Goal: Communication & Community: Answer question/provide support

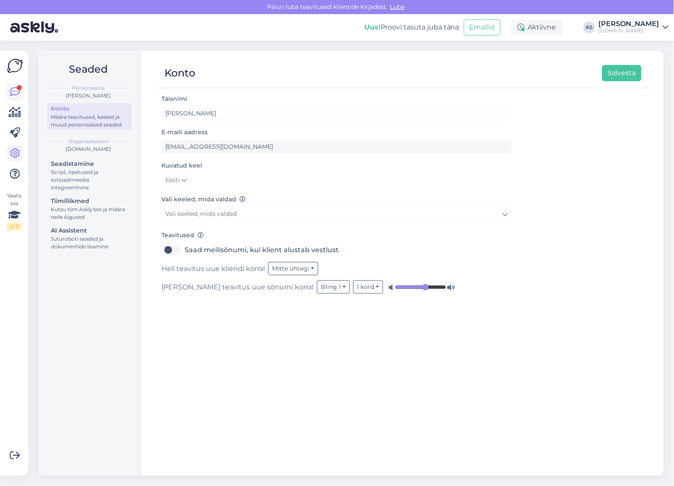
click at [13, 94] on icon at bounding box center [15, 92] width 10 height 10
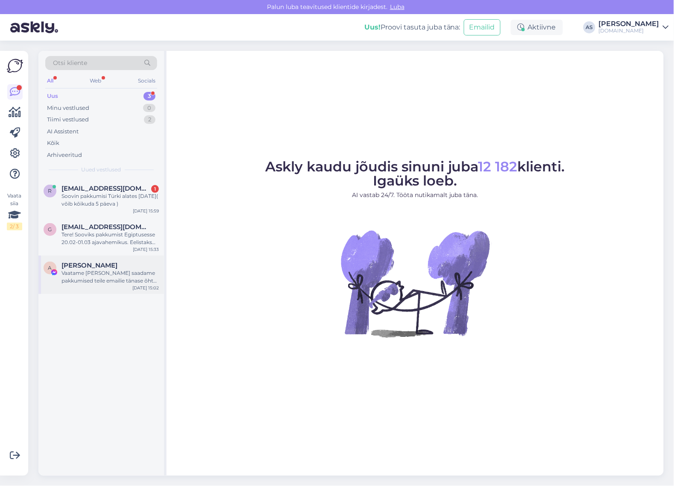
click at [137, 274] on div "Vaatame [PERSON_NAME] saadame pakkumised teile emailie tänase õhtu jooksul" at bounding box center [110, 276] width 97 height 15
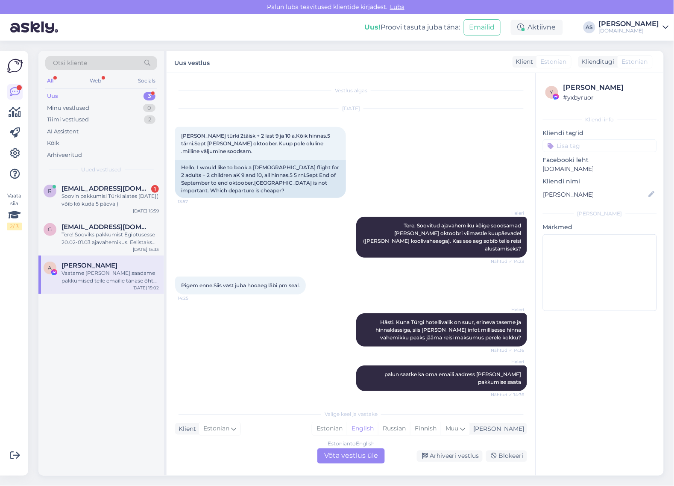
scroll to position [172, 0]
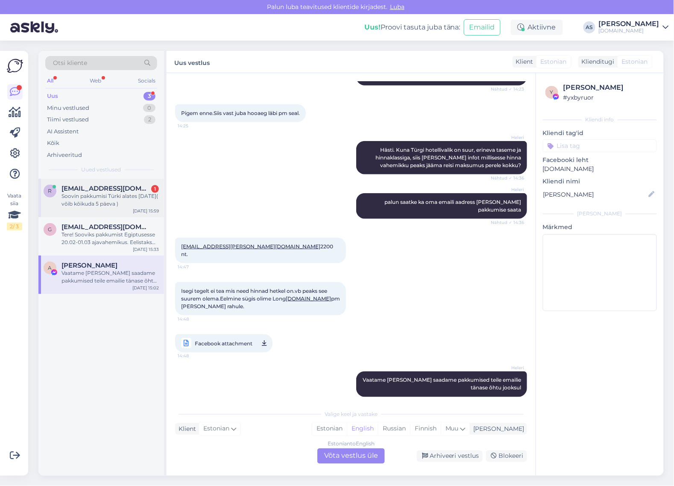
click at [112, 194] on div "Soovin pakkumisi Türki alates [DATE]( võib kõikuda 5 päeva )" at bounding box center [110, 199] width 97 height 15
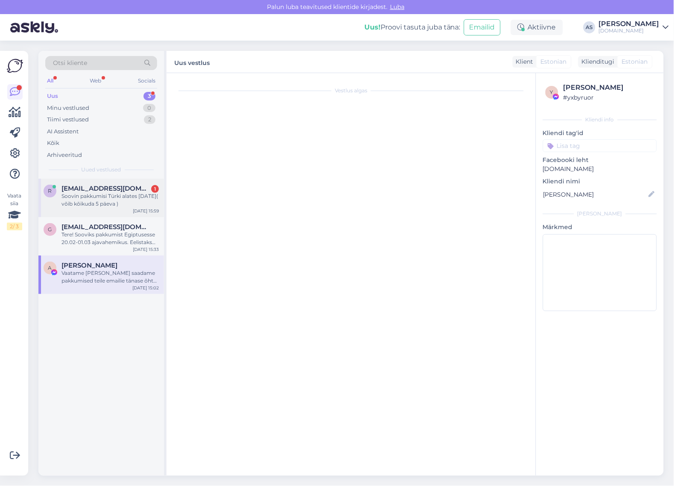
scroll to position [0, 0]
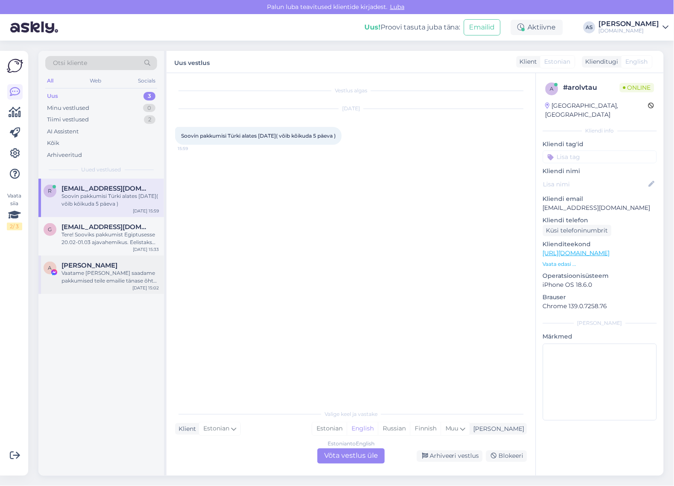
click at [119, 265] on div "[PERSON_NAME]" at bounding box center [110, 266] width 97 height 8
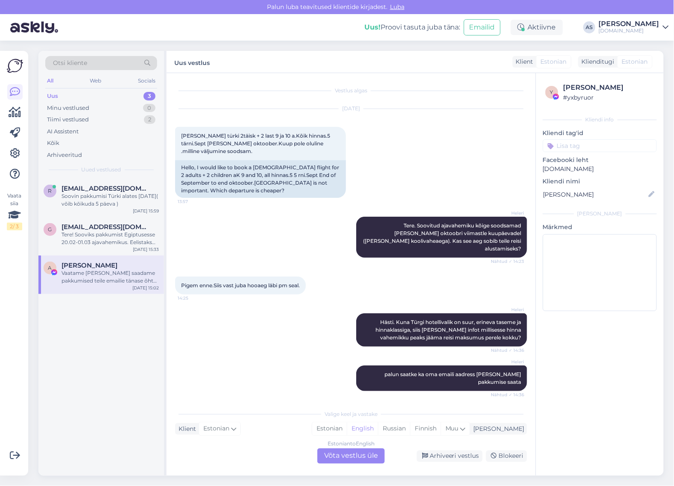
scroll to position [172, 0]
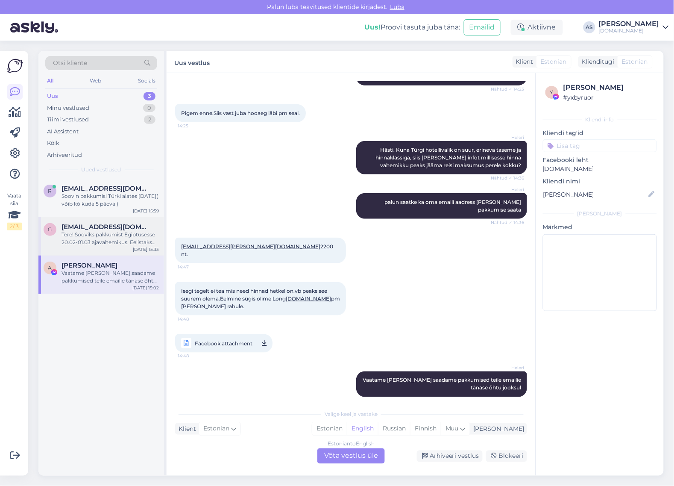
click at [114, 234] on div "Tere! Sooviks pakkumist Egiptusesse 20.02-01.03 ajavahemikus. Eelistaks Rixose …" at bounding box center [110, 238] width 97 height 15
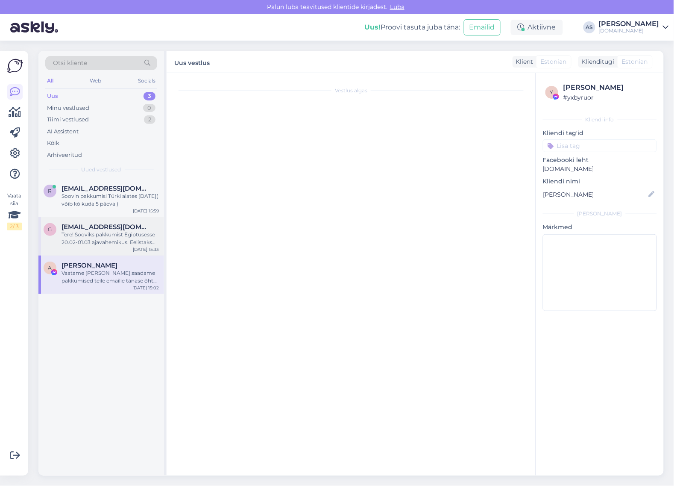
scroll to position [0, 0]
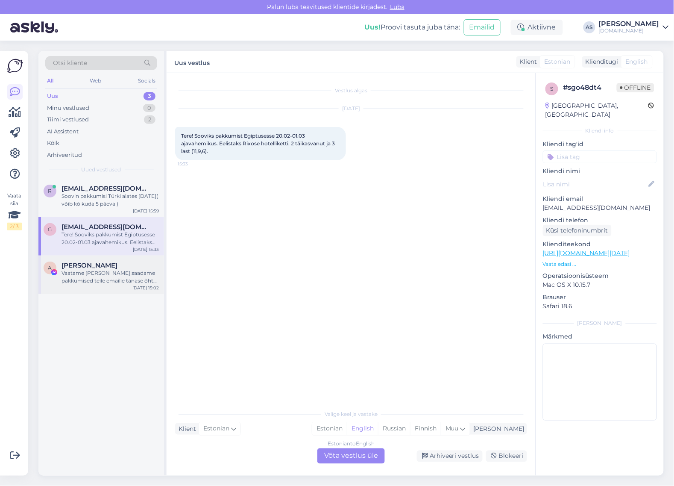
click at [115, 259] on div "A [PERSON_NAME] Vaatame [PERSON_NAME] saadame pakkumised teile emailie tänase õ…" at bounding box center [101, 275] width 126 height 38
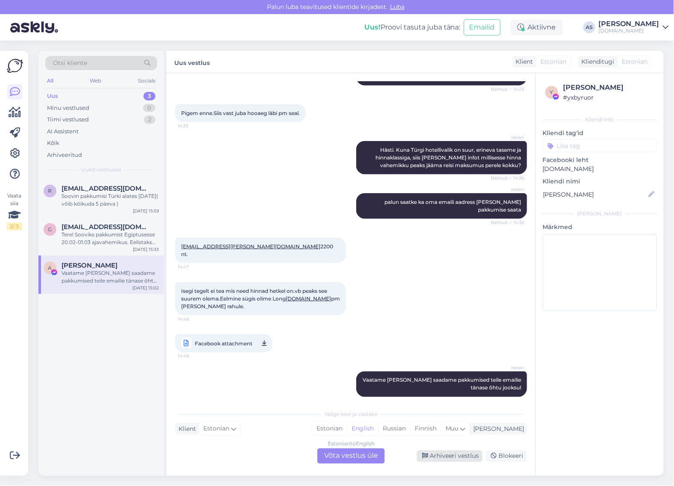
click at [471, 455] on div "Arhiveeri vestlus" at bounding box center [450, 456] width 66 height 12
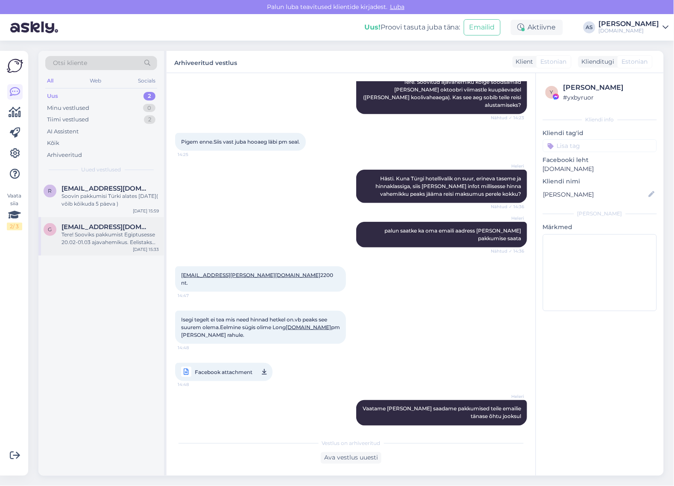
click at [126, 232] on div "Tere! Sooviks pakkumist Egiptusesse 20.02-01.03 ajavahemikus. Eelistaks Rixose …" at bounding box center [110, 238] width 97 height 15
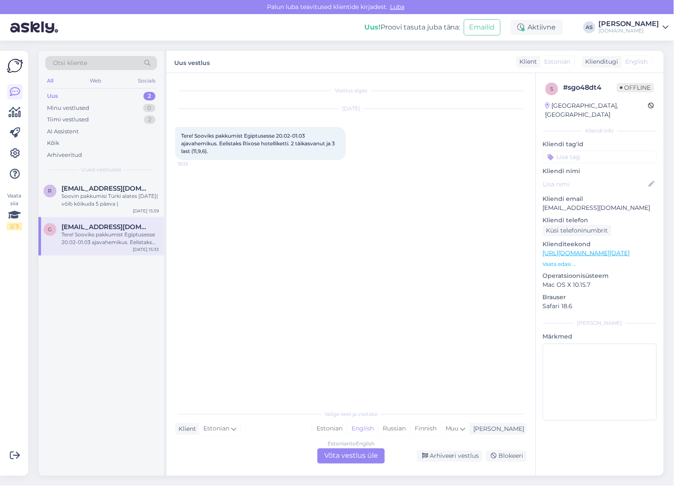
scroll to position [0, 0]
click at [123, 204] on div "Soovin pakkumisi Türki alates [DATE]( võib kõikuda 5 päeva )" at bounding box center [110, 199] width 97 height 15
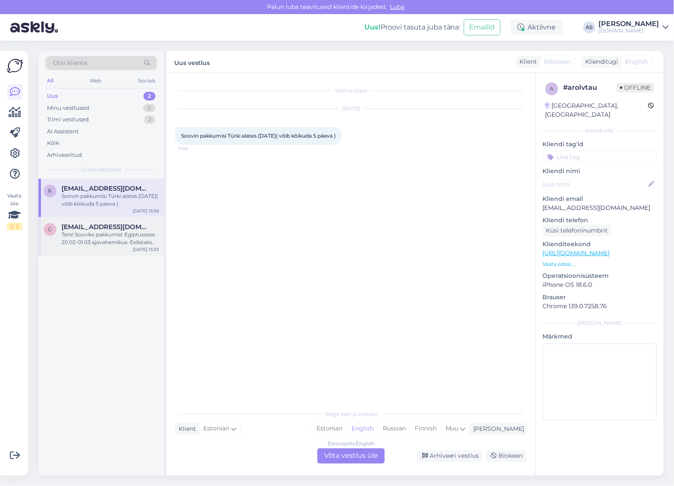
click at [129, 233] on div "Tere! Sooviks pakkumist Egiptusesse 20.02-01.03 ajavahemikus. Eelistaks Rixose …" at bounding box center [110, 238] width 97 height 15
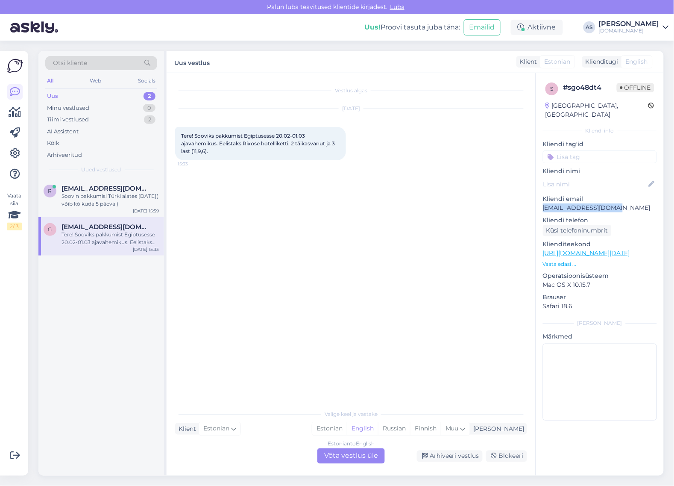
drag, startPoint x: 620, startPoint y: 200, endPoint x: 544, endPoint y: 202, distance: 75.7
click at [544, 203] on p "[EMAIL_ADDRESS][DOMAIN_NAME]" at bounding box center [600, 207] width 114 height 9
click at [105, 200] on div "Soovin pakkumisi Türki alates [DATE]( võib kõikuda 5 päeva )" at bounding box center [110, 199] width 97 height 15
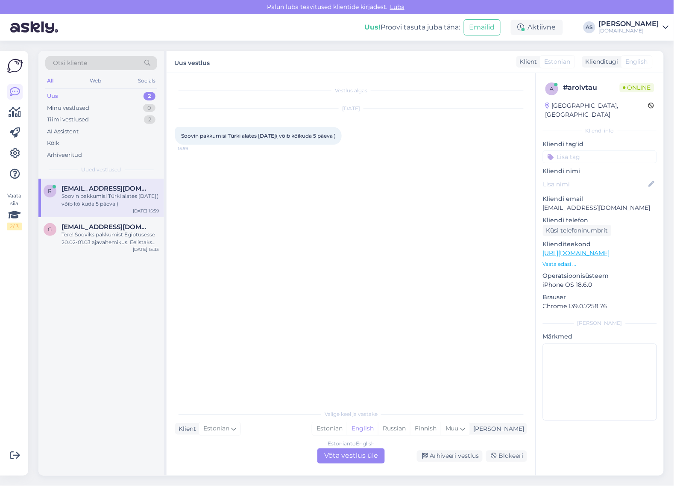
click at [365, 456] on div "Estonian to English Võta vestlus üle" at bounding box center [352, 455] width 68 height 15
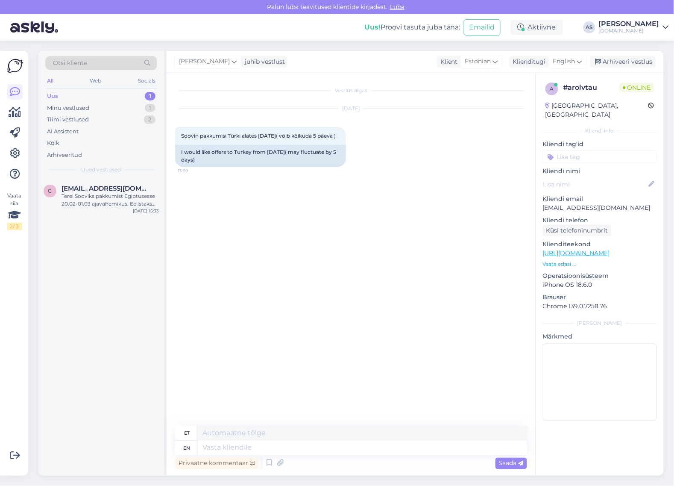
click at [568, 69] on div "Anete Sepp juhib vestlust Klient Estonian Klienditugi English Arhiveeri vestlus" at bounding box center [415, 62] width 497 height 22
click at [562, 57] on span "English" at bounding box center [564, 61] width 22 height 9
type input "est"
click at [545, 99] on link "Estonian" at bounding box center [549, 100] width 94 height 14
click at [287, 444] on textarea at bounding box center [351, 446] width 352 height 18
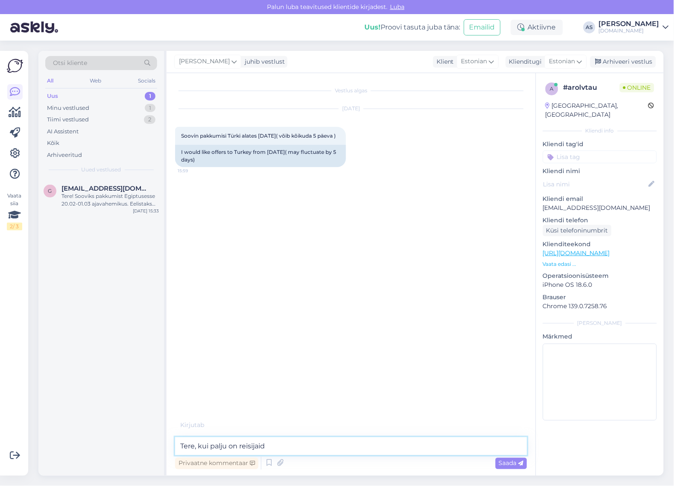
type textarea "Tere, kui palju on reisijaid?"
click at [293, 444] on textarea at bounding box center [351, 446] width 352 height 18
click at [404, 451] on textarea at bounding box center [351, 446] width 352 height 18
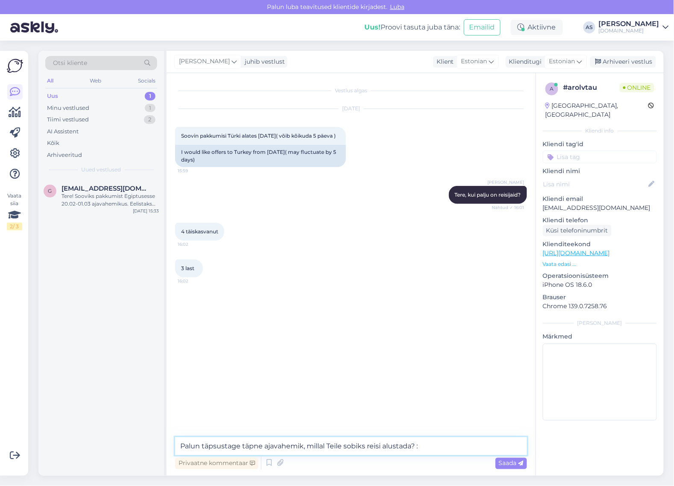
type textarea "Palun täpsustage täpne ajavahemik, millal Teile sobiks reisi alustada? :)"
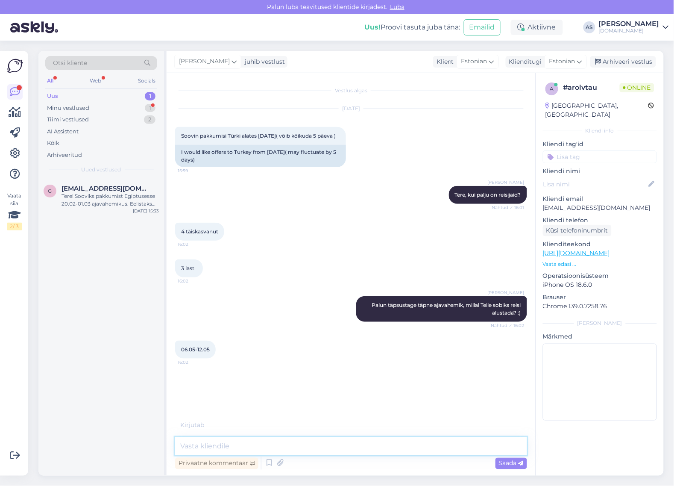
click at [294, 447] on textarea at bounding box center [351, 446] width 352 height 18
click at [294, 448] on textarea at bounding box center [351, 446] width 352 height 18
click at [297, 450] on textarea at bounding box center [351, 446] width 352 height 18
click at [294, 452] on textarea at bounding box center [351, 446] width 352 height 18
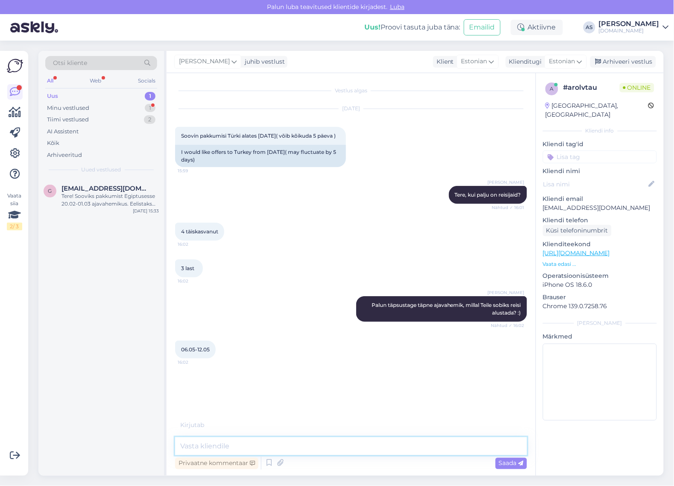
click at [293, 451] on textarea at bounding box center [351, 446] width 352 height 18
type textarea "K"
type textarea "Kas majutuda soovite 2+3last ja teises toas 2 täiskasvanut või kuidagi teistmoo…"
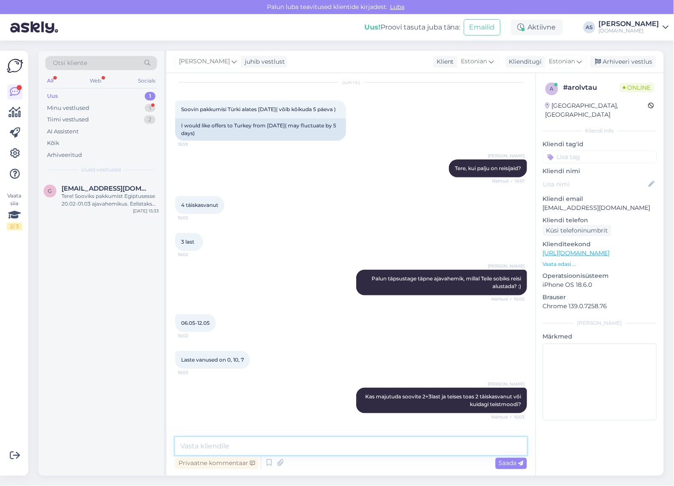
scroll to position [63, 0]
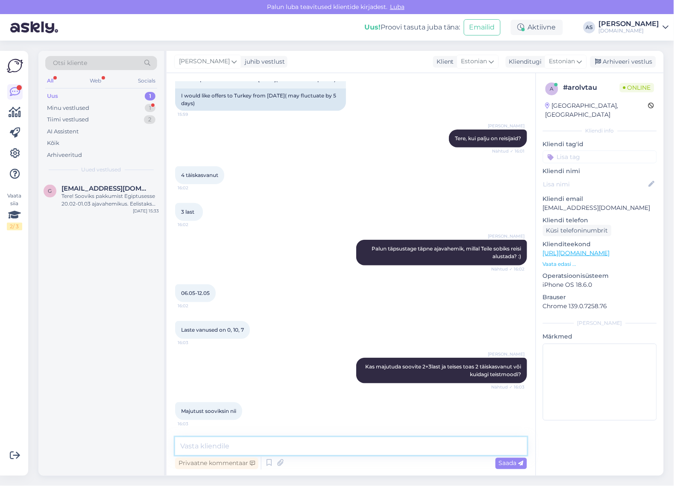
click at [291, 444] on textarea at bounding box center [351, 446] width 352 height 18
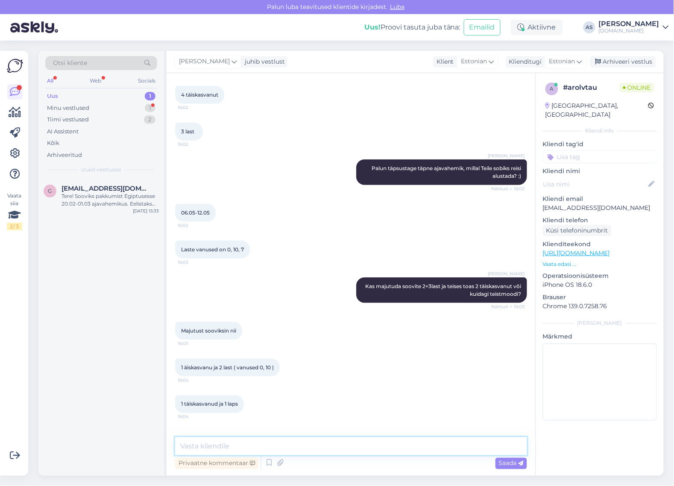
scroll to position [173, 0]
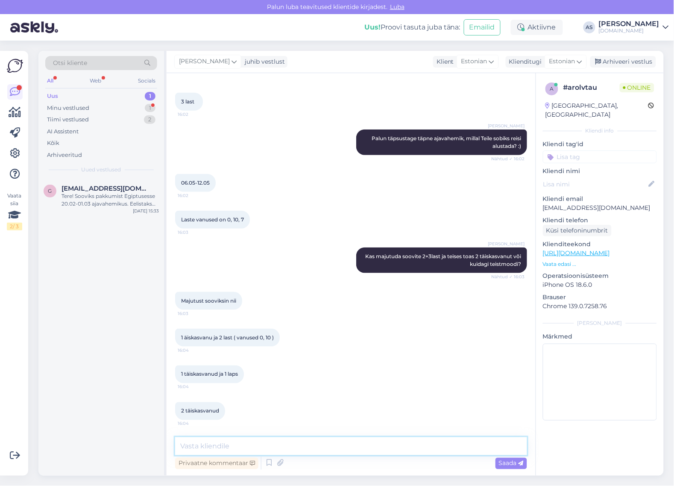
click at [291, 452] on textarea at bounding box center [351, 446] width 352 height 18
type textarea "J"
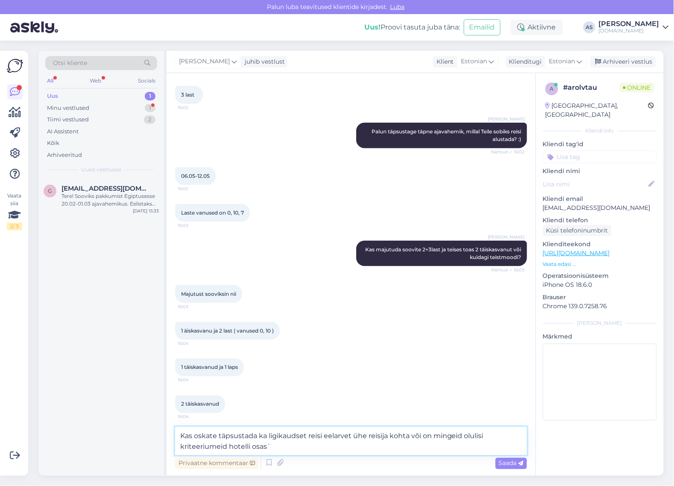
scroll to position [221, 0]
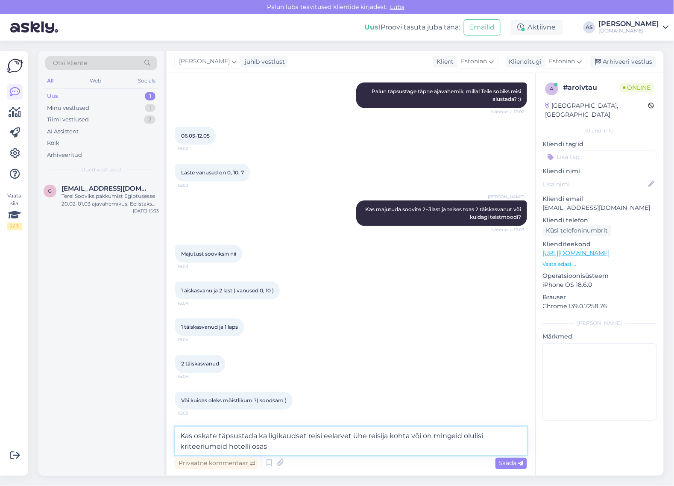
type textarea "Kas oskate täpsustada ka ligikaudset reisi eelarvet ühe reisija kohta või on mi…"
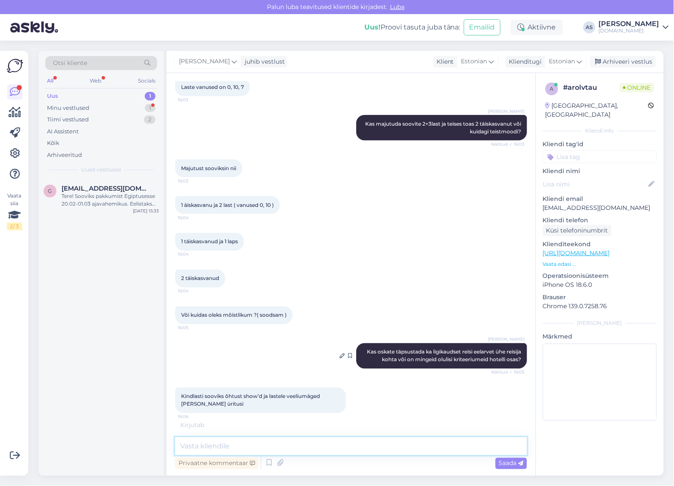
scroll to position [308, 0]
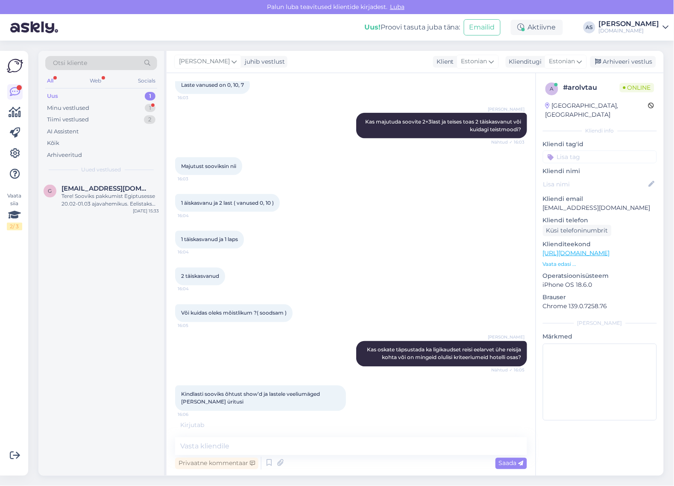
click at [562, 260] on p "Vaata edasi ..." at bounding box center [600, 264] width 114 height 8
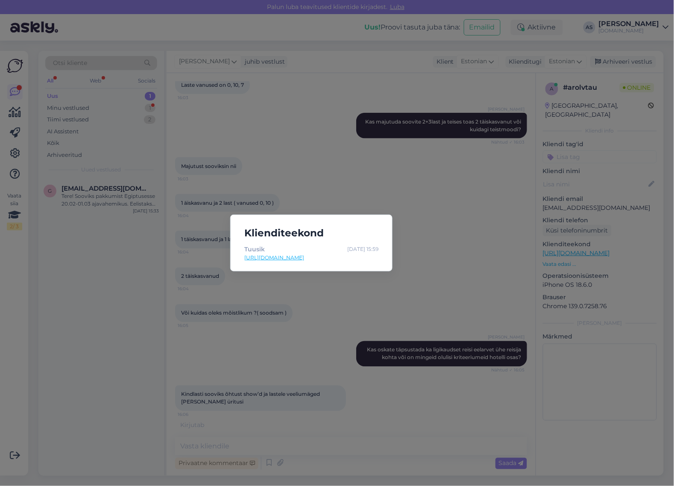
scroll to position [299, 0]
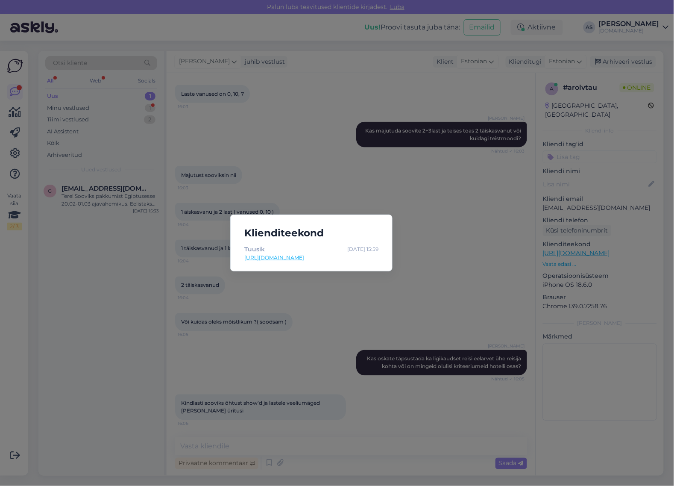
click at [484, 263] on div "Klienditeekond Tuusik Aug 21 15:59 https://tuusik.ee/et?utm_source=google&utm_m…" at bounding box center [337, 243] width 674 height 486
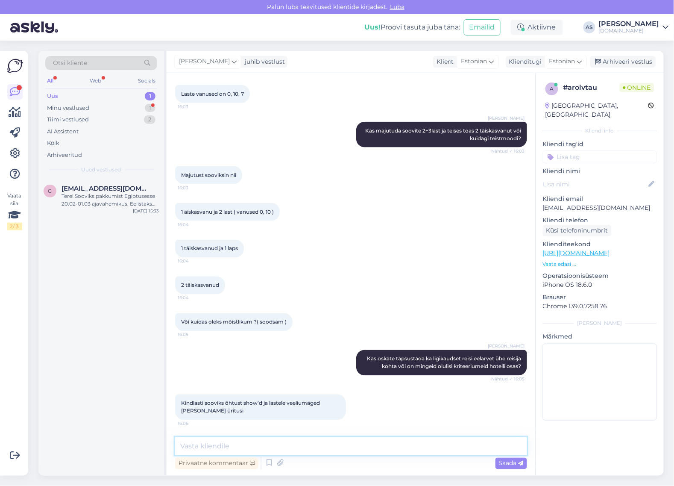
click at [338, 449] on textarea at bounding box center [351, 446] width 352 height 18
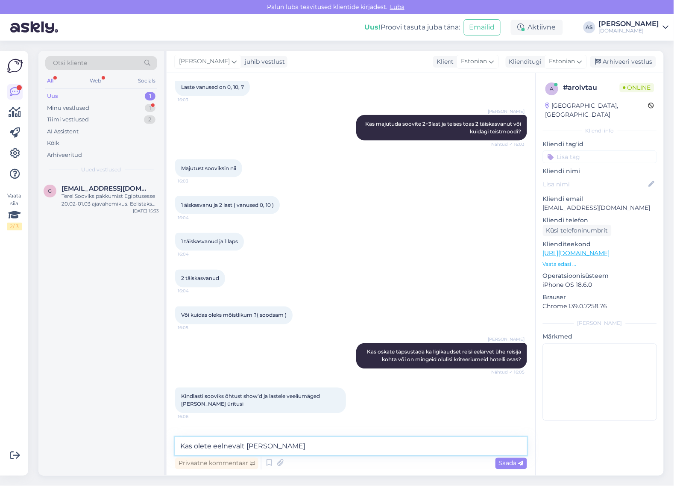
scroll to position [343, 0]
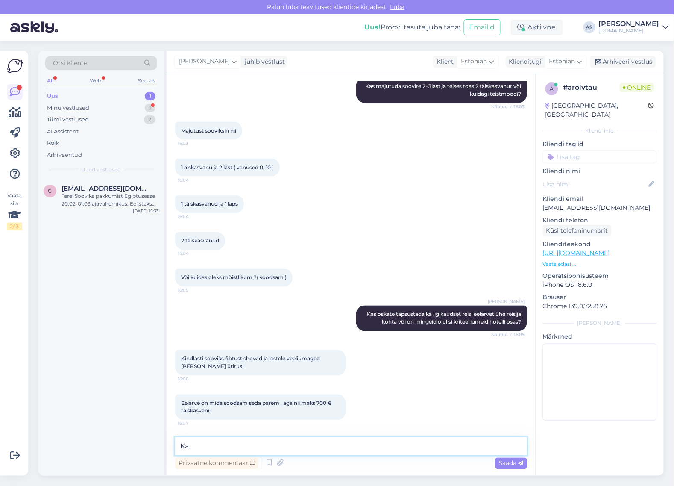
type textarea "K"
type textarea "S"
type textarea "Hästi! Vaatame valikud [PERSON_NAME] saadame Teile meilile :)"
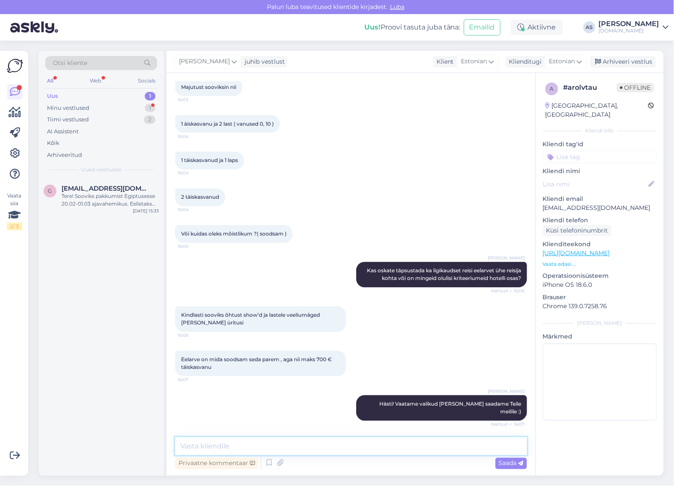
scroll to position [417, 0]
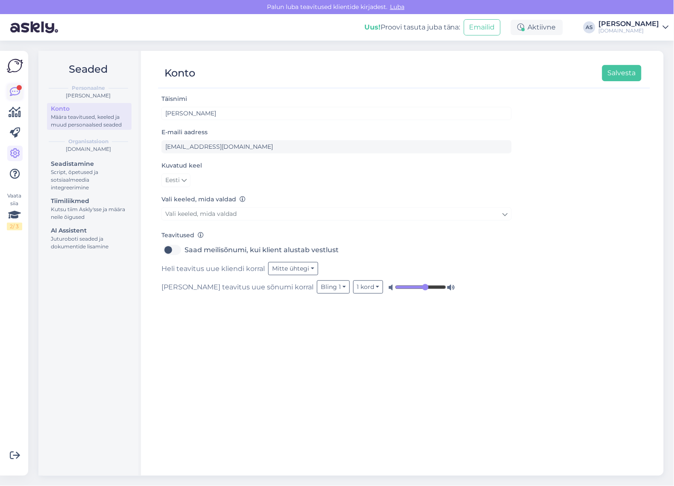
click at [9, 93] on link at bounding box center [14, 91] width 15 height 15
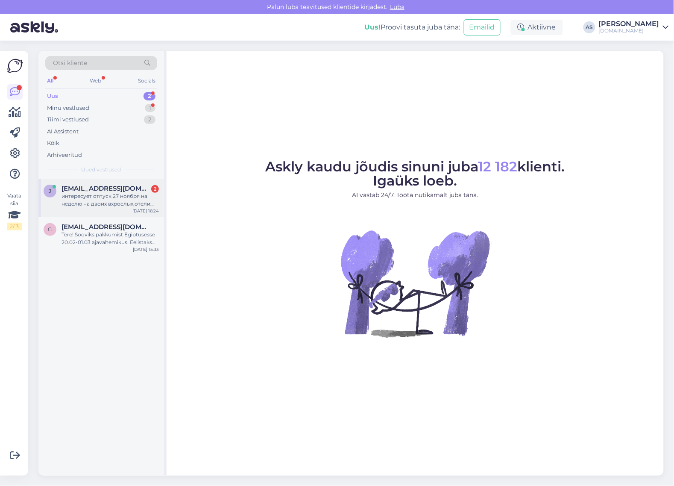
click at [120, 189] on span "[EMAIL_ADDRESS][DOMAIN_NAME]" at bounding box center [106, 189] width 89 height 8
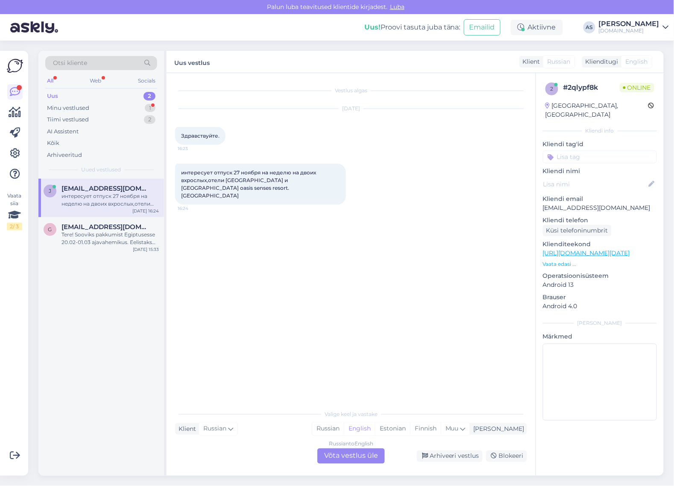
click at [362, 454] on div "Russian to English Võta vestlus üle" at bounding box center [352, 455] width 68 height 15
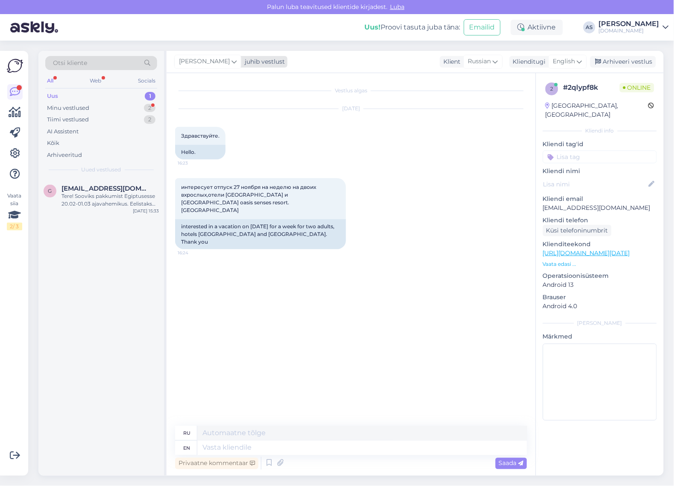
click at [245, 59] on div "juhib vestlust" at bounding box center [263, 61] width 44 height 9
type input "tat"
click at [212, 101] on div "[PERSON_NAME]" at bounding box center [231, 99] width 74 height 10
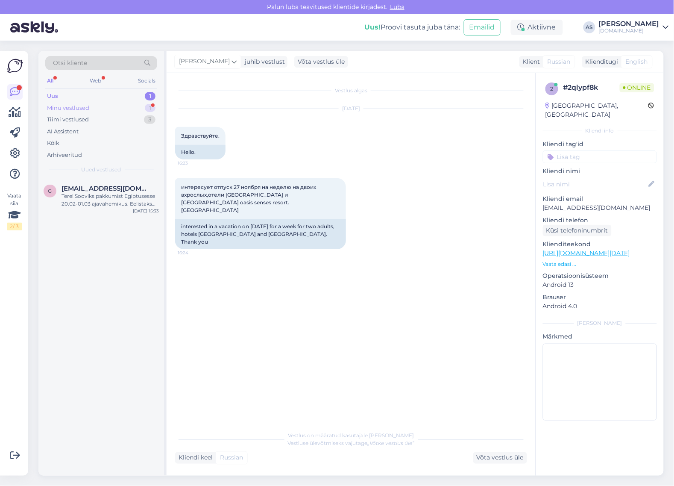
click at [121, 105] on div "Minu vestlused 1" at bounding box center [101, 108] width 112 height 12
click at [120, 193] on div "Super , aitäh 😇" at bounding box center [110, 196] width 97 height 8
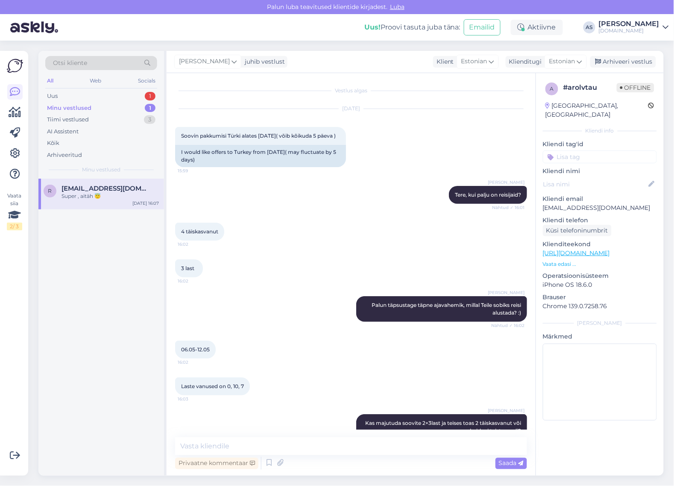
scroll to position [417, 0]
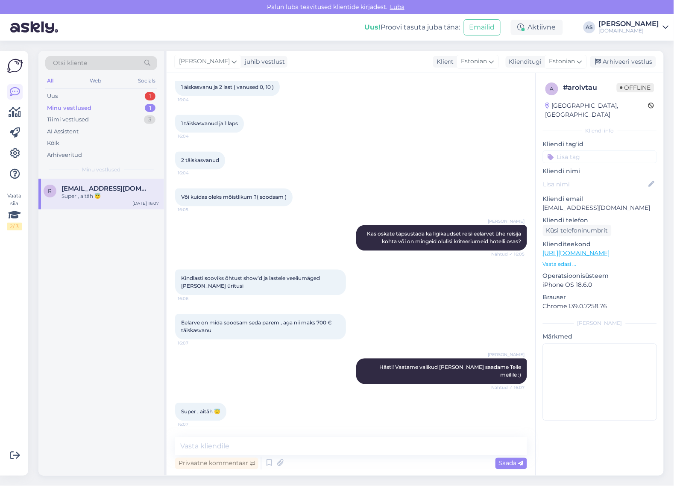
click at [108, 110] on div "Minu vestlused 1" at bounding box center [101, 108] width 112 height 12
click at [103, 95] on div "Uus 1" at bounding box center [101, 96] width 112 height 12
click at [120, 203] on div "Tere! Sooviks pakkumist Egiptusesse 20.02-01.03 ajavahemikus. Eelistaks Rixose …" at bounding box center [110, 199] width 97 height 15
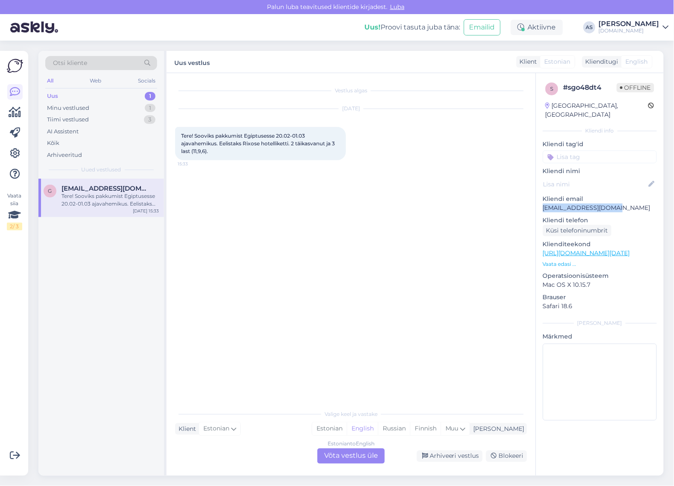
drag, startPoint x: 631, startPoint y: 201, endPoint x: 541, endPoint y: 201, distance: 90.2
click at [541, 201] on div "s # sgo48dt4 Offline [GEOGRAPHIC_DATA], [GEOGRAPHIC_DATA] Kliendi info Kliendi …" at bounding box center [600, 253] width 128 height 360
copy p "[EMAIL_ADDRESS][DOMAIN_NAME]"
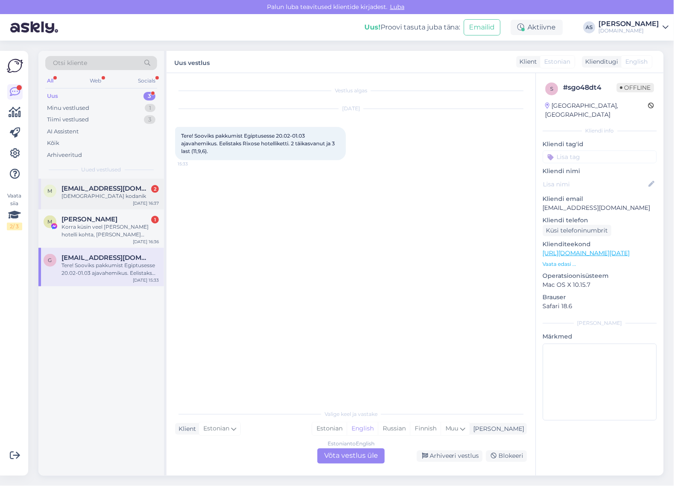
click at [118, 194] on div "[DEMOGRAPHIC_DATA] kodanik" at bounding box center [110, 196] width 97 height 8
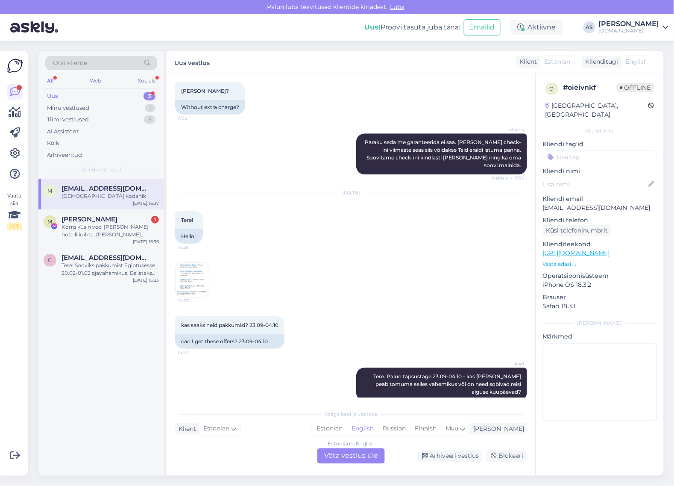
scroll to position [2400, 0]
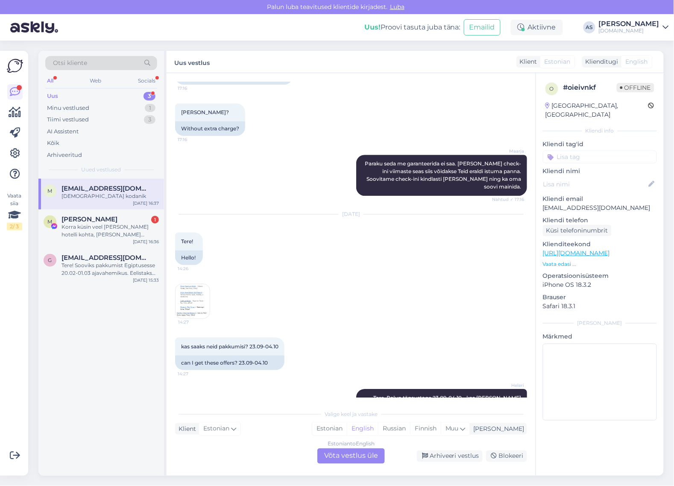
click at [189, 284] on img at bounding box center [193, 301] width 34 height 34
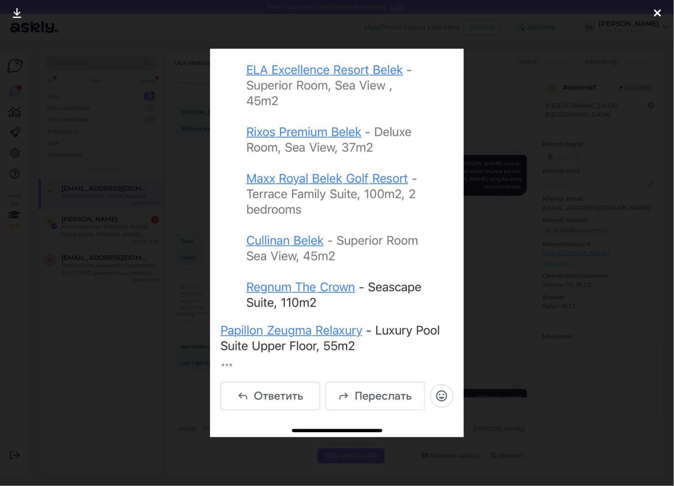
click at [188, 312] on div at bounding box center [337, 243] width 674 height 486
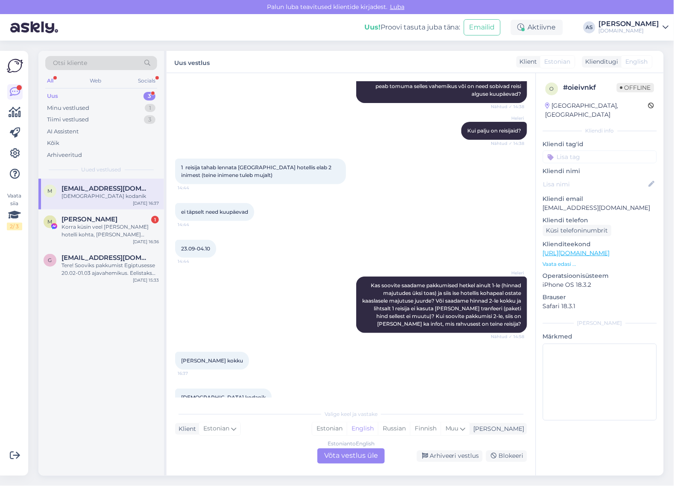
scroll to position [2719, 0]
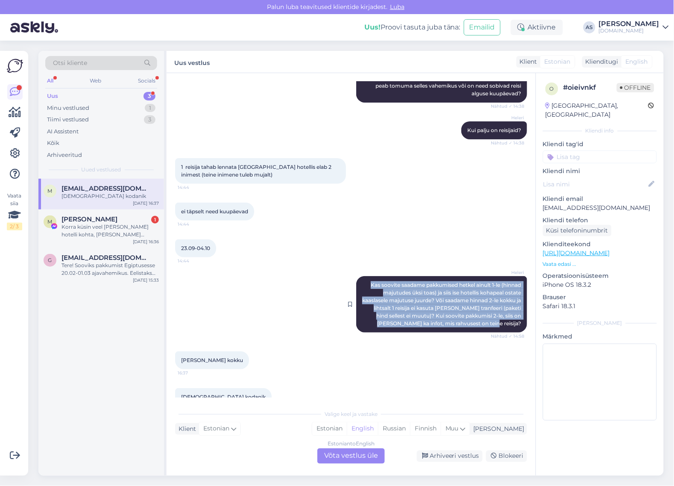
drag, startPoint x: 362, startPoint y: 267, endPoint x: 509, endPoint y: 306, distance: 152.6
click at [509, 306] on span "Kas soovite saadame pakkumised hetkel ainult 1-le (hinnad majutudes üksi toas) …" at bounding box center [442, 304] width 160 height 45
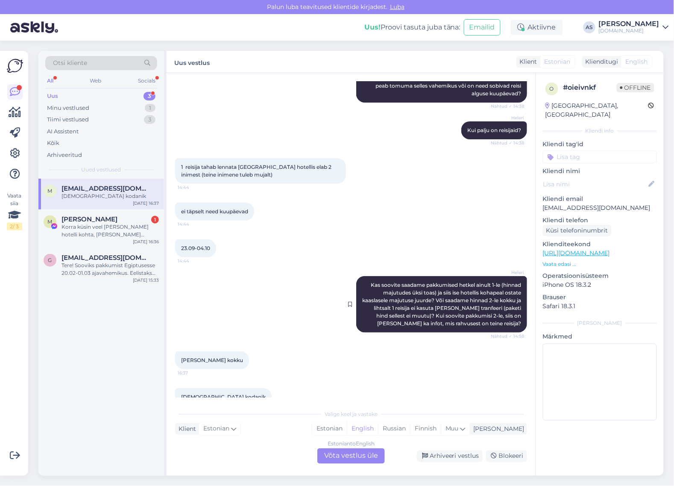
click at [511, 306] on span "Kas soovite saadame pakkumised hetkel ainult 1-le (hinnad majutudes üksi toas) …" at bounding box center [442, 304] width 160 height 45
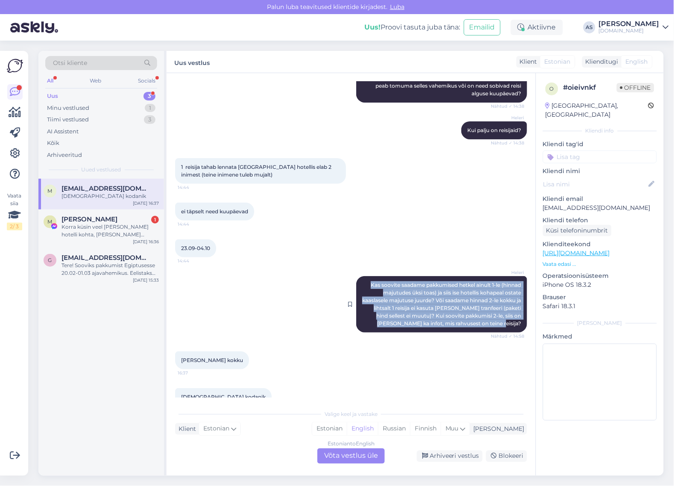
drag, startPoint x: 511, startPoint y: 306, endPoint x: 364, endPoint y: 259, distance: 154.7
click at [364, 276] on div "Heleri Kas soovite saadame pakkumised hetkel ainult 1-le (hinnad majutudes üksi…" at bounding box center [441, 304] width 171 height 56
click at [385, 282] on span "Kas soovite saadame pakkumised hetkel ainult 1-le (hinnad majutudes üksi toas) …" at bounding box center [442, 304] width 160 height 45
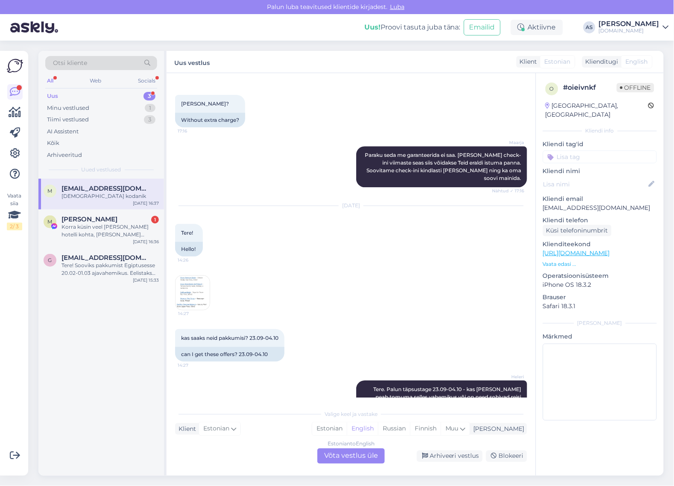
scroll to position [2400, 0]
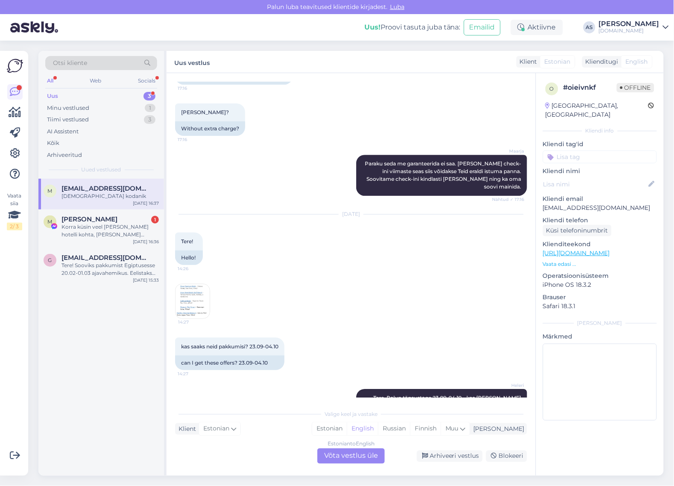
click at [570, 260] on p "Vaata edasi ..." at bounding box center [600, 264] width 114 height 8
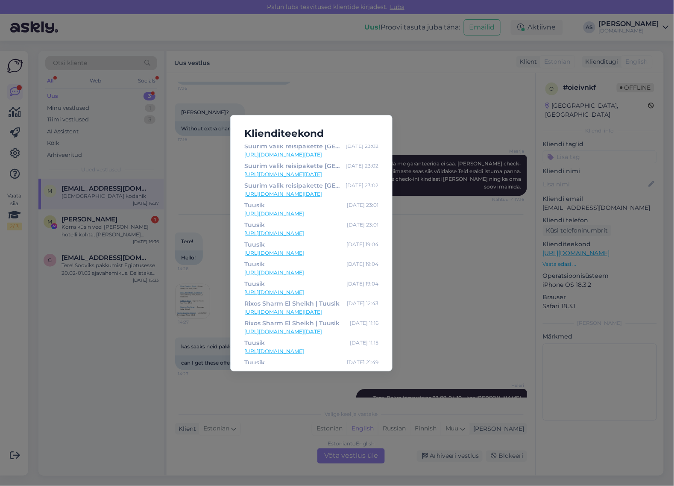
scroll to position [272, 0]
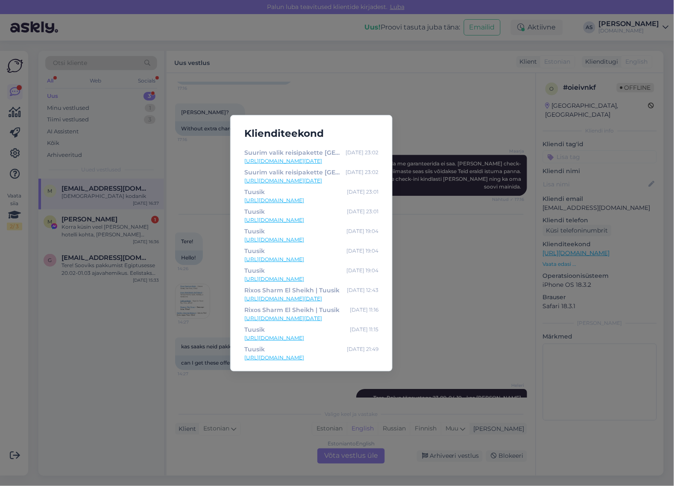
click at [429, 298] on div "Klienditeekond Tuusik [DATE] 14:42 [URL][DOMAIN_NAME] [PERSON_NAME] [DATE] 14:2…" at bounding box center [337, 243] width 674 height 486
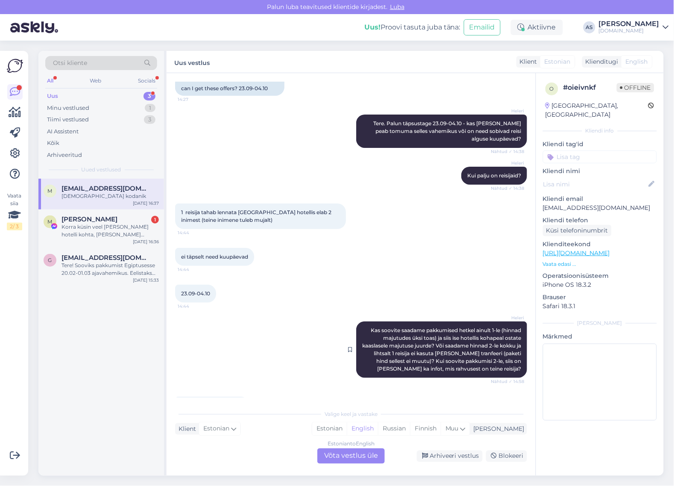
scroll to position [2719, 0]
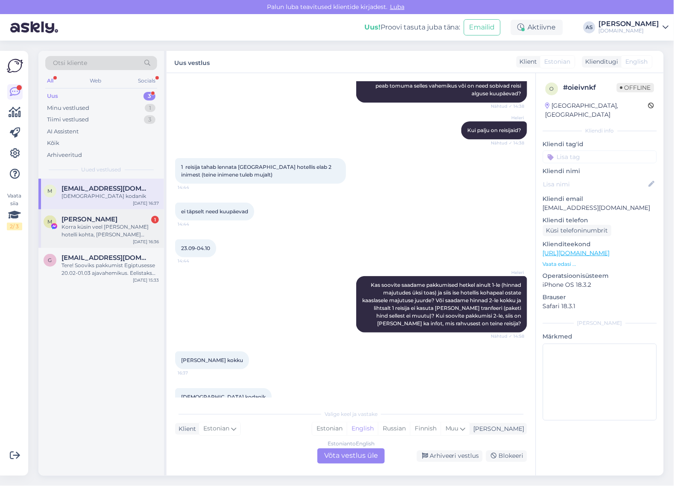
click at [115, 227] on div "Korra küsin veel [PERSON_NAME] hotelli kohta, [PERSON_NAME] tagasiside on olnud…" at bounding box center [110, 230] width 97 height 15
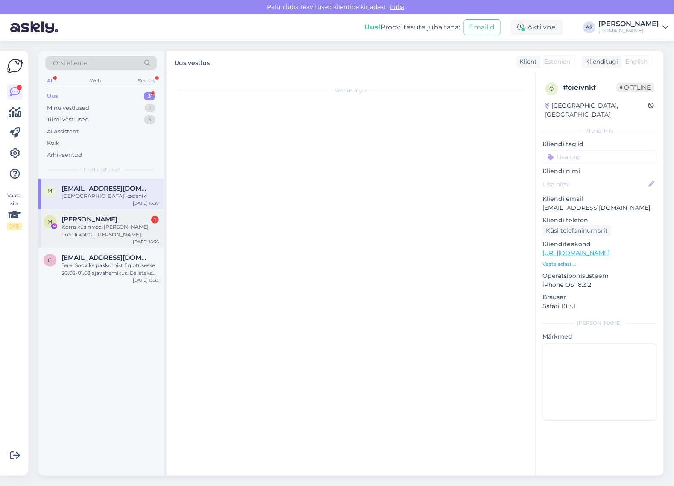
scroll to position [5732, 0]
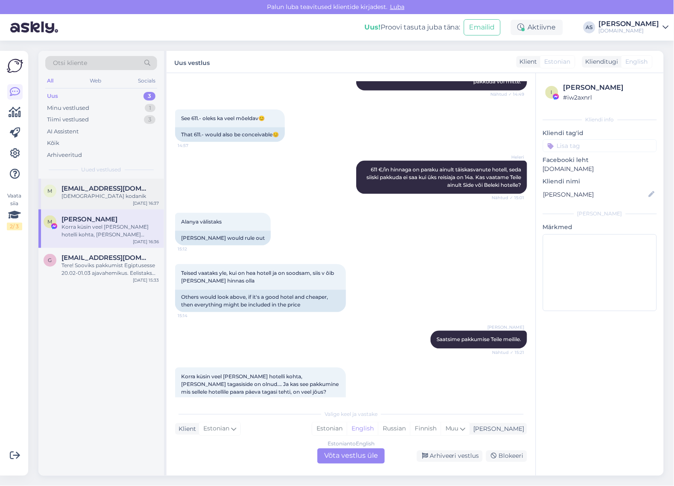
click at [112, 196] on div "[DEMOGRAPHIC_DATA] kodanik" at bounding box center [110, 196] width 97 height 8
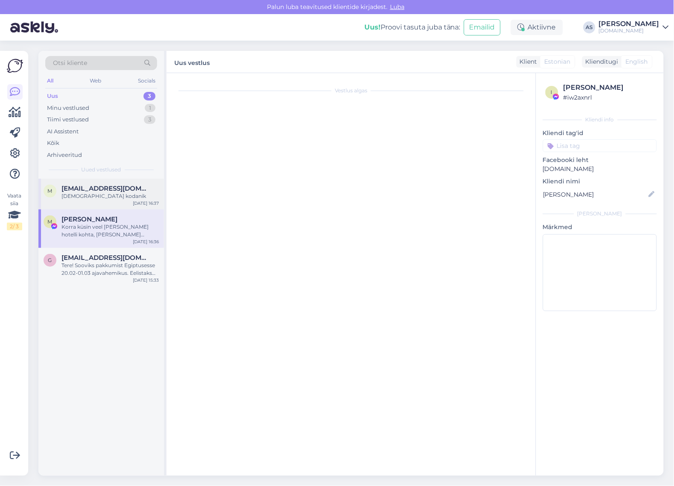
scroll to position [2719, 0]
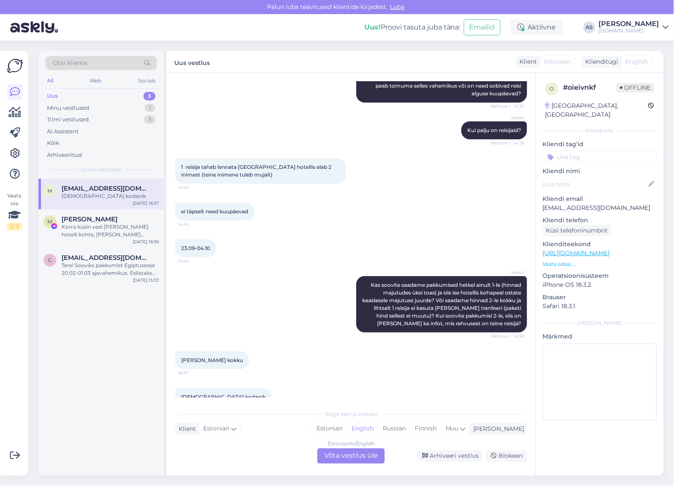
click at [359, 459] on div "Estonian to English Võta vestlus üle" at bounding box center [352, 455] width 68 height 15
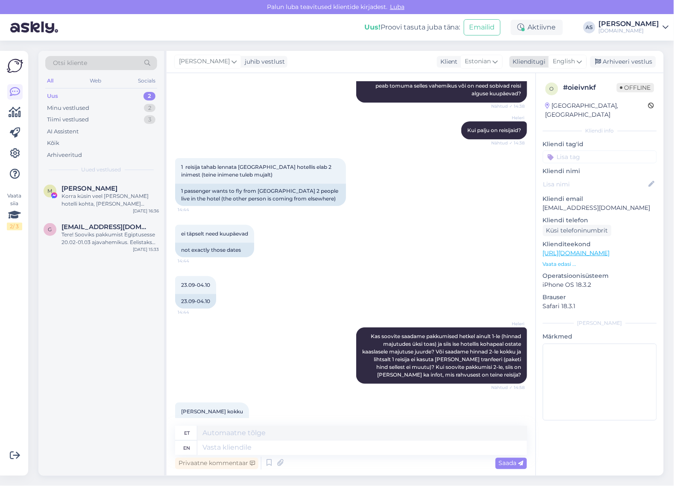
click at [575, 66] on div "English" at bounding box center [568, 62] width 38 height 14
type input "est"
click at [536, 99] on link "Estonian" at bounding box center [549, 100] width 94 height 14
click at [315, 445] on textarea at bounding box center [351, 446] width 352 height 18
type textarea "Vaatame kõik reisikorraldajate süsteemid üle ning saadame Teile meilile :)"
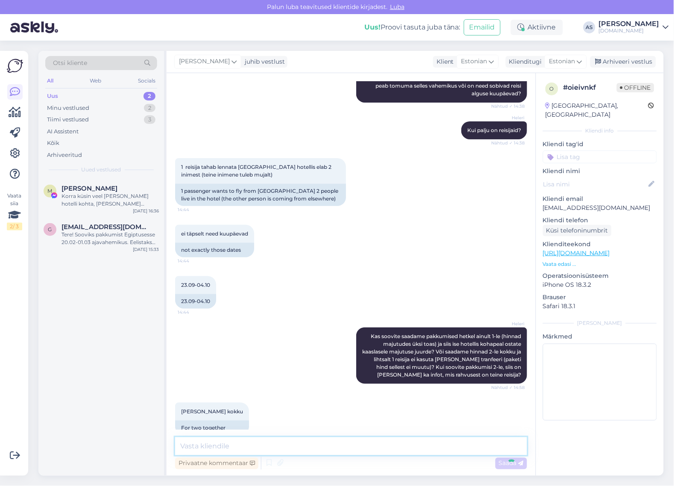
scroll to position [2812, 0]
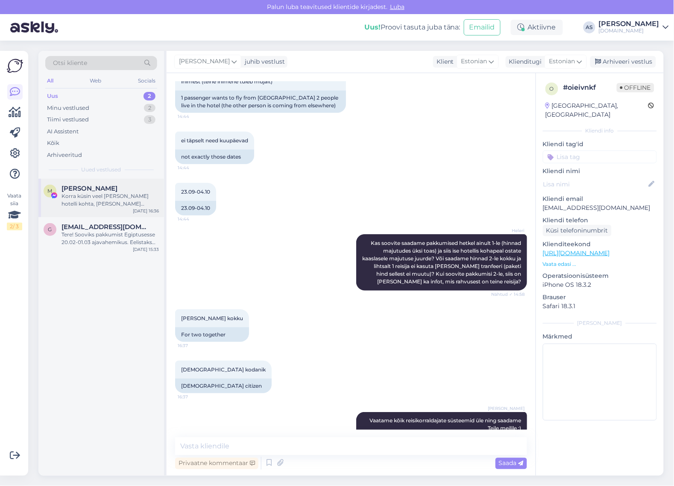
click at [116, 201] on div "Korra küsin veel [PERSON_NAME] hotelli kohta, [PERSON_NAME] tagasiside on olnud…" at bounding box center [110, 199] width 97 height 15
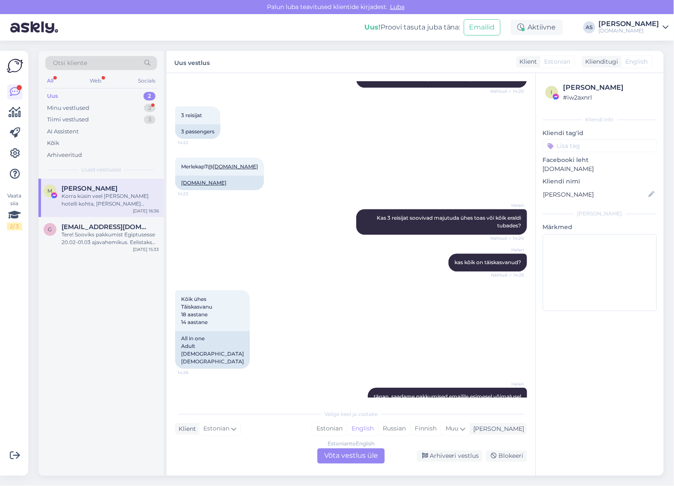
scroll to position [4824, 0]
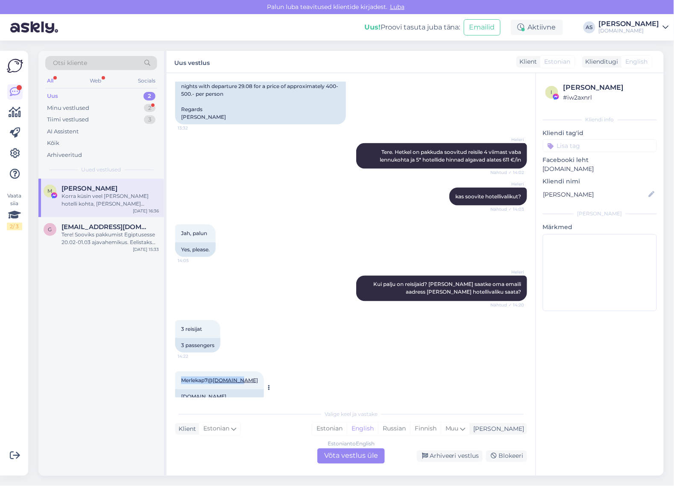
drag, startPoint x: 244, startPoint y: 347, endPoint x: 179, endPoint y: 345, distance: 65.4
click at [179, 371] on div "Merlekap7@ [DOMAIN_NAME] 14:23" at bounding box center [219, 380] width 89 height 18
copy span "Merlekap7@ [DOMAIN_NAME]"
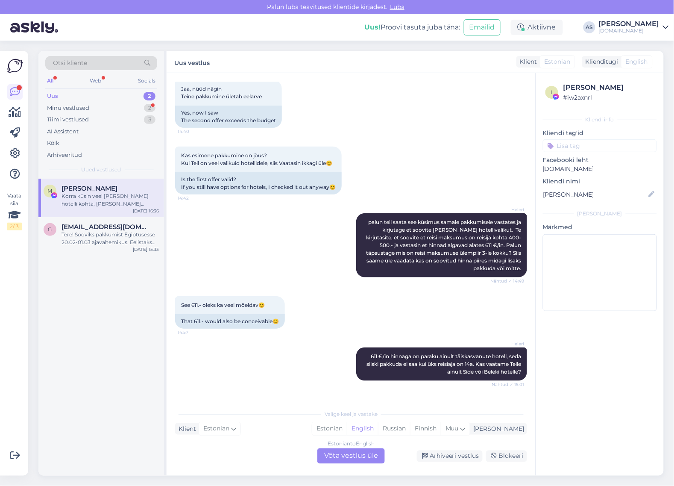
scroll to position [5732, 0]
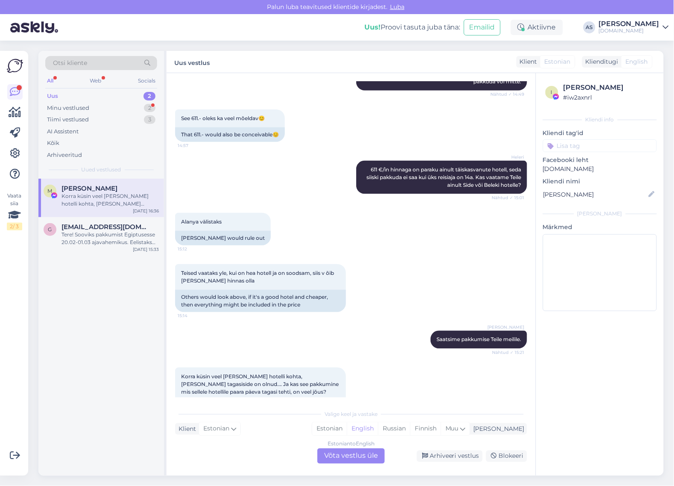
click at [341, 456] on div "Estonian to English Võta vestlus üle" at bounding box center [352, 455] width 68 height 15
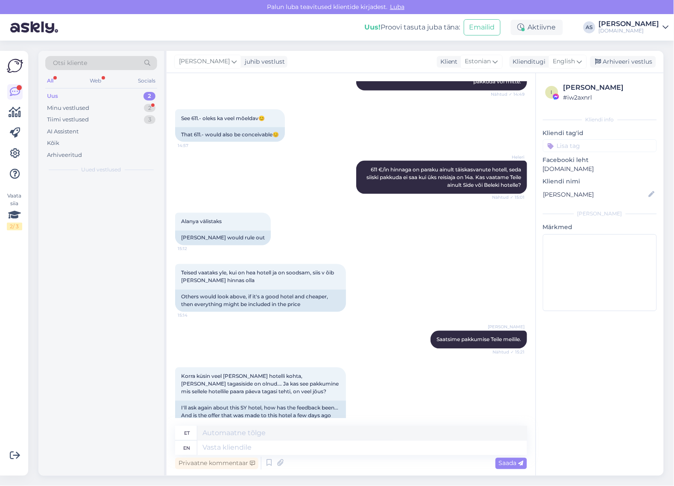
scroll to position [5712, 0]
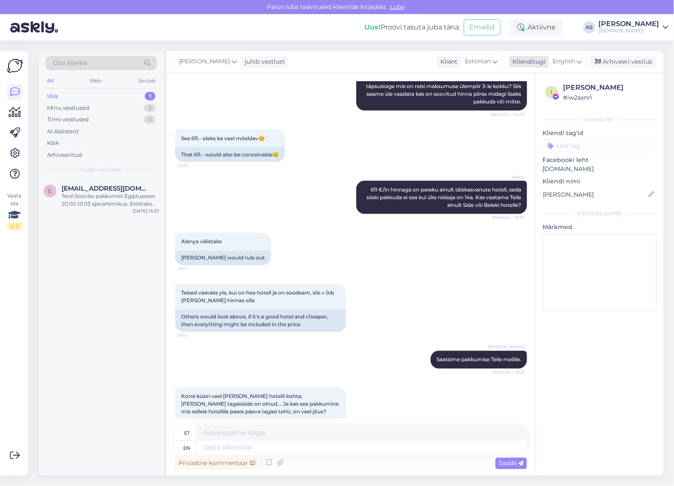
click at [571, 58] on span "English" at bounding box center [564, 61] width 22 height 9
click at [549, 99] on link "Estonian" at bounding box center [549, 100] width 94 height 14
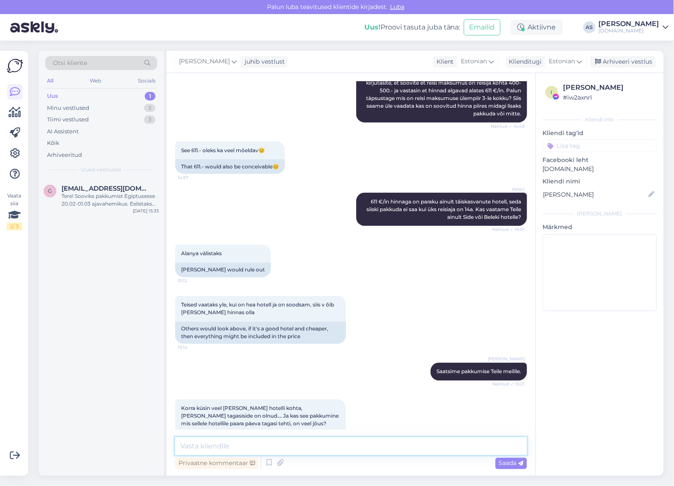
click at [251, 450] on textarea at bounding box center [351, 446] width 352 height 18
paste textarea "[URL][DOMAIN_NAME]"
type textarea "Halba tagasisidet me saanud ei ole. Rahvusvahelise tagasisidega saate tutvuda s…"
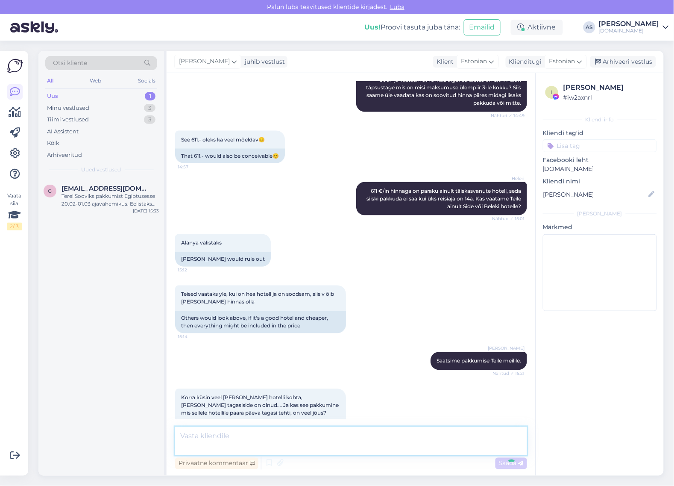
scroll to position [5744, 0]
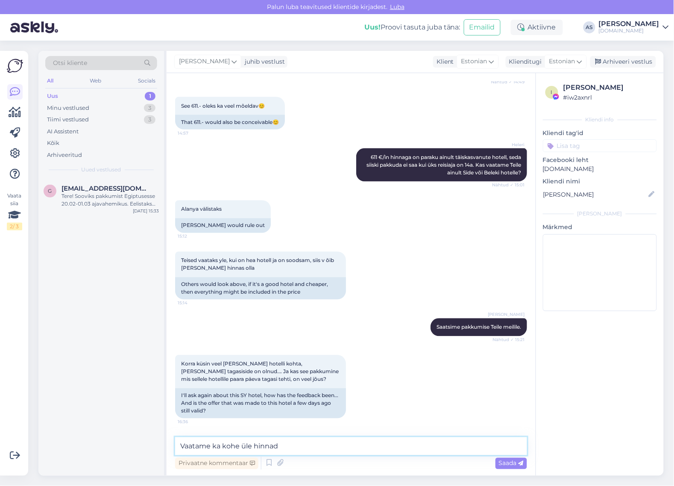
type textarea "Vaatame ka kohe üle hinnad"
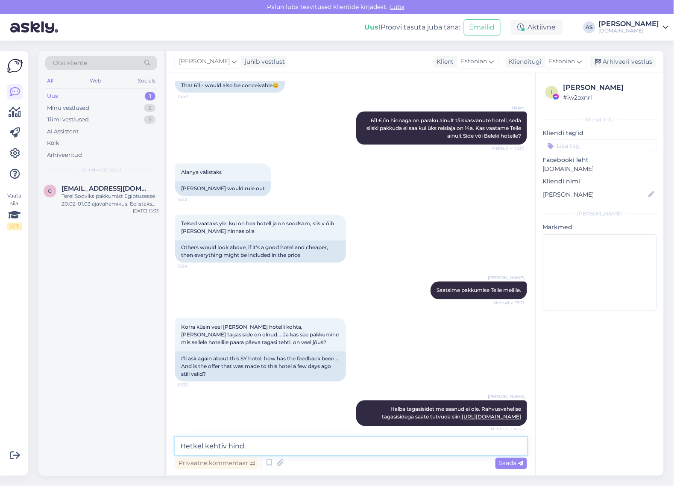
paste textarea "29.08 SY Hotels Belek 5* ultra kõik hinnas, 3 ööd 1759 €"
drag, startPoint x: 418, startPoint y: 445, endPoint x: 422, endPoint y: 445, distance: 4.7
click at [422, 445] on textarea "Hetkel kehtiv hind: 29.08 SY Hotels Belek 5* ultra kõik hinnas, 3 ööd 1759 €" at bounding box center [351, 446] width 352 height 18
click at [411, 447] on textarea "Hetkel kehtiv hind: 29.08 SY Hotels Belek 5* ultra kõik hinnas, 3 ööd 1639 €" at bounding box center [351, 446] width 352 height 18
paste textarea "Deluxe Land View"
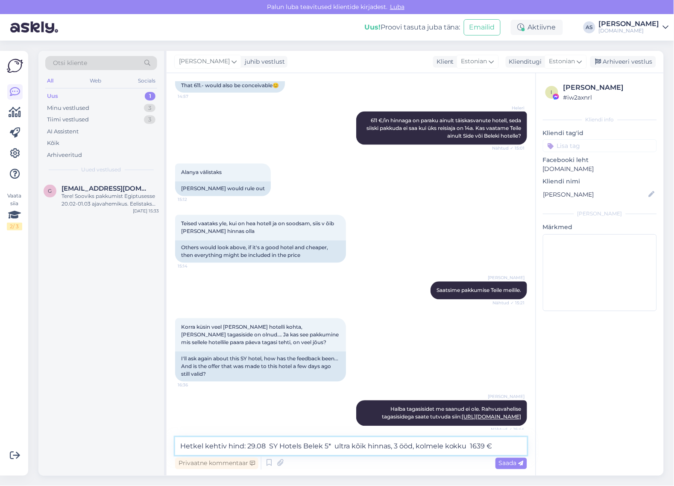
type textarea "Hetkel kehtiv hind: 29.08 SY Hotels Belek 5* ultra kõik hinnas, 3 ööd, kolmele …"
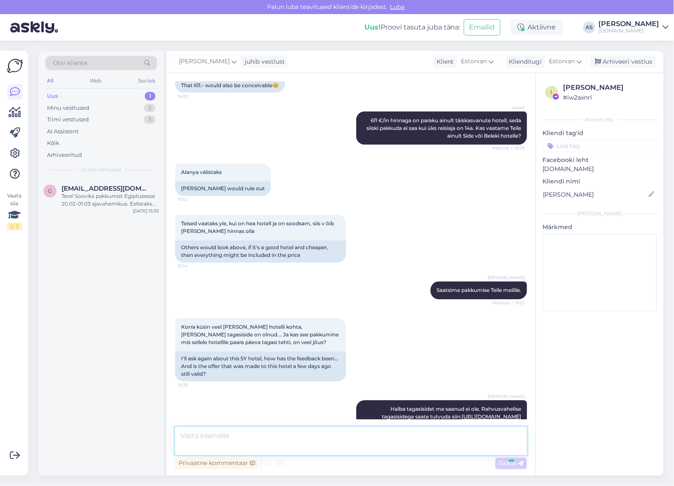
scroll to position [5825, 0]
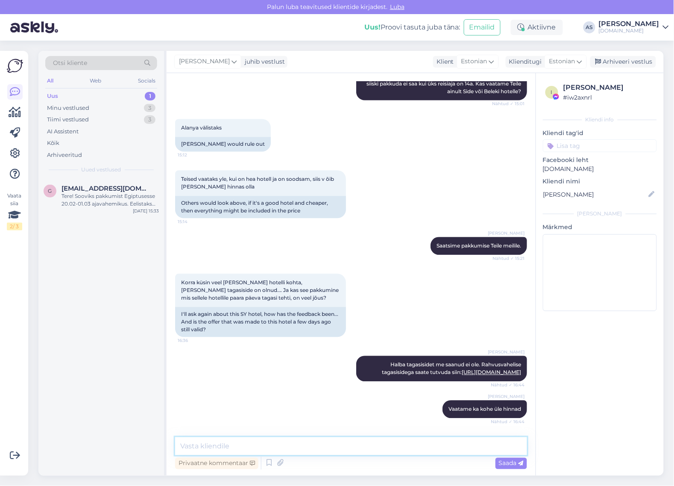
click at [456, 443] on textarea at bounding box center [351, 446] width 352 height 18
type textarea "u"
type textarea "J"
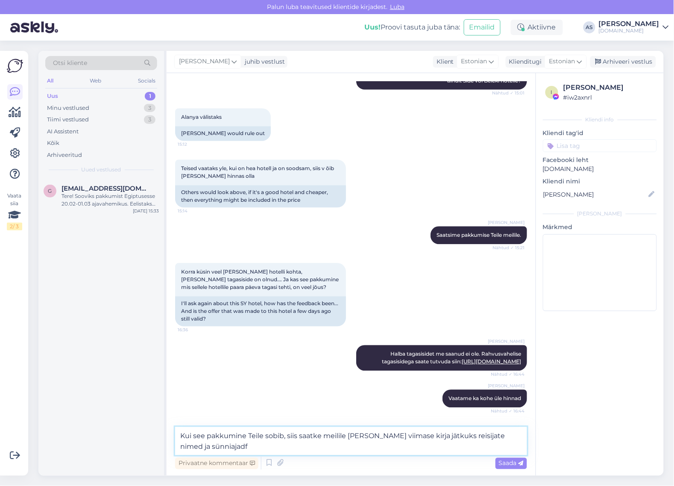
type textarea "Kui see pakkumine Teile sobib, siis saatke meilile [PERSON_NAME] viimase kirja …"
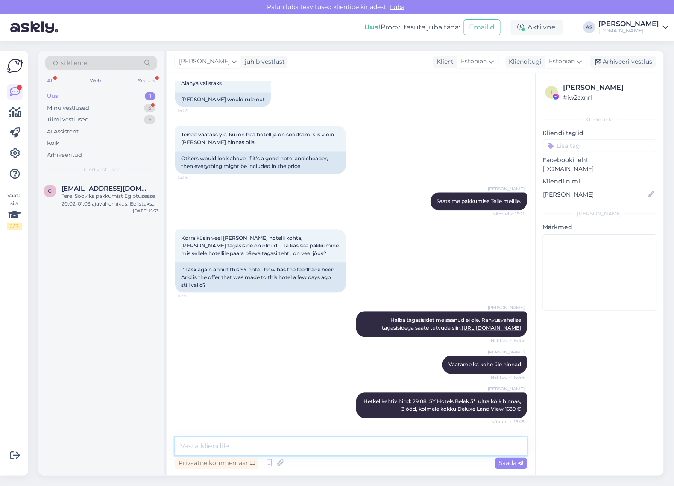
scroll to position [5914, 0]
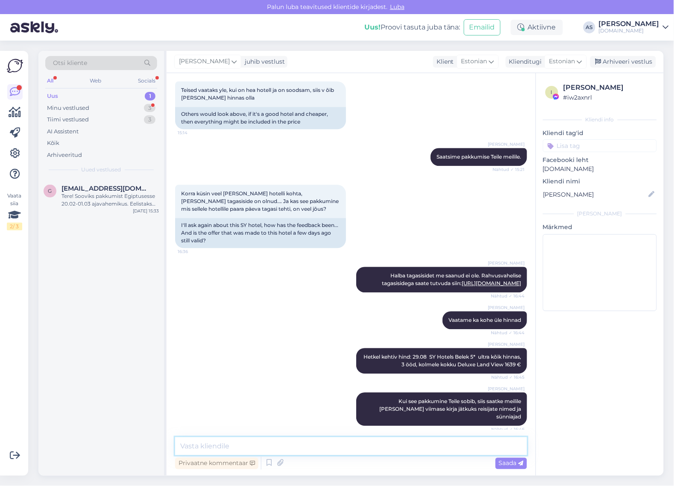
click at [376, 444] on textarea at bounding box center [351, 446] width 352 height 18
drag, startPoint x: 212, startPoint y: 405, endPoint x: 227, endPoint y: 405, distance: 14.5
click at [227, 450] on span "[PERSON_NAME] alarcha hotelli kohta ka, et kui kaugel see lennujaamast asub?" at bounding box center [257, 457] width 152 height 14
drag, startPoint x: 210, startPoint y: 406, endPoint x: 230, endPoint y: 406, distance: 20.1
click at [230, 450] on span "[PERSON_NAME] alarcha hotelli kohta ka, et kui kaugel see lennujaamast asub?" at bounding box center [257, 457] width 152 height 14
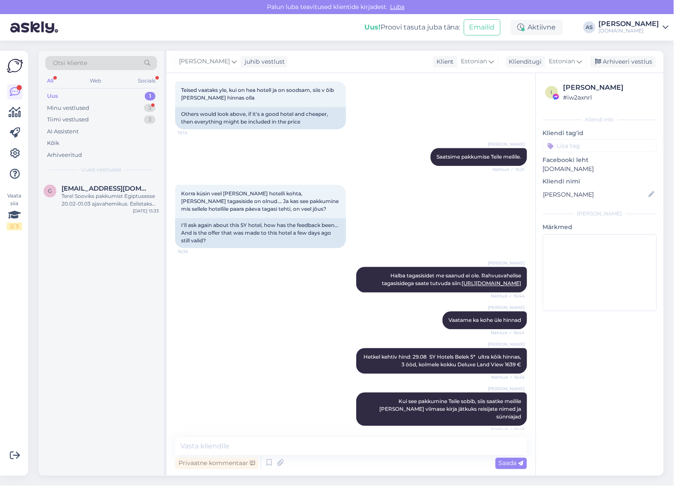
copy span "alarcha"
click at [330, 440] on textarea at bounding box center [351, 446] width 352 height 18
type textarea "Ligikaudu 100 km kaugusel"
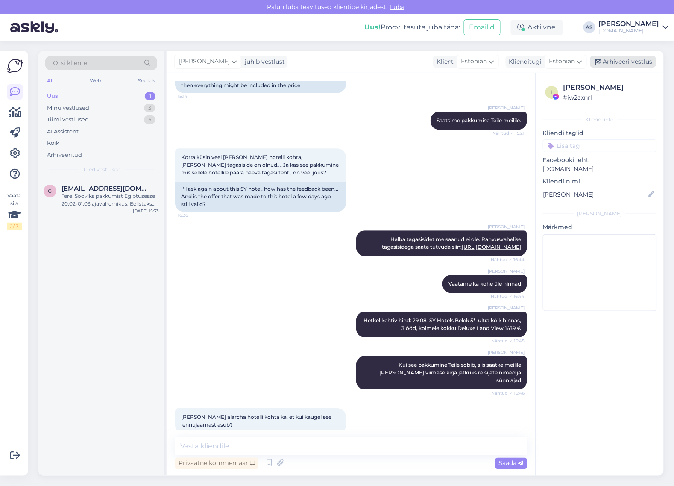
click at [609, 65] on div "Arhiveeri vestlus" at bounding box center [624, 62] width 66 height 12
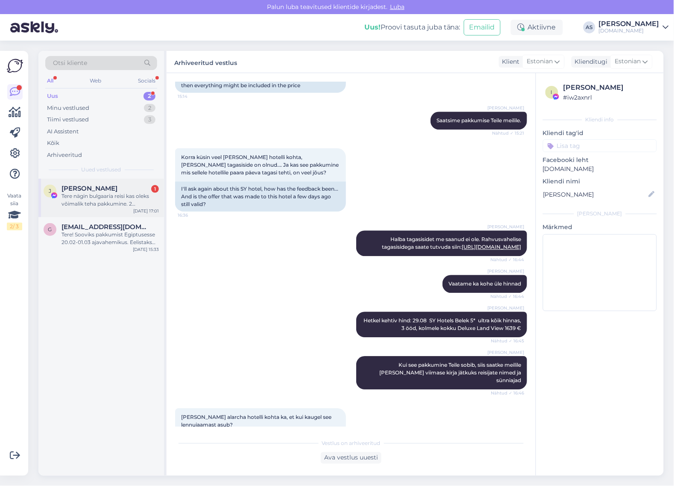
click at [118, 203] on div "Tere nägin bulgaaria reisi kas oleks võimalik teha pakkumine. 2 täiskasvanut + …" at bounding box center [110, 199] width 97 height 15
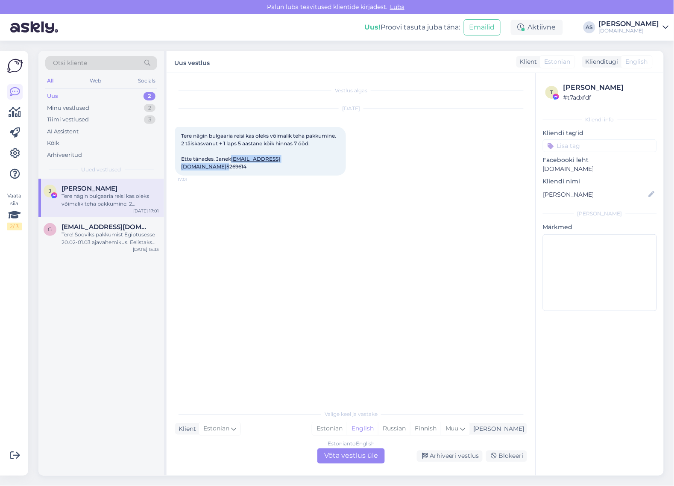
drag, startPoint x: 255, startPoint y: 182, endPoint x: 177, endPoint y: 182, distance: 77.8
click at [177, 176] on div "Tere nägin bulgaaria reisi kas oleks võimalik teha pakkumine. 2 täiskasvanut + …" at bounding box center [260, 151] width 171 height 49
copy span "[EMAIL_ADDRESS][DOMAIN_NAME]"
click at [361, 457] on div "Estonian to English Võta vestlus üle" at bounding box center [352, 455] width 68 height 15
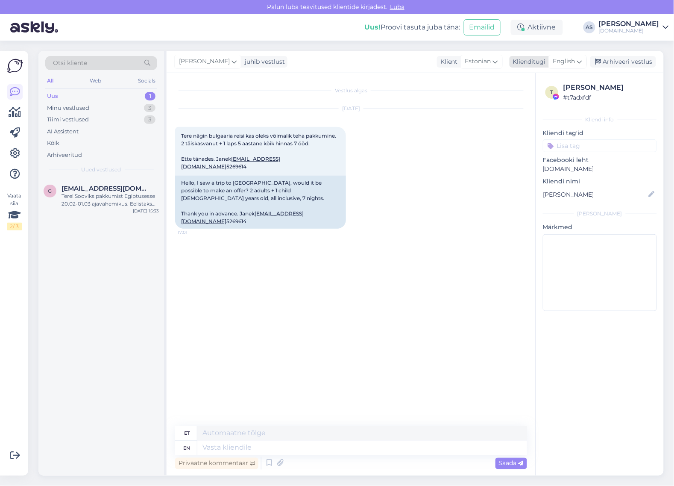
click at [577, 63] on div "English" at bounding box center [568, 62] width 38 height 14
click at [554, 103] on link "Estonian" at bounding box center [549, 100] width 94 height 14
click at [325, 449] on textarea at bounding box center [351, 446] width 352 height 18
type textarea "Tere, [PERSON_NAME]! Millal sooviksite reisi alustada? :)"
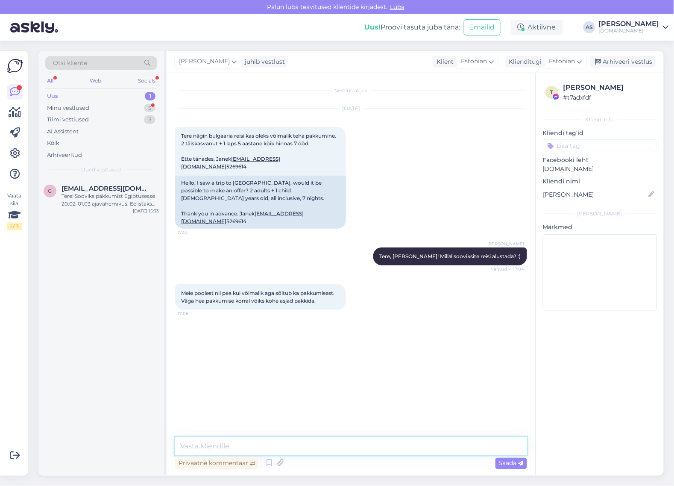
click at [373, 451] on textarea at bounding box center [351, 446] width 352 height 18
click at [337, 441] on textarea at bounding box center [351, 446] width 352 height 18
type textarea "Esimene võimalik väljumine Bulgaariasse on 29.08. Kas see võiks Teile sobida? :)"
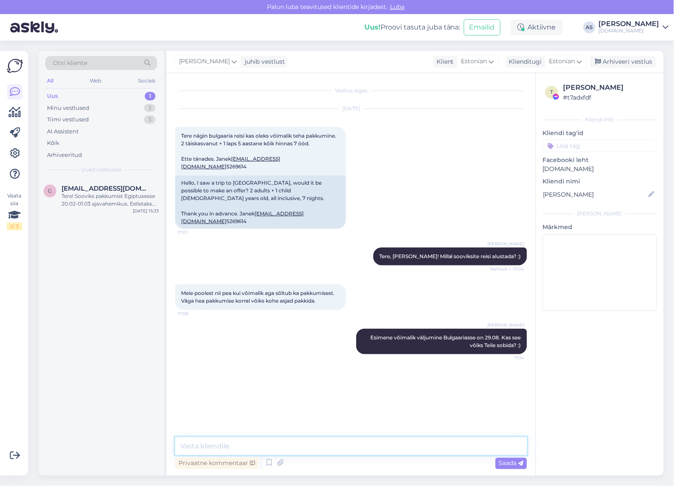
click at [358, 443] on textarea at bounding box center [351, 446] width 352 height 18
type textarea "Hinnad algavad kõik hinnas paketile 4* hotellis 1567 €/perele kokki"
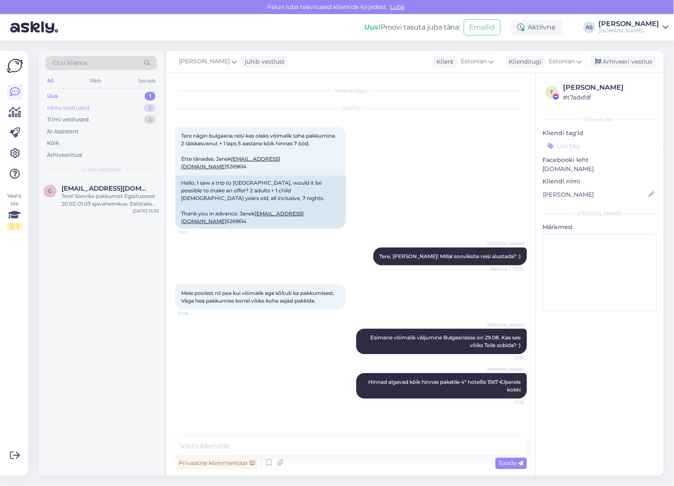
click at [129, 104] on div "Minu vestlused 3" at bounding box center [101, 108] width 112 height 12
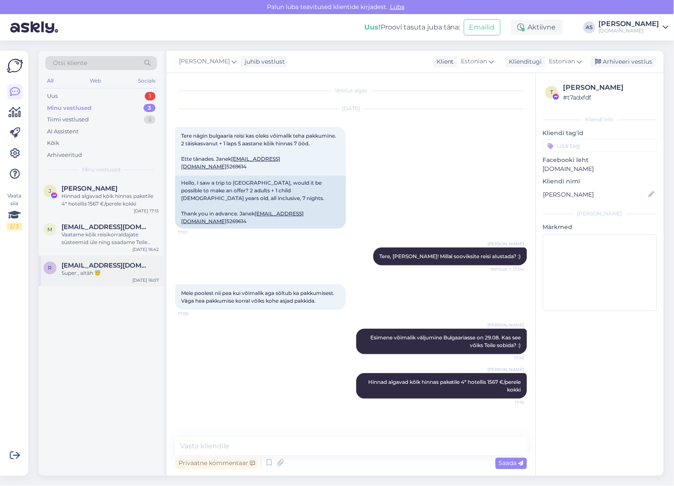
click at [97, 270] on div "Super , aitäh 😇" at bounding box center [110, 273] width 97 height 8
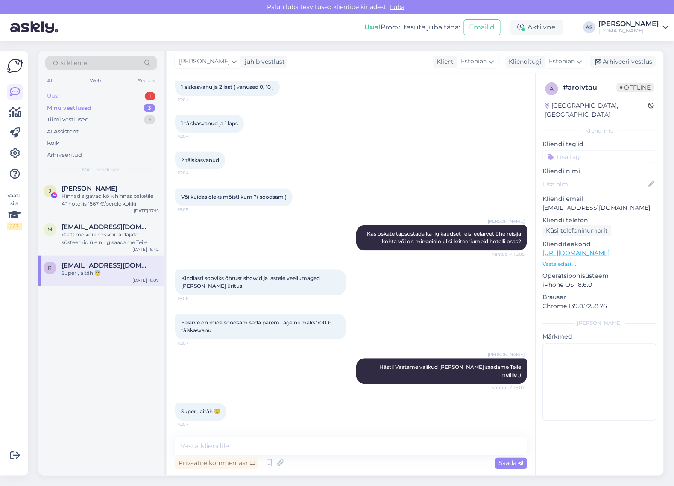
click at [120, 92] on div "Uus 1" at bounding box center [101, 96] width 112 height 12
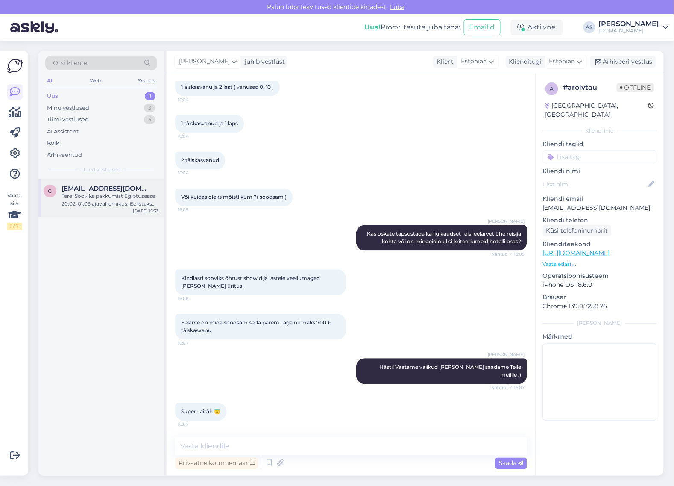
click at [105, 186] on span "[EMAIL_ADDRESS][DOMAIN_NAME]" at bounding box center [106, 189] width 89 height 8
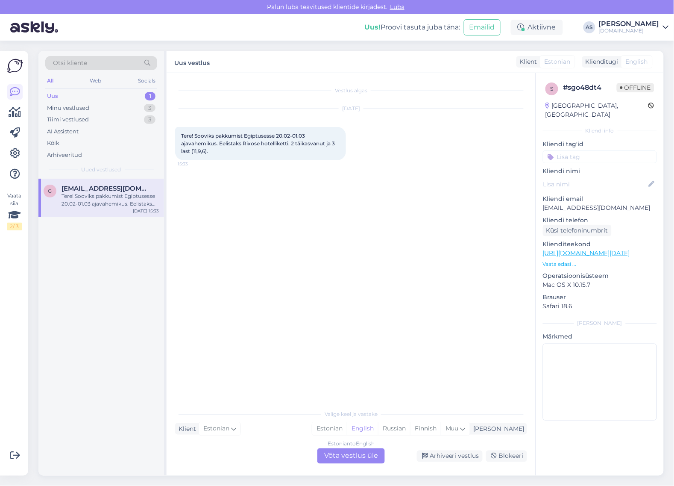
scroll to position [0, 0]
drag, startPoint x: 626, startPoint y: 199, endPoint x: 525, endPoint y: 199, distance: 101.7
click at [525, 199] on div "Vestlus algas [DATE] Tere! Sooviks pakkumist Egiptusesse 20.02-01.03 ajavahemik…" at bounding box center [415, 274] width 497 height 403
click at [546, 203] on p "[EMAIL_ADDRESS][DOMAIN_NAME]" at bounding box center [600, 207] width 114 height 9
drag, startPoint x: 541, startPoint y: 197, endPoint x: 632, endPoint y: 195, distance: 91.9
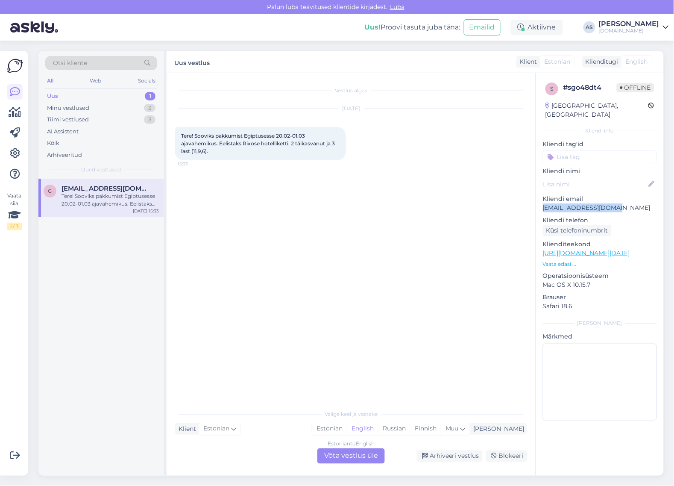
click at [632, 195] on div "s # sgo48dt4 Offline [GEOGRAPHIC_DATA], [GEOGRAPHIC_DATA] Kliendi info Kliendi …" at bounding box center [600, 253] width 128 height 360
copy p "[EMAIL_ADDRESS][DOMAIN_NAME]"
click at [357, 458] on div "Estonian to English Võta vestlus üle" at bounding box center [352, 455] width 68 height 15
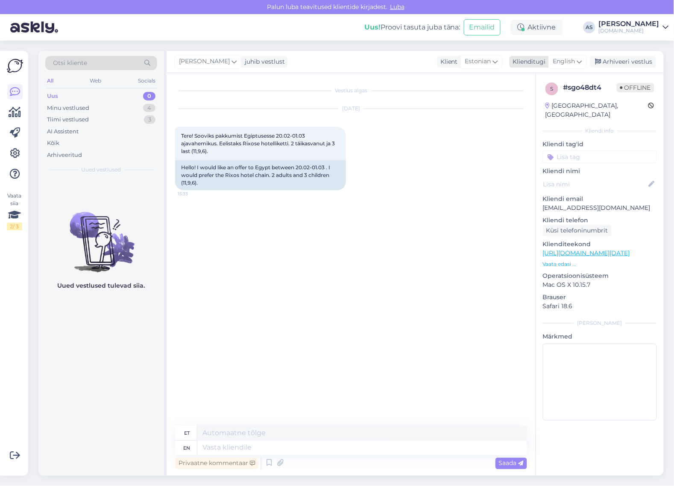
click at [577, 67] on div "English" at bounding box center [568, 62] width 38 height 14
click at [561, 101] on link "Estonian" at bounding box center [549, 100] width 94 height 14
click at [334, 447] on textarea at bounding box center [351, 446] width 352 height 18
type textarea "Saatsime Teile pakkumise meilile :)"
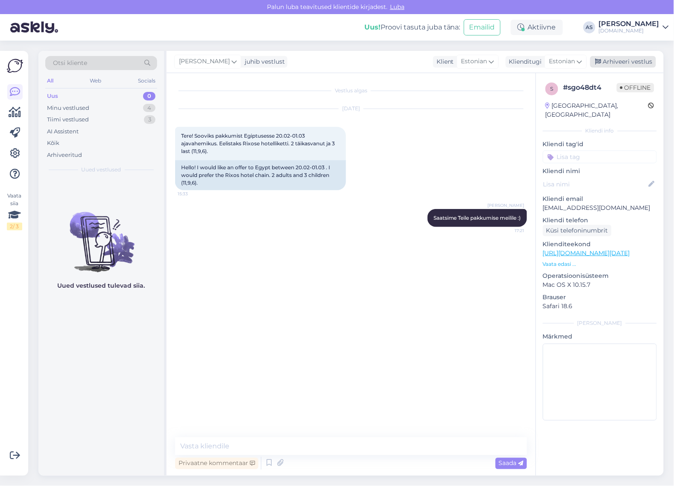
click at [626, 66] on div "Arhiveeri vestlus" at bounding box center [624, 62] width 66 height 12
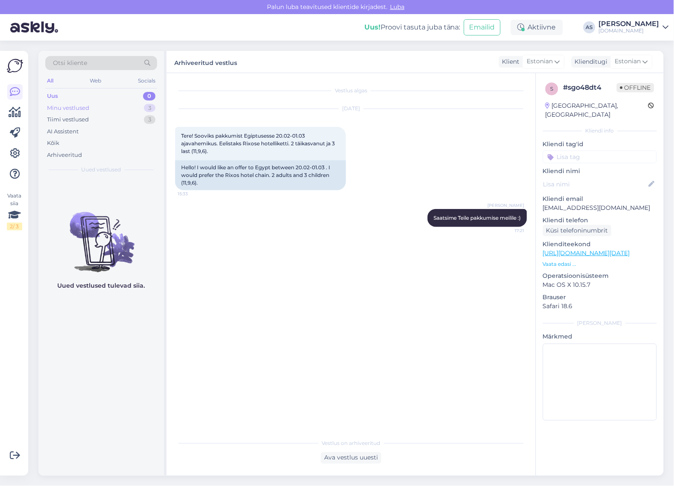
click at [106, 103] on div "Minu vestlused 3" at bounding box center [101, 108] width 112 height 12
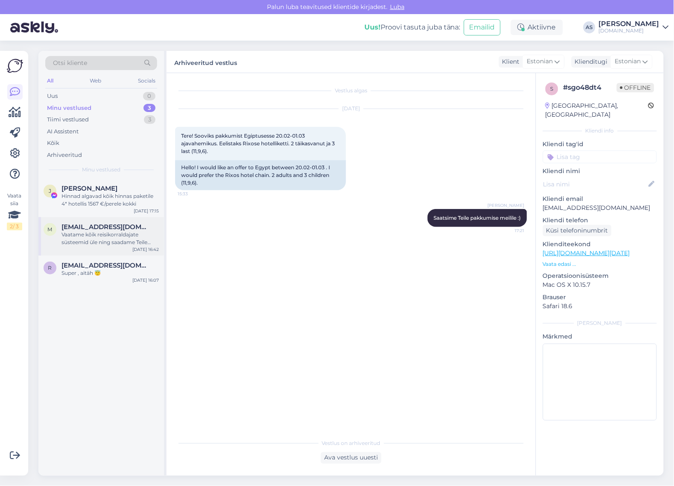
click at [122, 242] on div "Vaatame kõik reisikorraldajate süsteemid üle ning saadame Teile meilile :)" at bounding box center [110, 238] width 97 height 15
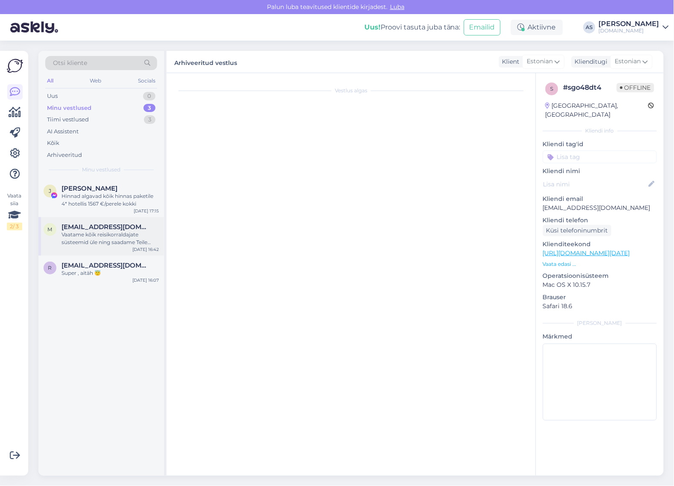
scroll to position [2812, 0]
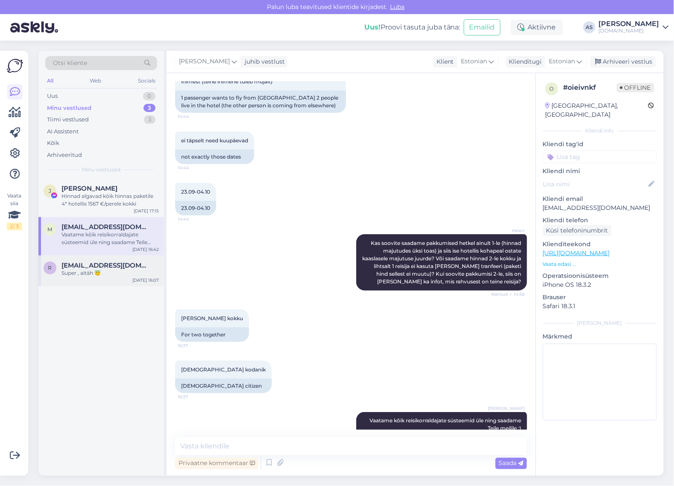
click at [111, 268] on span "[EMAIL_ADDRESS][DOMAIN_NAME]" at bounding box center [106, 266] width 89 height 8
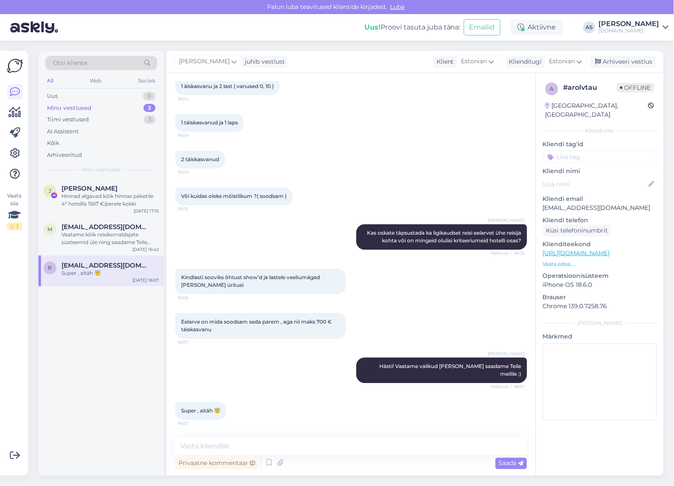
scroll to position [417, 0]
click at [109, 241] on div "Vaatame kõik reisikorraldajate süsteemid üle ning saadame Teile meilile :)" at bounding box center [110, 238] width 97 height 15
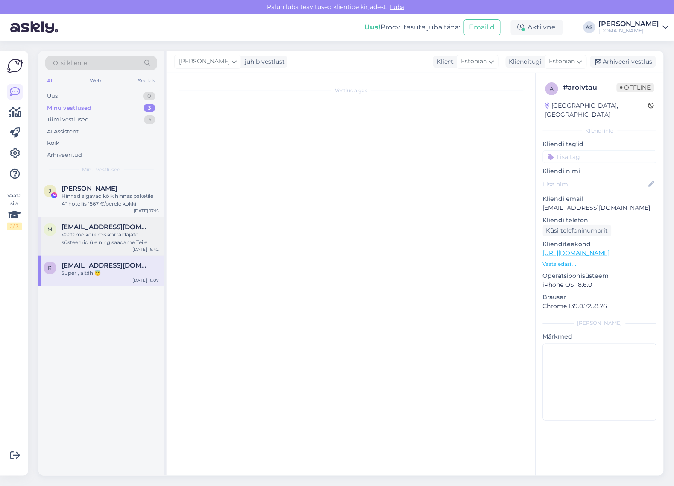
scroll to position [2812, 0]
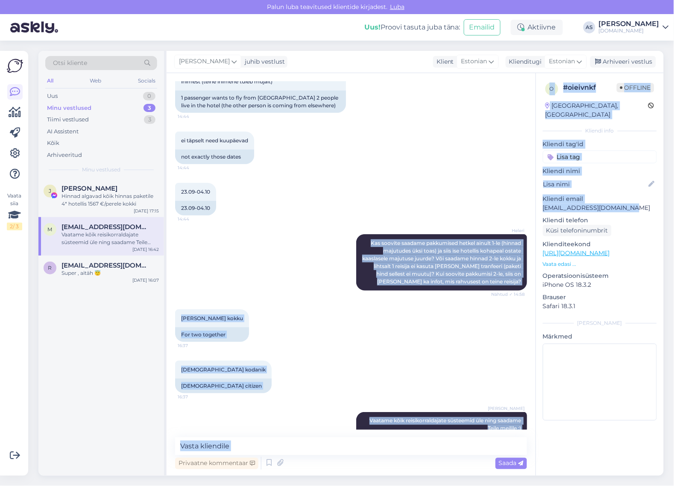
drag, startPoint x: 623, startPoint y: 200, endPoint x: 535, endPoint y: 200, distance: 88.5
click at [535, 200] on div "Vestlus algas [DATE] Sooviks teada kas kuidagi võimalik ka ainult lennupileteid…" at bounding box center [415, 274] width 497 height 403
click at [551, 203] on p "[EMAIL_ADDRESS][DOMAIN_NAME]" at bounding box center [600, 207] width 114 height 9
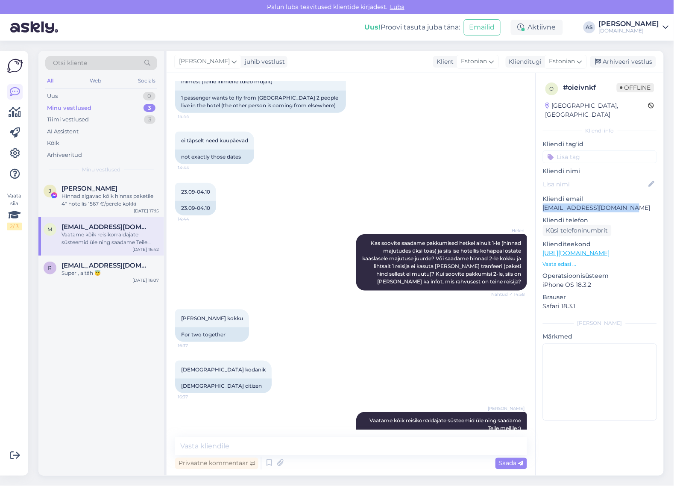
drag, startPoint x: 544, startPoint y: 201, endPoint x: 635, endPoint y: 199, distance: 91.0
click at [635, 199] on div "o # oieivnkf Offline [GEOGRAPHIC_DATA], [GEOGRAPHIC_DATA] Kliendi info Kliendi …" at bounding box center [600, 253] width 128 height 360
copy p "[EMAIL_ADDRESS][DOMAIN_NAME]"
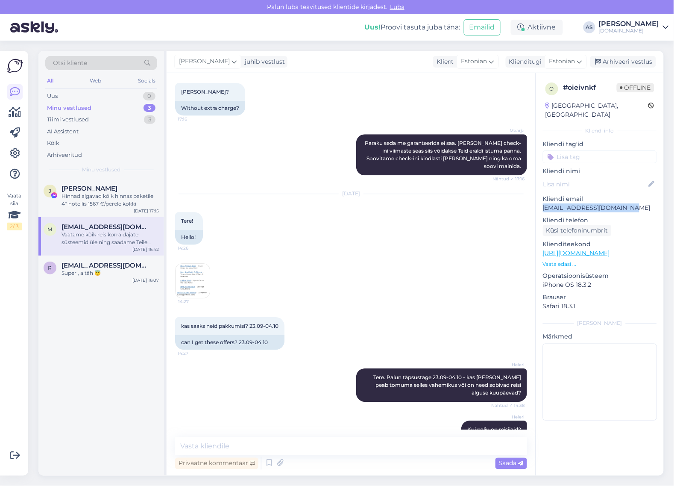
scroll to position [2438, 0]
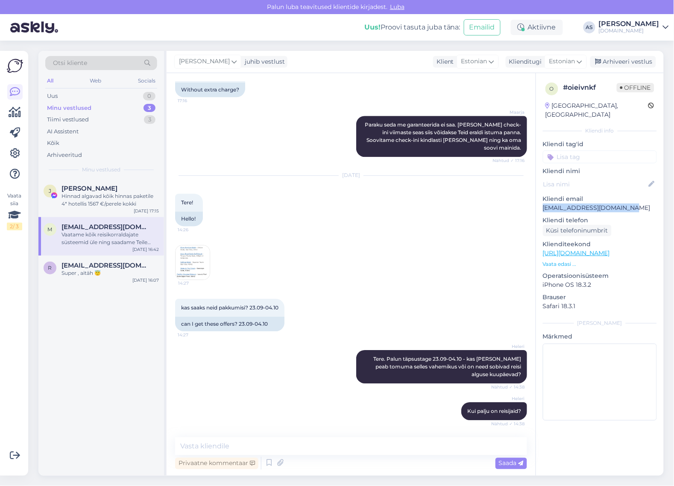
click at [186, 245] on img at bounding box center [193, 262] width 34 height 34
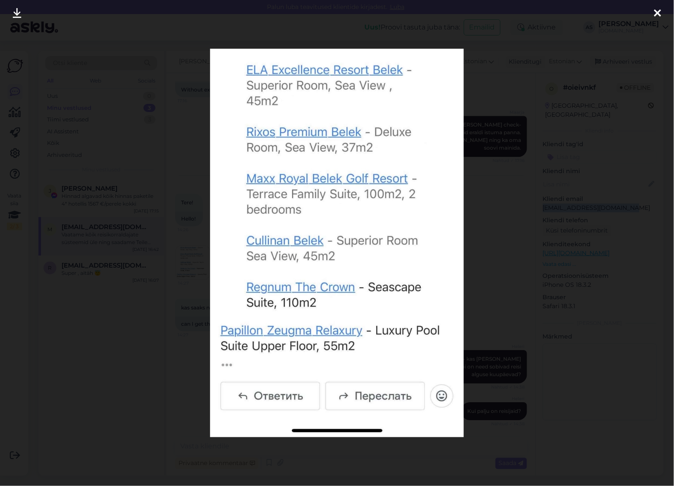
click at [635, 27] on div at bounding box center [337, 243] width 674 height 486
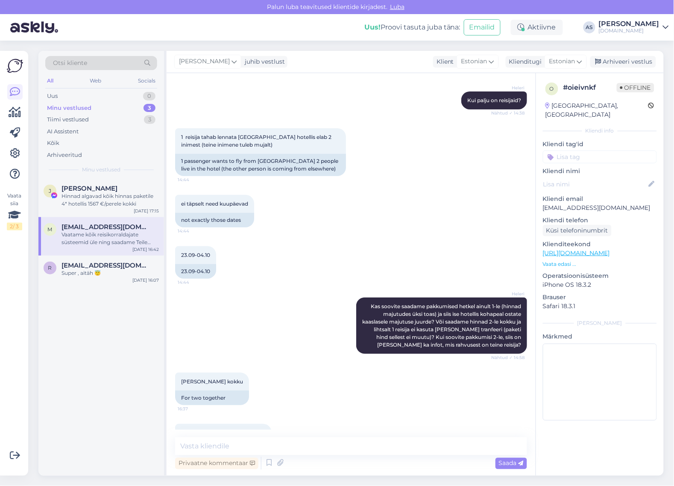
scroll to position [2812, 0]
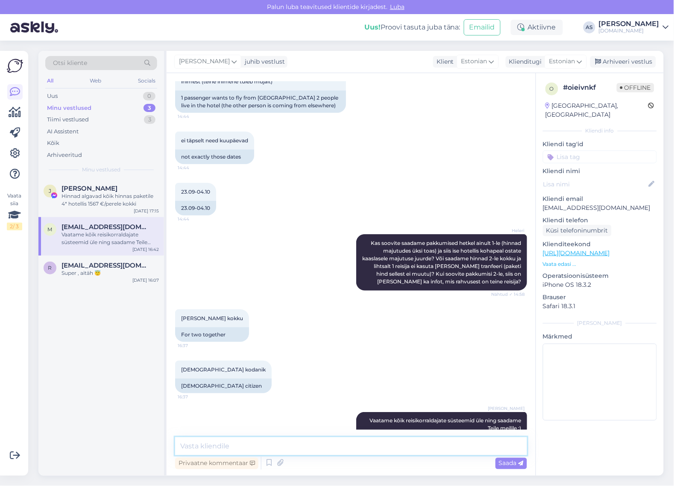
click at [291, 447] on textarea at bounding box center [351, 446] width 352 height 18
type textarea "Pakkumine saadetud! :)"
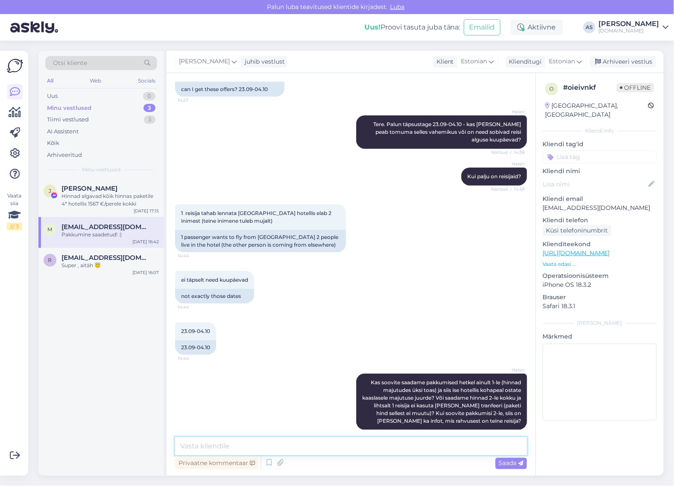
scroll to position [2635, 0]
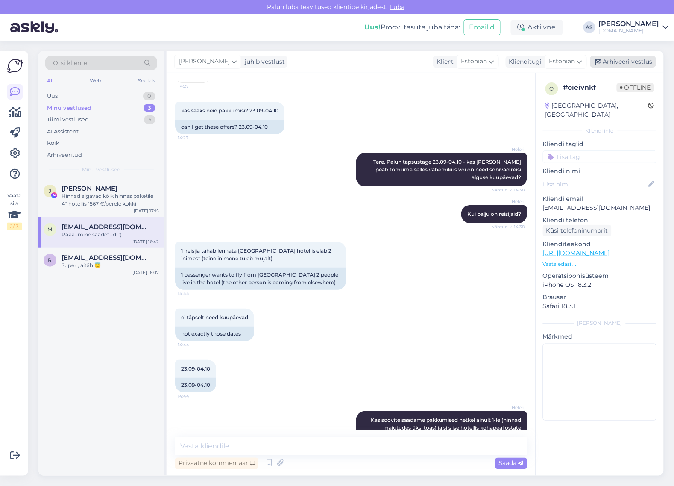
click at [625, 56] on div "Arhiveeri vestlus" at bounding box center [624, 62] width 66 height 12
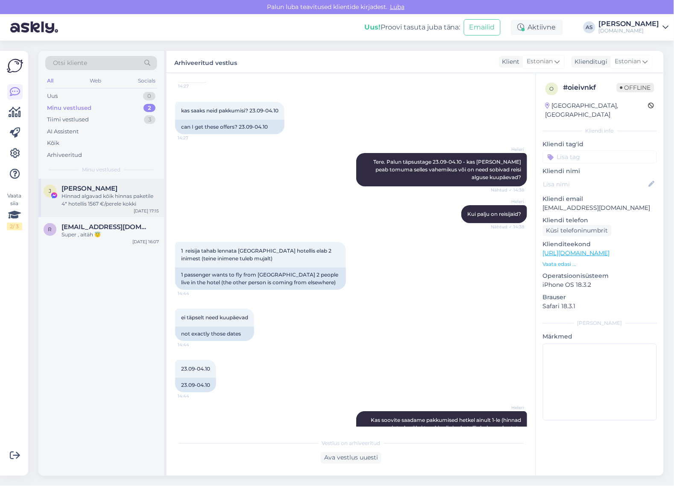
click at [123, 202] on div "Hinnad algavad kõik hinnas paketile 4* hotellis 1567 €/perele kokki" at bounding box center [110, 199] width 97 height 15
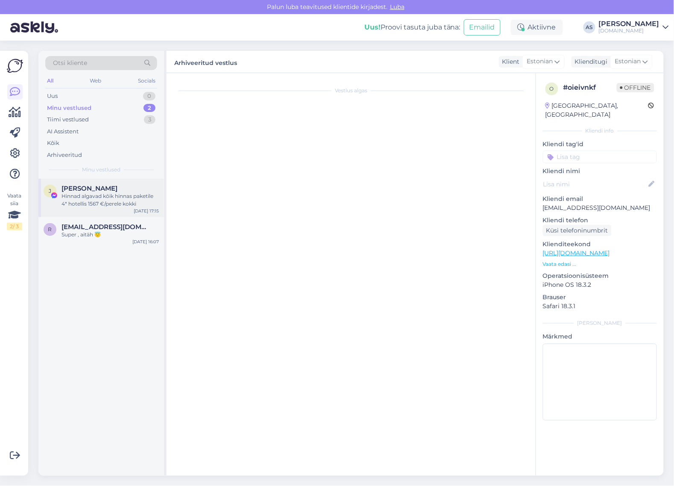
scroll to position [9, 0]
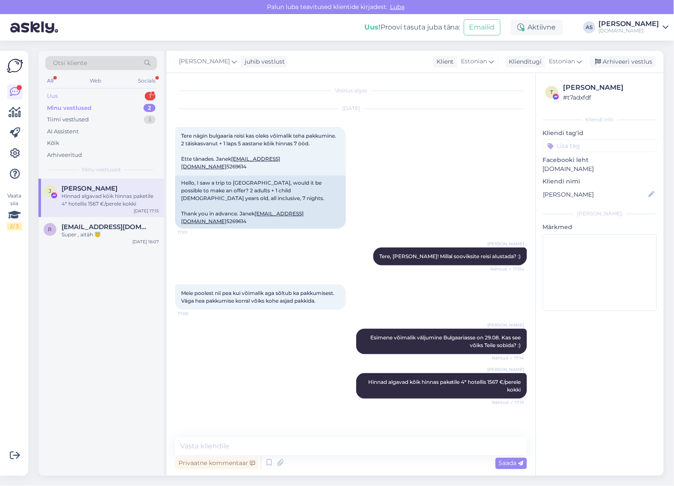
click at [120, 97] on div "Uus 1" at bounding box center [101, 96] width 112 height 12
click at [107, 189] on div "[PERSON_NAME] 1" at bounding box center [110, 189] width 97 height 8
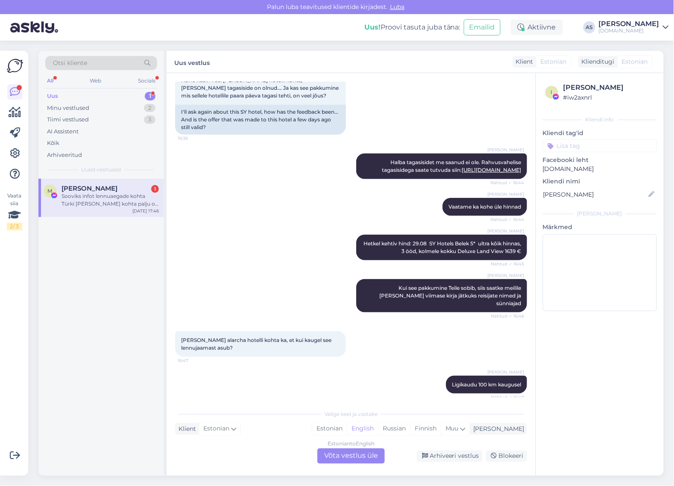
scroll to position [5585, 0]
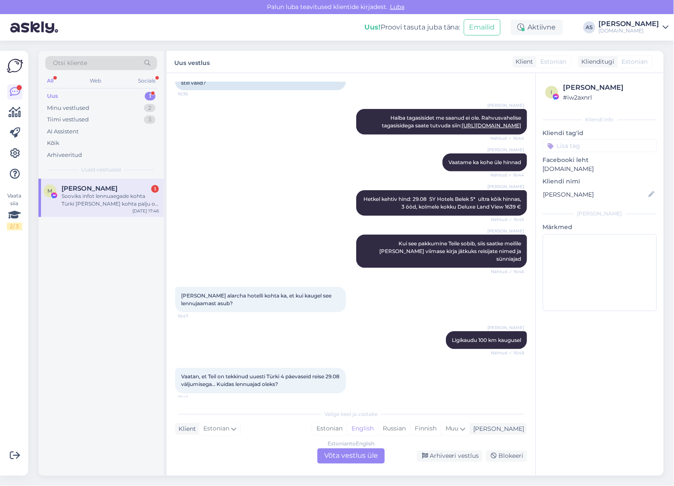
click at [115, 199] on div "Sooviks infot lennuaegade kohta Türki [PERSON_NAME] kohta palju on lennukohti 3…" at bounding box center [110, 199] width 97 height 15
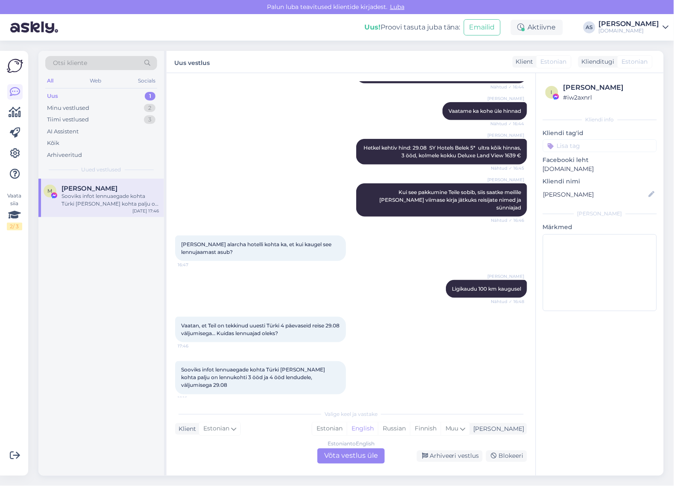
scroll to position [5534, 0]
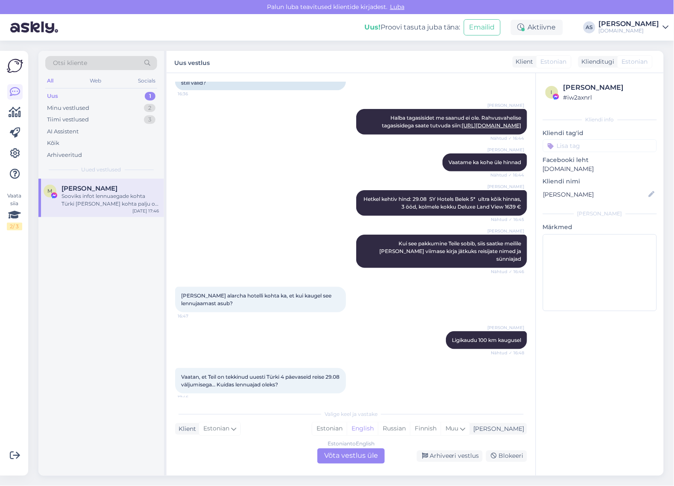
click at [342, 455] on div "Estonian to English Võta vestlus üle" at bounding box center [352, 455] width 68 height 15
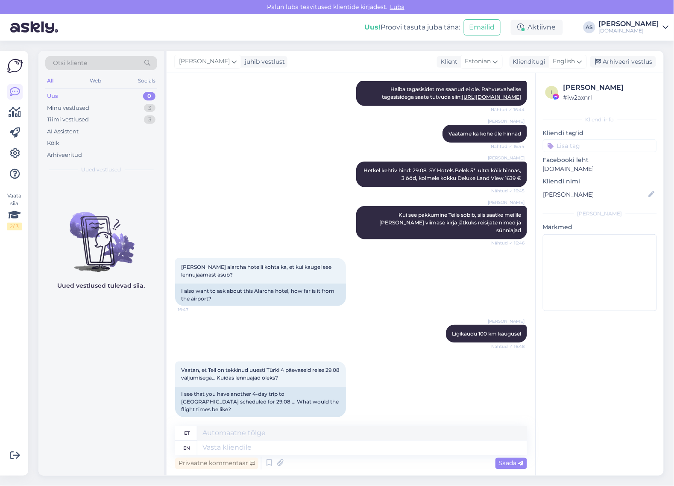
scroll to position [5588, 0]
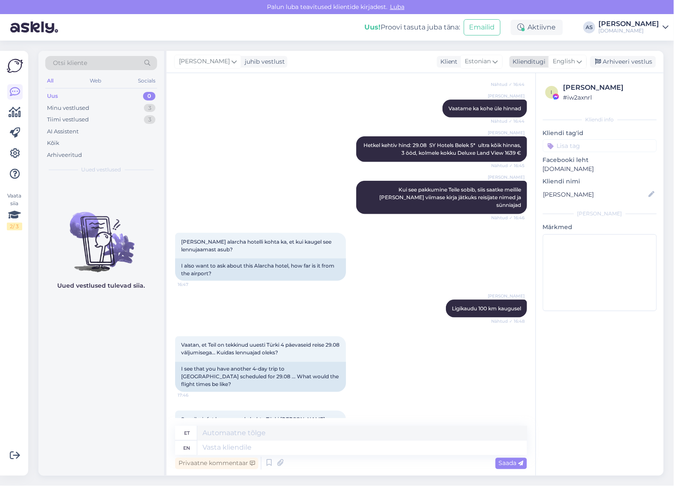
click at [571, 60] on span "English" at bounding box center [564, 61] width 22 height 9
click at [554, 100] on link "Estonian" at bounding box center [549, 100] width 94 height 14
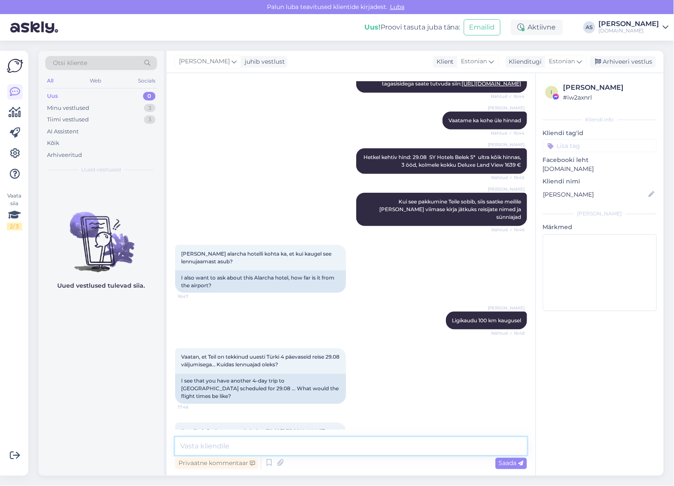
click at [375, 449] on textarea at bounding box center [351, 446] width 352 height 18
paste textarea "Reisi lennuajad on allolevad (kellaajad võivad muutuda!): 20.10 [GEOGRAPHIC_DAT…"
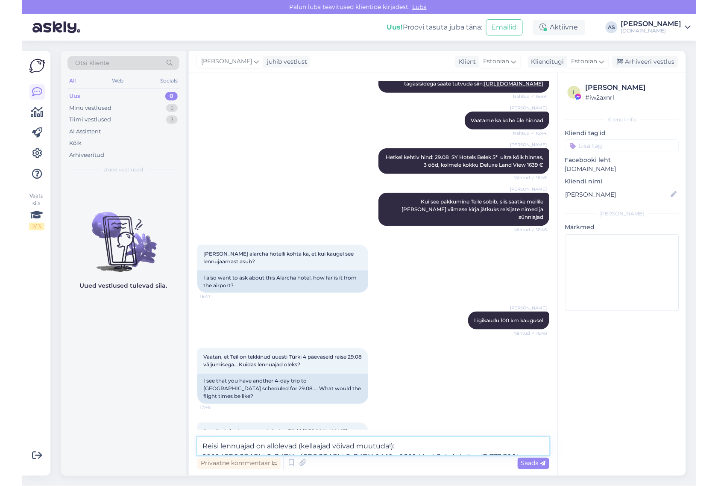
scroll to position [5588, 0]
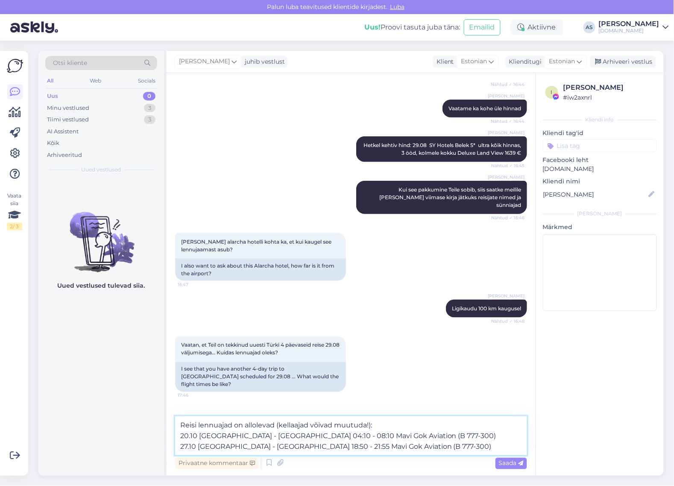
drag, startPoint x: 304, startPoint y: 436, endPoint x: 477, endPoint y: 432, distance: 173.6
click at [477, 432] on textarea "Reisi lennuajad on allolevad (kellaajad võivad muutuda!): 20.10 [GEOGRAPHIC_DAT…" at bounding box center [351, 435] width 352 height 39
drag, startPoint x: 294, startPoint y: 449, endPoint x: 469, endPoint y: 444, distance: 175.7
click at [470, 447] on textarea "Reisi lennuajad on allolevad (kellaajad võivad muutuda!): 20.10 [GEOGRAPHIC_DAT…" at bounding box center [351, 435] width 352 height 39
type textarea "Reisi lennuajad on allolevad (kellaajad võivad muutuda!): 20.10 [GEOGRAPHIC_DAT…"
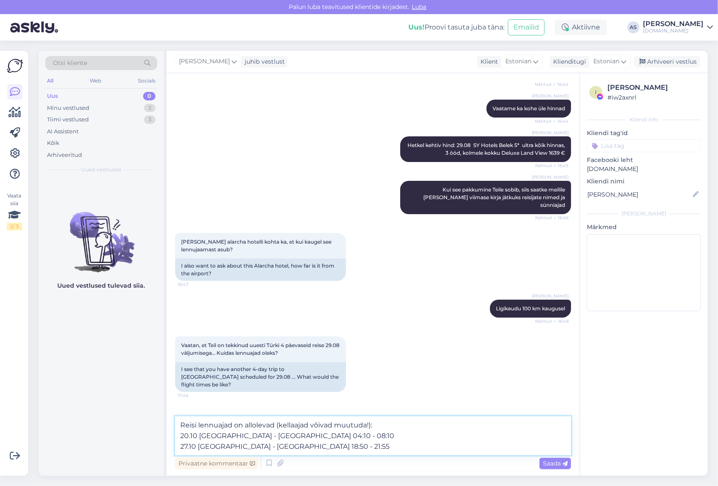
click at [178, 426] on textarea "Reisi lennuajad on allolevad (kellaajad võivad muutuda!): 20.10 [GEOGRAPHIC_DAT…" at bounding box center [373, 435] width 396 height 39
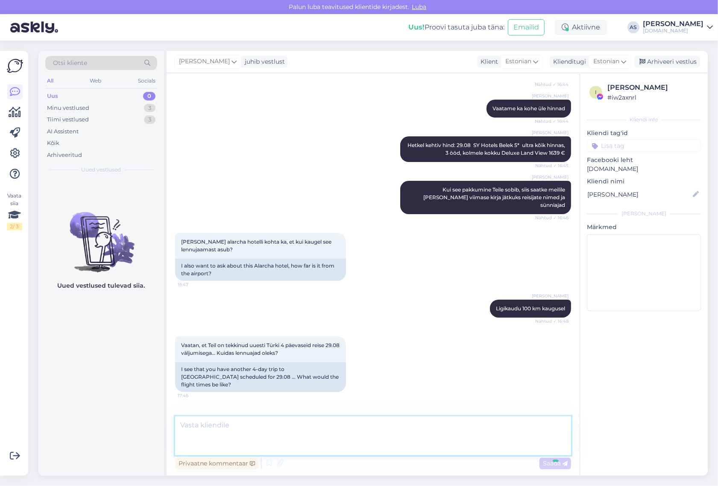
scroll to position [5628, 0]
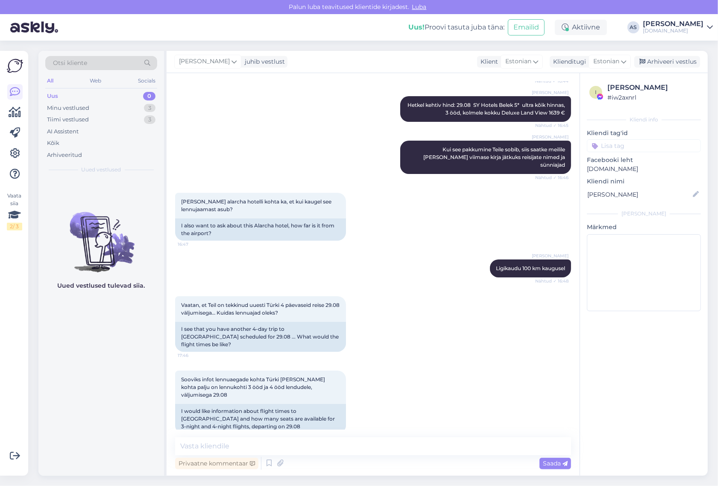
click at [548, 453] on div "[PERSON_NAME] lennuajad on allolevad (kellaajad võivad muutuda!): 20.10 [GEOGRA…" at bounding box center [485, 477] width 171 height 49
click at [396, 474] on icon at bounding box center [394, 476] width 4 height 5
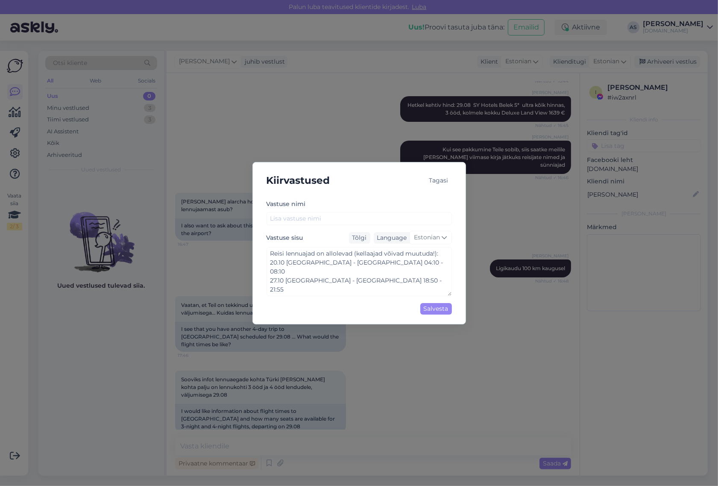
click at [447, 180] on div "Tagasi" at bounding box center [439, 181] width 26 height 12
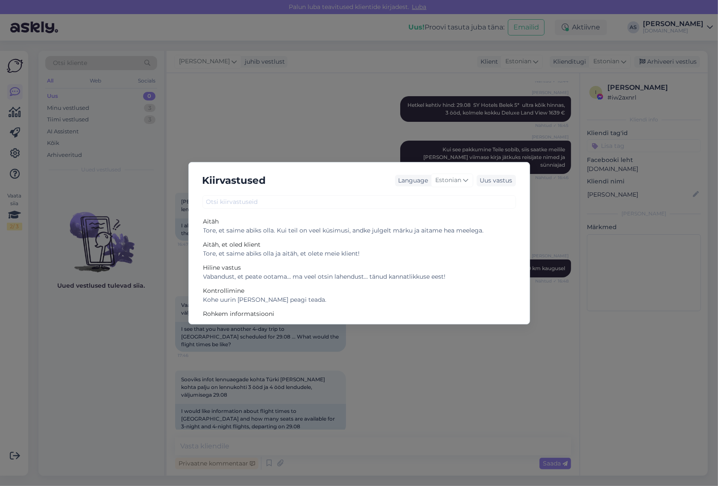
click at [458, 162] on div "Kiirvastused Language Estonian Uus vastus Aitäh Tore, et saime abiks olla. Kui …" at bounding box center [359, 243] width 342 height 162
click at [425, 150] on div "Kiirvastused Language Estonian Uus vastus Aitäh Tore, et saime abiks olla. Kui …" at bounding box center [359, 243] width 718 height 486
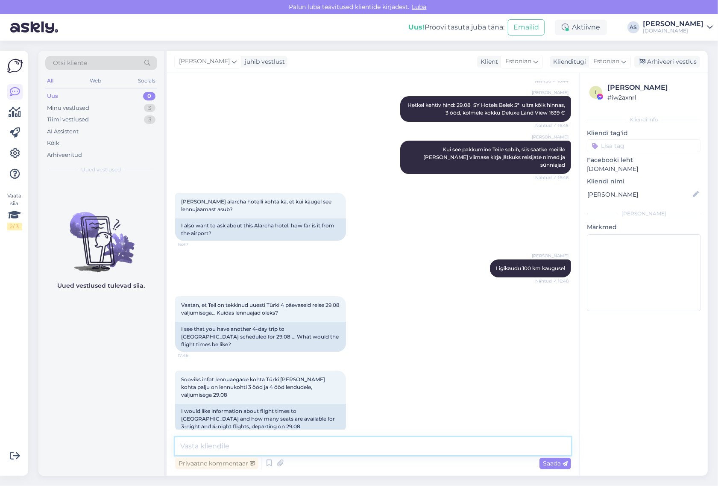
click at [407, 444] on textarea at bounding box center [373, 446] width 396 height 18
type textarea "Vabandan saadetud kirja pärast, läks vale kiri!"
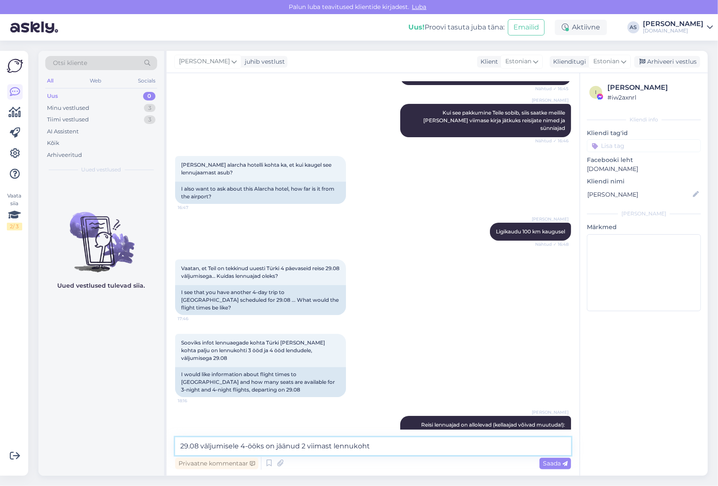
type textarea "29.08 väljumisele 4-ööks on jäänud 2 viimast lennukohta"
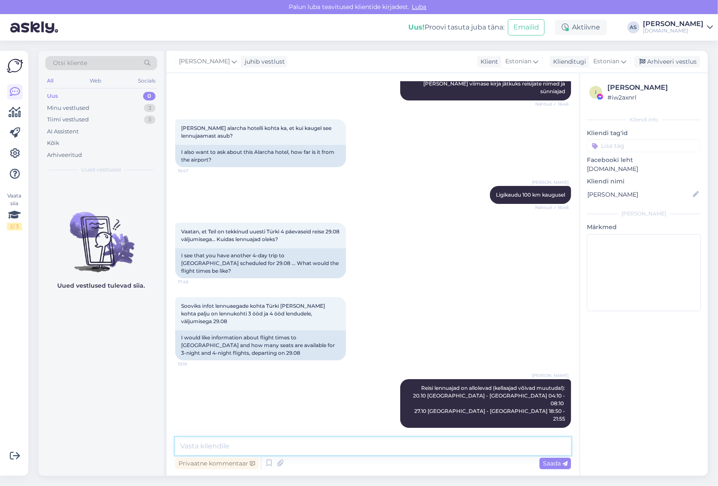
click at [432, 448] on textarea at bounding box center [373, 446] width 396 height 18
type textarea "3-[PERSON_NAME] on jäänud 10+ kohta"
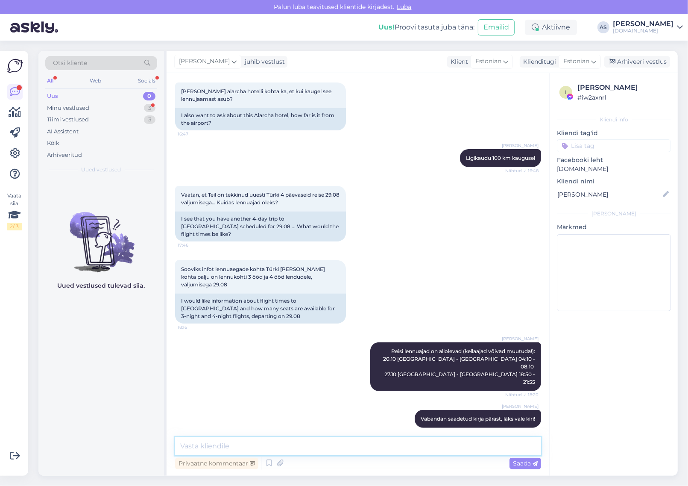
scroll to position [5806, 0]
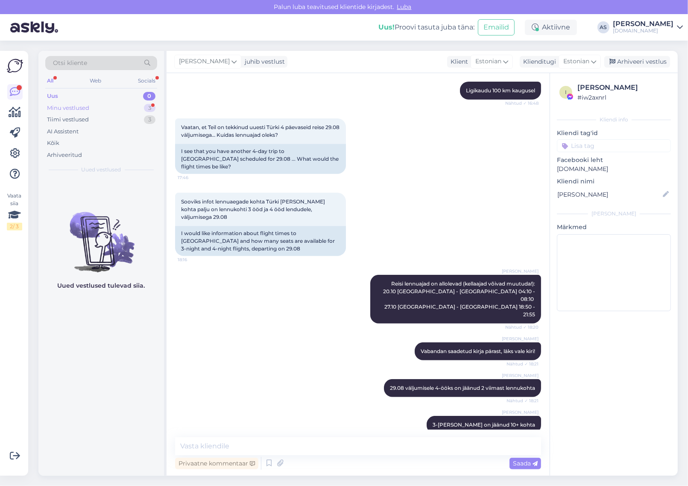
click at [125, 109] on div "Minu vestlused 3" at bounding box center [101, 108] width 112 height 12
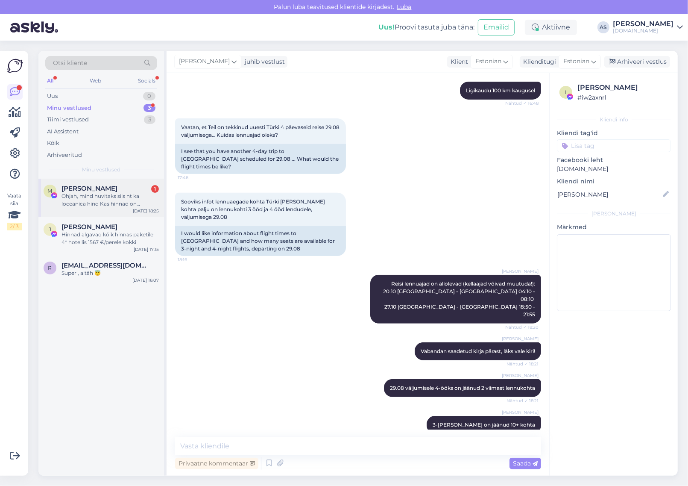
click at [110, 196] on div "Ohjah, mind huvitaks siis nt ka loceanica hind Kas hinnad on soodsamaks läinud …" at bounding box center [110, 199] width 97 height 15
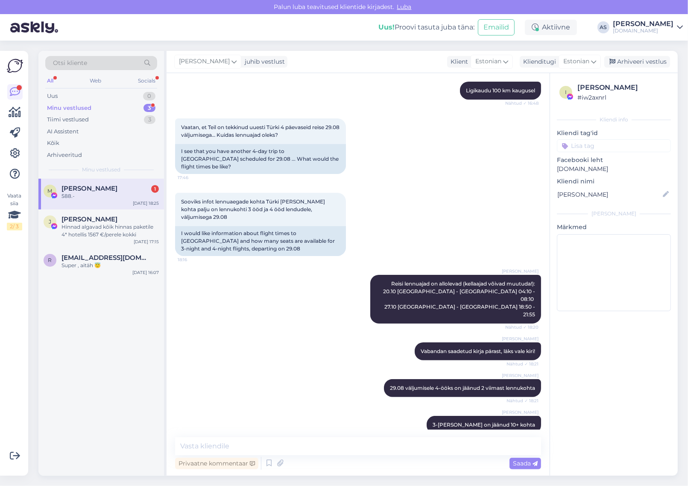
scroll to position [5630, 0]
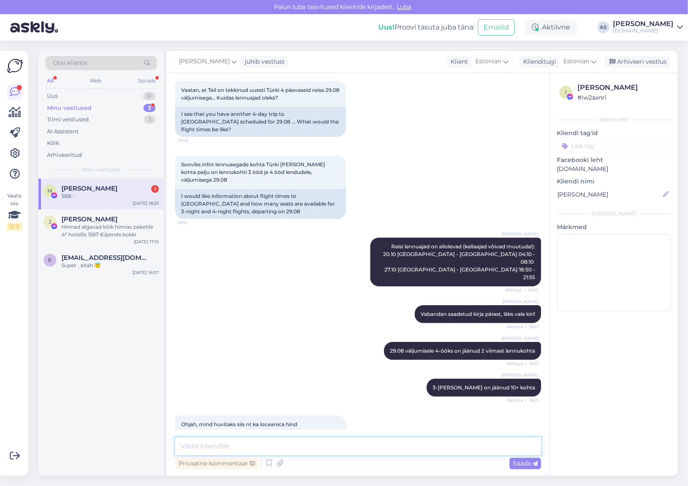
click at [306, 447] on textarea at bounding box center [358, 446] width 366 height 18
type textarea "Hetkel on 4-öise reisi hind 651 €/reisija ja 3-öise reisi hind 616 €/reisija"
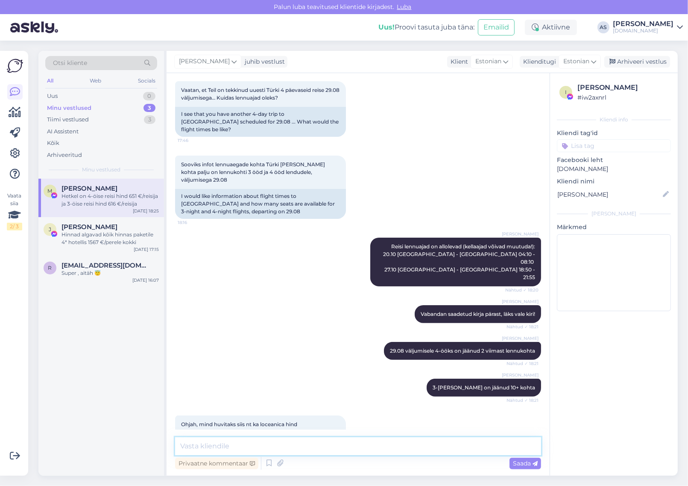
scroll to position [5674, 0]
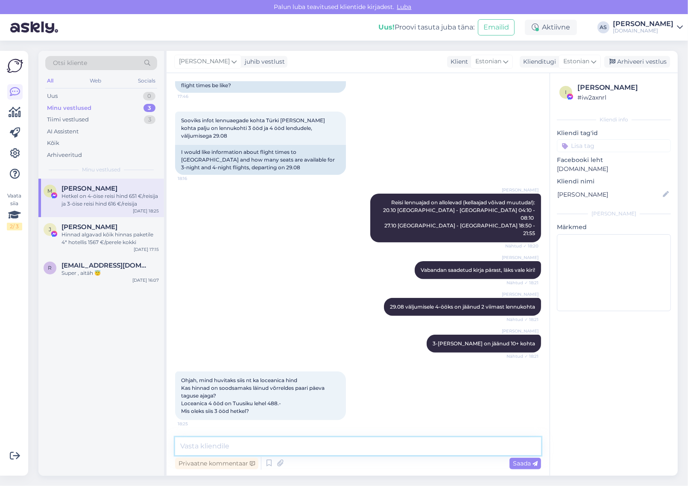
click at [345, 444] on textarea at bounding box center [358, 446] width 366 height 18
type textarea "4"
click at [91, 237] on div "Hinnad algavad kõik hinnas paketile 4* hotellis 1567 €/perele kokki" at bounding box center [110, 238] width 97 height 15
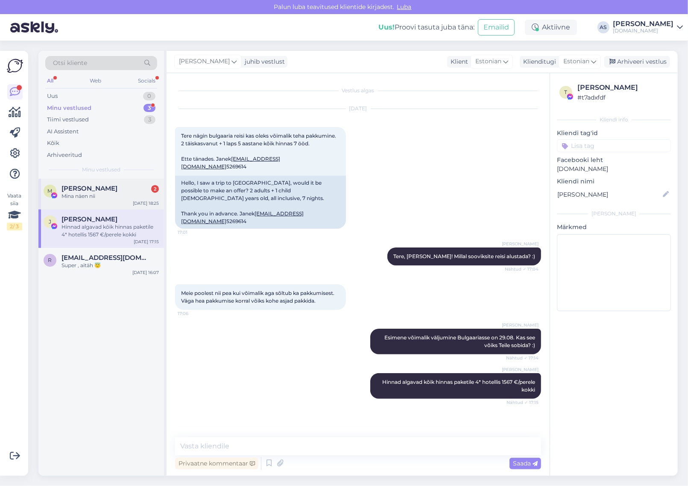
click at [86, 191] on span "[PERSON_NAME]" at bounding box center [90, 189] width 56 height 8
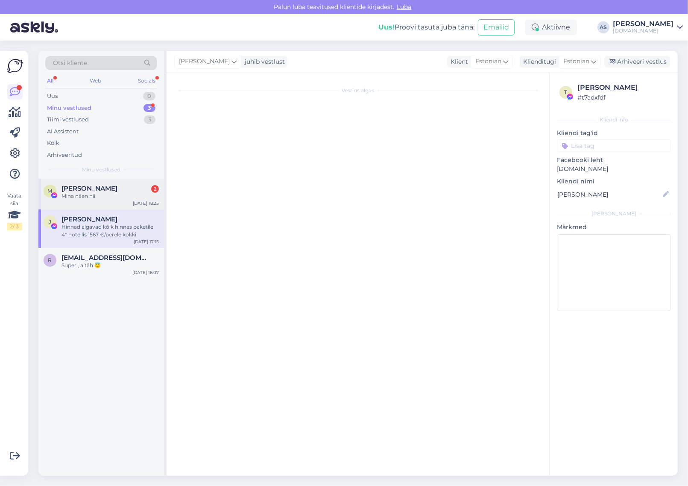
scroll to position [5575, 0]
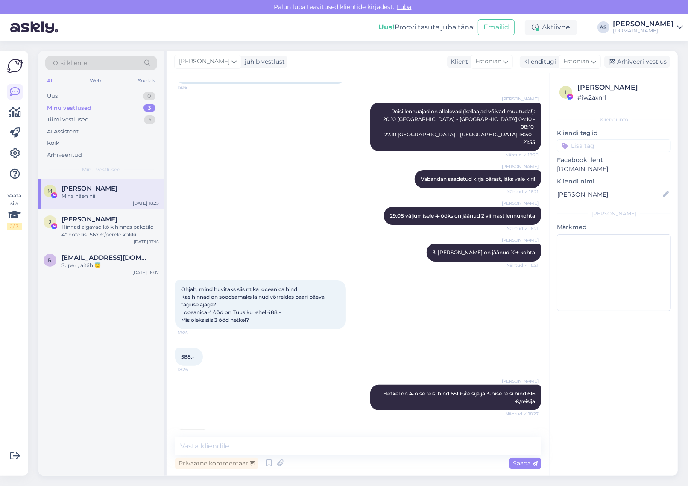
click at [201, 429] on img at bounding box center [193, 446] width 34 height 34
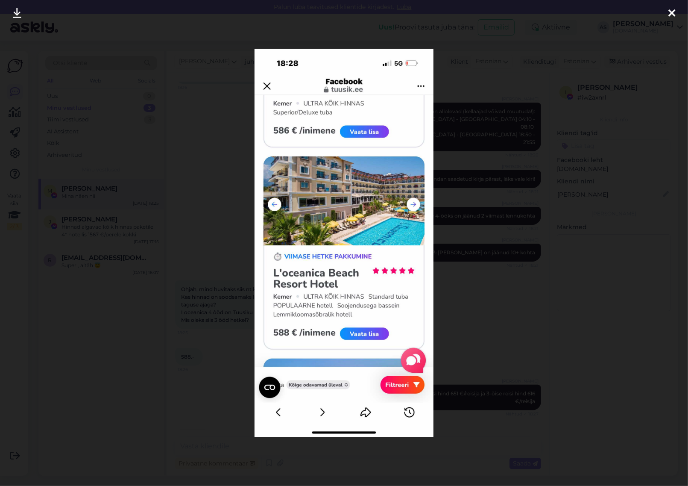
drag, startPoint x: 487, startPoint y: 241, endPoint x: 483, endPoint y: 244, distance: 5.1
click at [486, 242] on div at bounding box center [344, 243] width 688 height 486
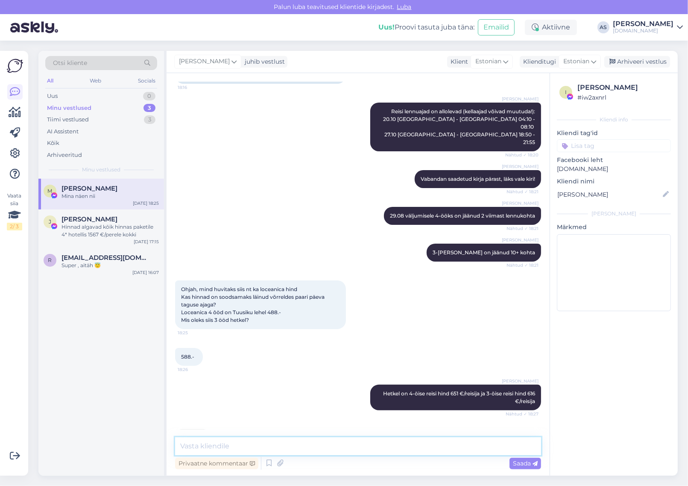
click at [332, 443] on textarea at bounding box center [358, 446] width 366 height 18
paste textarea "Kodulehel olevad hinnad on orienteeruvad ning võivad muutuda vastavalt vabade k…"
type textarea "Kodulehel olevad hinnad on orienteeruvad ning võivad muutuda vastavalt vabade k…"
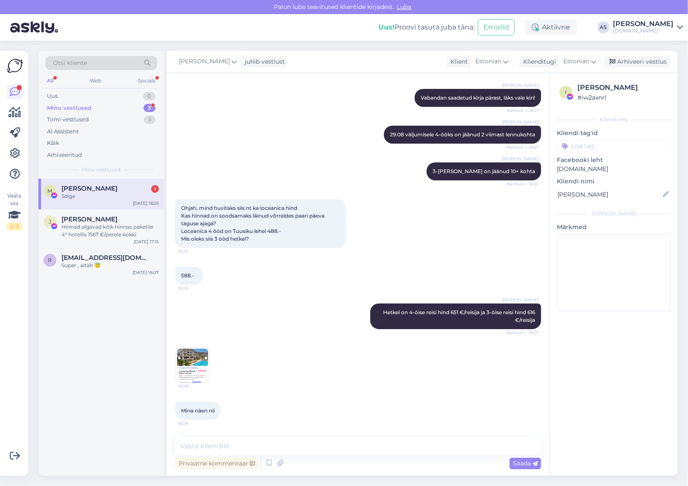
click at [98, 188] on span "[PERSON_NAME]" at bounding box center [90, 189] width 56 height 8
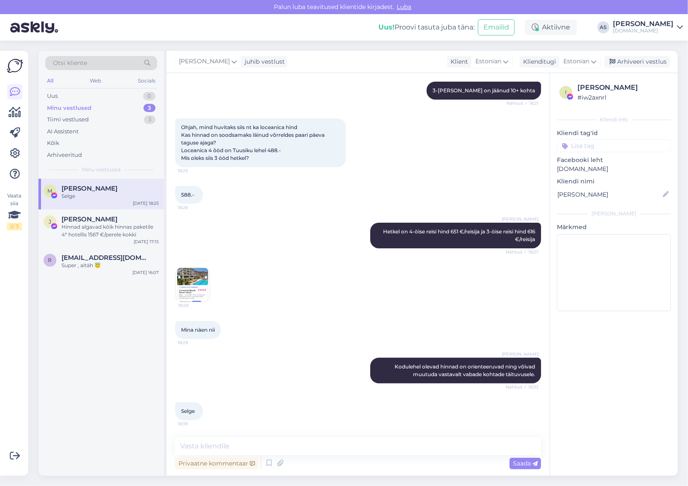
scroll to position [5560, 0]
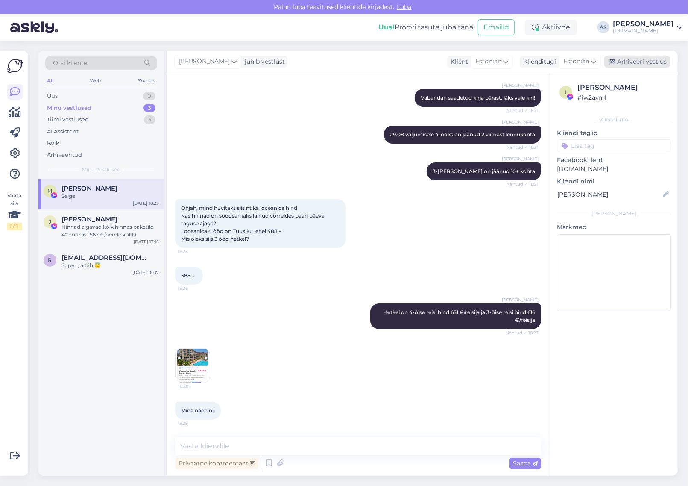
click at [638, 63] on div "Arhiveeri vestlus" at bounding box center [638, 62] width 66 height 12
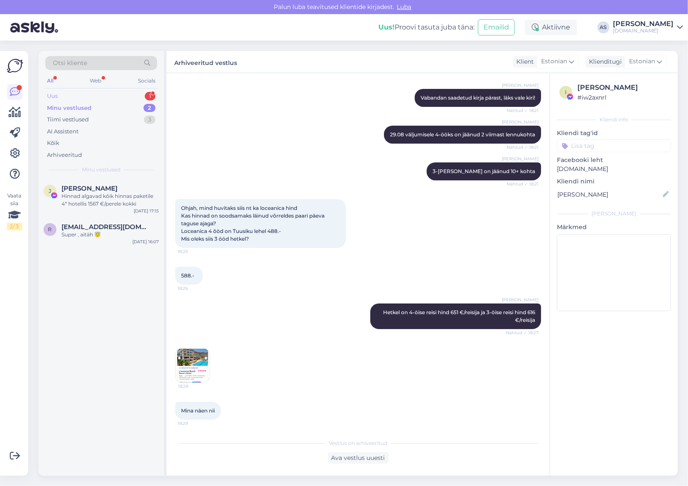
click at [122, 94] on div "Uus 1" at bounding box center [101, 96] width 112 height 12
click at [107, 191] on span "[EMAIL_ADDRESS][DOMAIN_NAME]" at bounding box center [106, 189] width 89 height 8
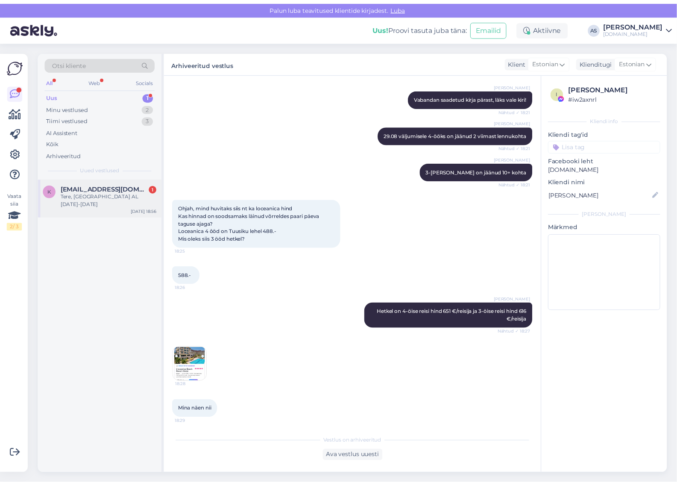
scroll to position [0, 0]
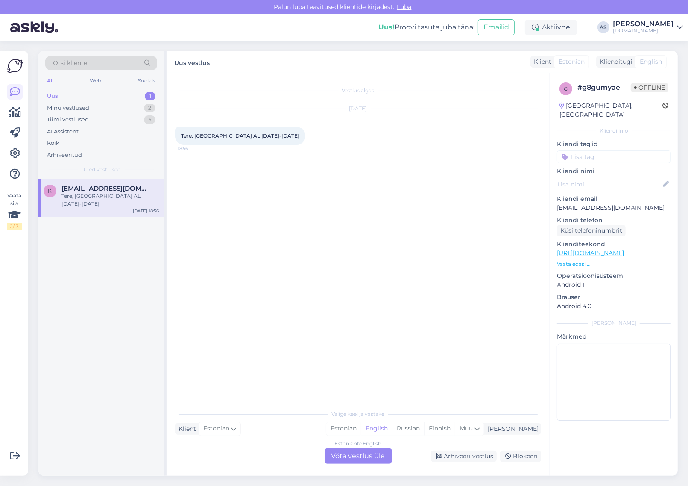
click at [376, 458] on div "Estonian to English Võta vestlus üle" at bounding box center [359, 455] width 68 height 15
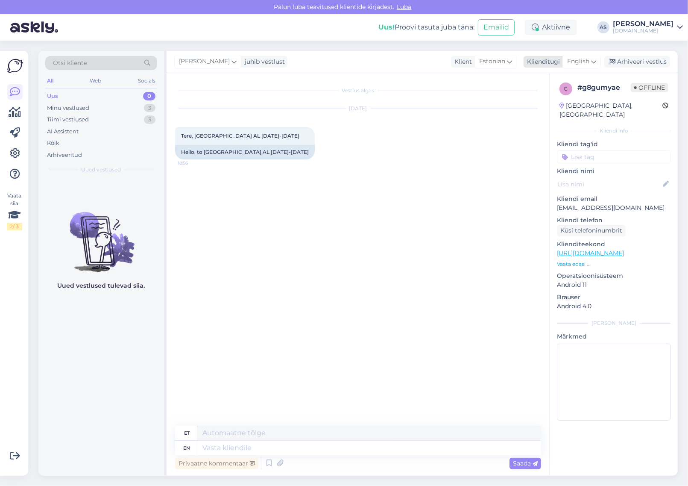
click at [588, 63] on span "English" at bounding box center [579, 61] width 22 height 9
click at [558, 101] on link "Estonian" at bounding box center [563, 100] width 94 height 14
click at [318, 441] on textarea at bounding box center [358, 446] width 366 height 18
paste textarea "Valige kuupäev «[DATE] - [DATE]"
drag, startPoint x: 492, startPoint y: 441, endPoint x: 430, endPoint y: 434, distance: 62.3
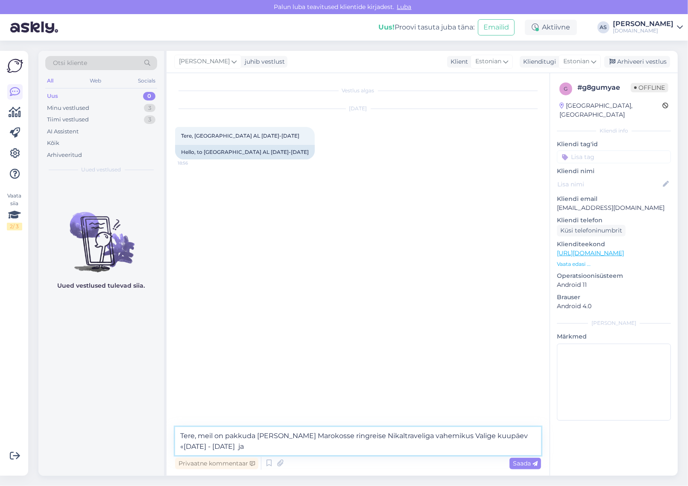
click at [430, 434] on textarea "Tere, meil on pakkuda [PERSON_NAME] Marokosse ringreise Nikaltraveliga vahemiku…" at bounding box center [358, 441] width 366 height 28
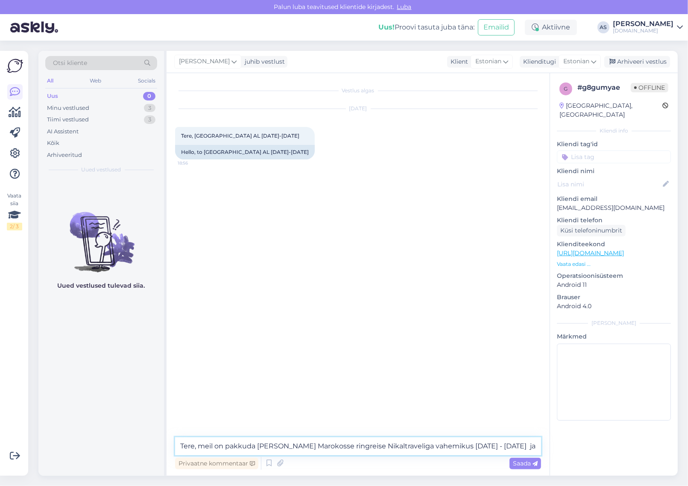
click at [529, 448] on textarea "Tere, meil on pakkuda [PERSON_NAME] Marokosse ringreise Nikaltraveliga vahemiku…" at bounding box center [358, 446] width 366 height 18
paste textarea "[DATE] - [DATE] (8 päeva)"
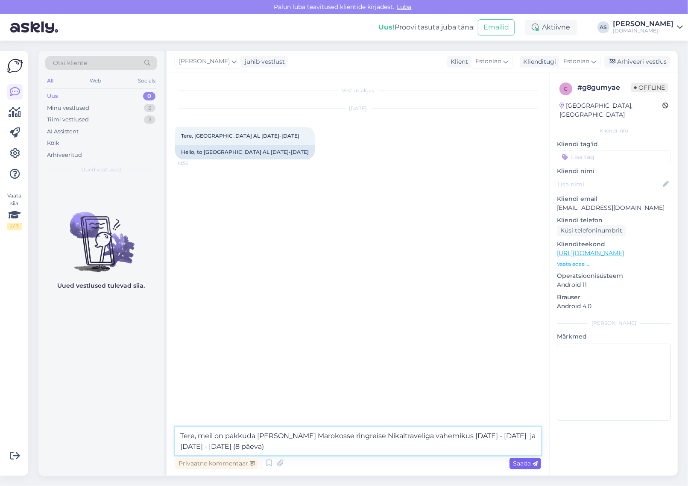
type textarea "Tere, meil on pakkuda [PERSON_NAME] Marokosse ringreise Nikaltraveliga vahemiku…"
click at [535, 465] on icon at bounding box center [535, 463] width 5 height 5
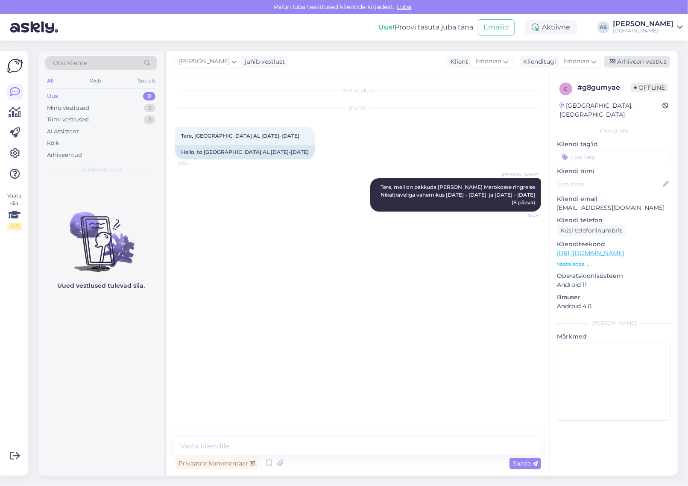
click at [636, 65] on div "Arhiveeri vestlus" at bounding box center [638, 62] width 66 height 12
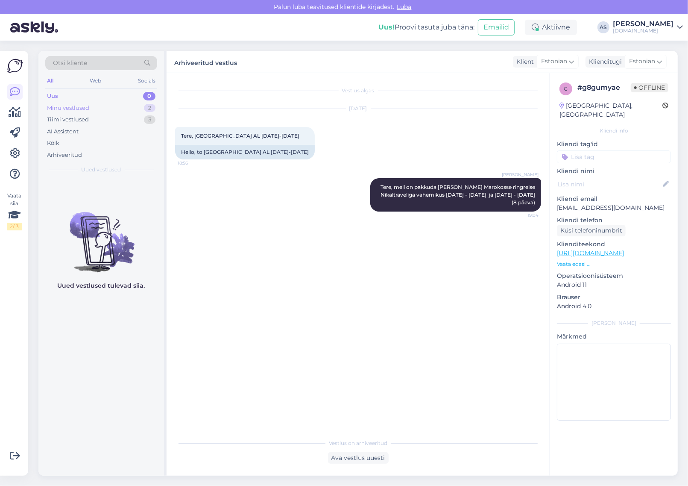
click at [132, 108] on div "Minu vestlused 2" at bounding box center [101, 108] width 112 height 12
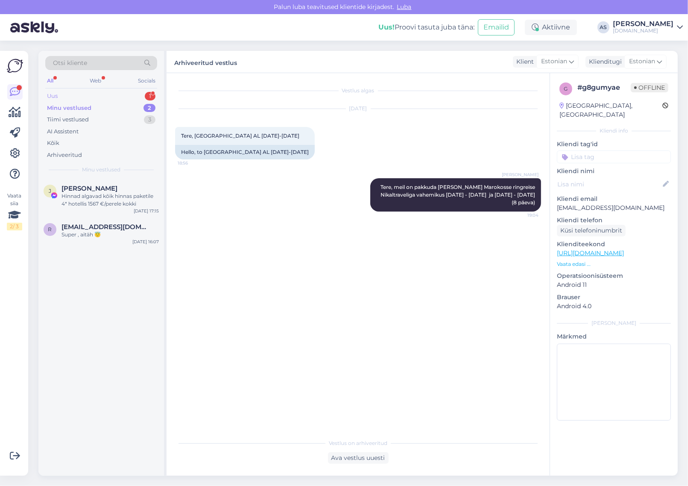
click at [122, 93] on div "Uus 1" at bounding box center [101, 96] width 112 height 12
click at [110, 204] on div "tere, ma ei leia montenegro lennuaegasid väljumistega [DATE] ja [DATE] 4 ööd. t…" at bounding box center [110, 199] width 97 height 15
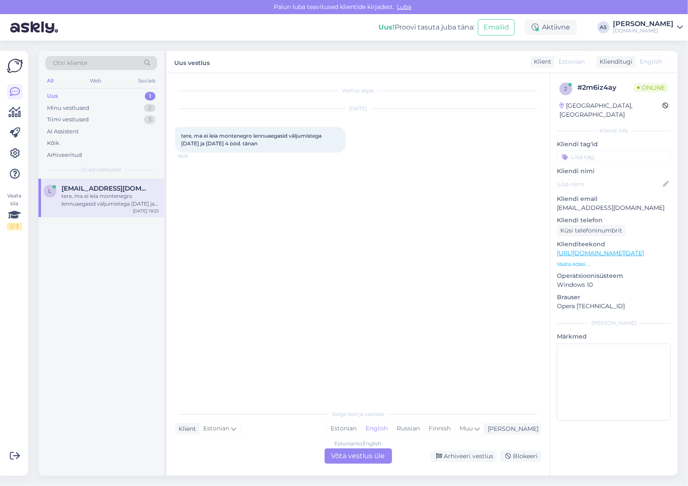
click at [371, 456] on div "Estonian to English Võta vestlus üle" at bounding box center [359, 455] width 68 height 15
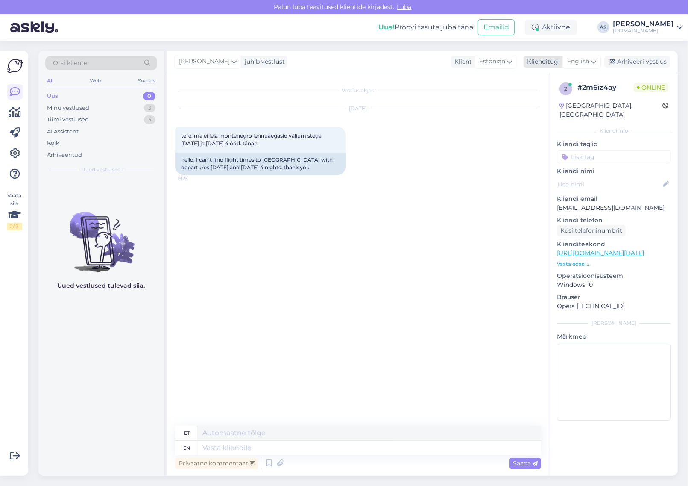
click at [590, 61] on span "English" at bounding box center [579, 61] width 22 height 9
click at [576, 100] on link "Estonian" at bounding box center [563, 100] width 94 height 14
click at [325, 443] on textarea at bounding box center [358, 446] width 366 height 18
type textarea "Tere, edastame Teile kohe lennuajad. Üks hetk :)"
paste textarea "Lennuajad on allolevad (võivad muutuda!): 31.08 [GEOGRAPHIC_DATA] - Tivat 07:30…"
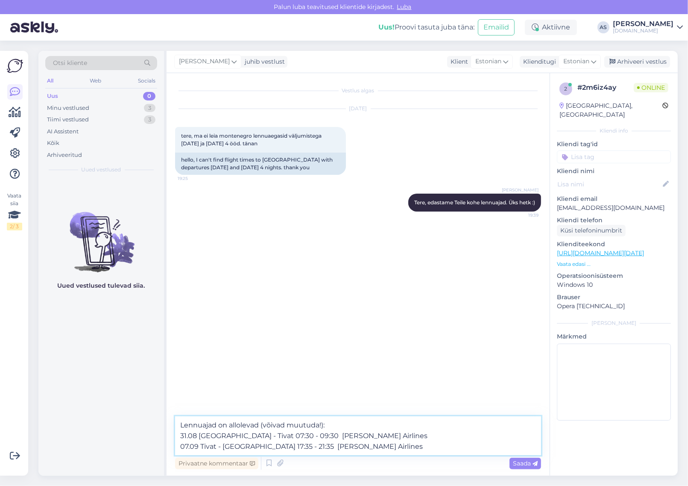
click at [179, 427] on textarea "Lennuajad on allolevad (võivad muutuda!): 31.08 [GEOGRAPHIC_DATA] - Tivat 07:30…" at bounding box center [358, 435] width 366 height 39
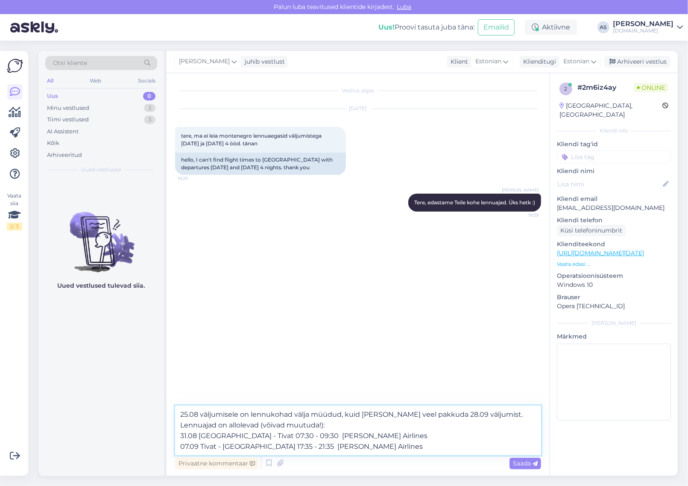
drag, startPoint x: 186, startPoint y: 437, endPoint x: 165, endPoint y: 437, distance: 21.4
click at [165, 437] on div "Otsi kliente All Web Socials Uus 0 Minu vestlused 3 Tiimi vestlused 3 AI Assist…" at bounding box center [358, 263] width 640 height 425
drag, startPoint x: 248, startPoint y: 433, endPoint x: 255, endPoint y: 433, distance: 6.8
click at [255, 433] on textarea "25.08 väljumisele on lennukohad välja müüdud, kuid [PERSON_NAME] veel pakkuda 2…" at bounding box center [358, 431] width 366 height 50
click at [255, 437] on textarea "25.08 väljumisele on lennukohad välja müüdud, kuid [PERSON_NAME] veel pakkuda 2…" at bounding box center [358, 431] width 366 height 50
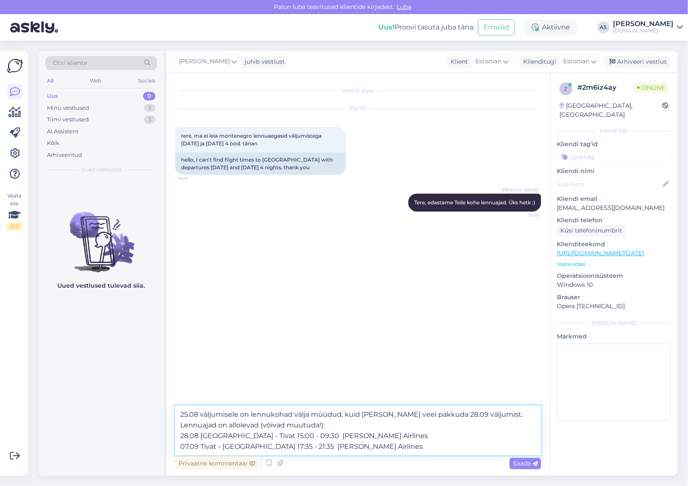
drag, startPoint x: 273, startPoint y: 435, endPoint x: 278, endPoint y: 438, distance: 5.5
click at [278, 438] on textarea "25.08 väljumisele on lennukohad välja müüdud, kuid [PERSON_NAME] veel pakkuda 2…" at bounding box center [358, 431] width 366 height 50
click at [253, 450] on textarea "25.08 väljumisele on lennukohad välja müüdud, kuid [PERSON_NAME] veel pakkuda 2…" at bounding box center [358, 431] width 366 height 50
click at [261, 450] on textarea "25.08 väljumisele on lennukohad välja müüdud, kuid [PERSON_NAME] veel pakkuda 2…" at bounding box center [358, 431] width 366 height 50
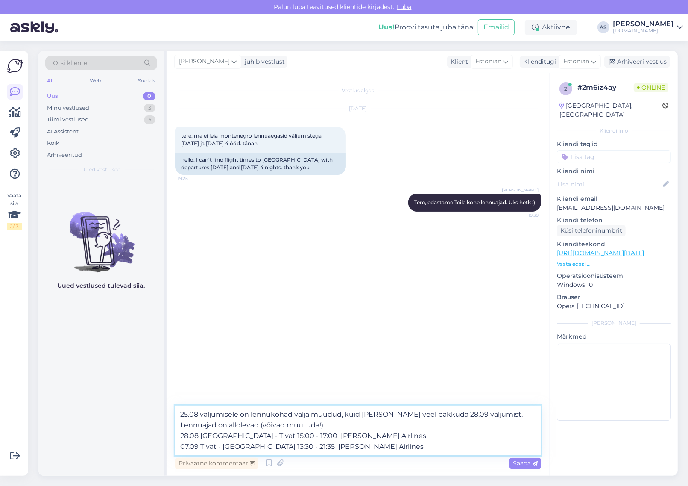
drag, startPoint x: 268, startPoint y: 447, endPoint x: 275, endPoint y: 447, distance: 6.4
click at [275, 447] on textarea "25.08 väljumisele on lennukohad välja müüdud, kuid [PERSON_NAME] veel pakkuda 2…" at bounding box center [358, 431] width 366 height 50
drag, startPoint x: 279, startPoint y: 448, endPoint x: 283, endPoint y: 449, distance: 4.8
click at [283, 449] on textarea "25.08 väljumisele on lennukohad välja müüdud, kuid [PERSON_NAME] veel pakkuda 2…" at bounding box center [358, 431] width 366 height 50
click at [184, 448] on textarea "25.08 väljumisele on lennukohad välja müüdud, kuid [PERSON_NAME] veel pakkuda 2…" at bounding box center [358, 431] width 366 height 50
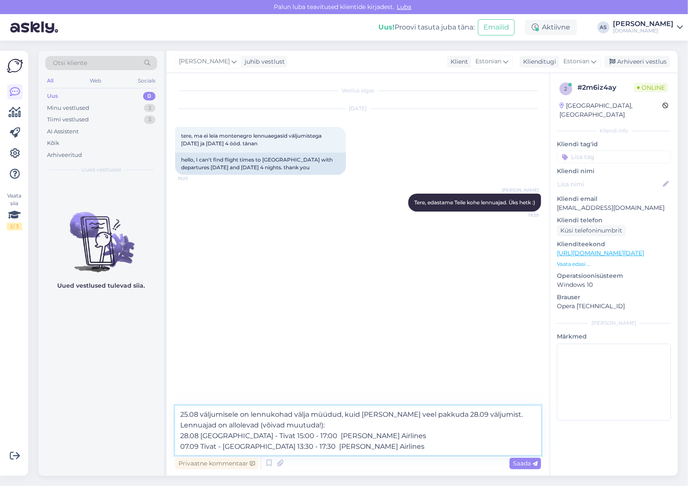
type textarea "25.08 väljumisele on lennukohad välja müüdud, kuid [PERSON_NAME] veel pakkuda 2…"
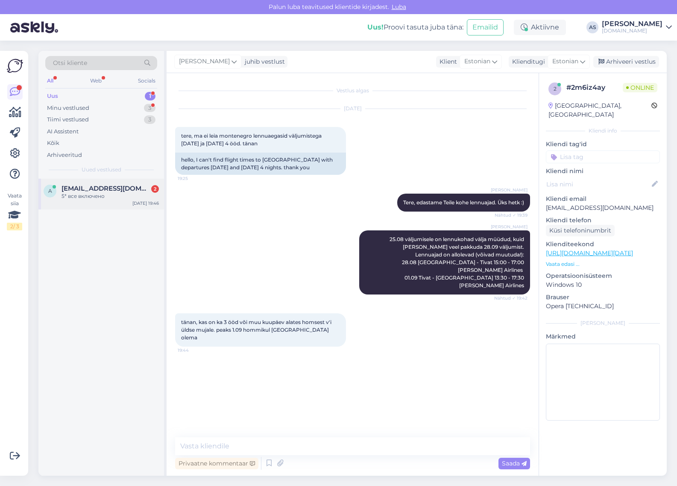
click at [99, 192] on div "5* все включено" at bounding box center [110, 196] width 97 height 8
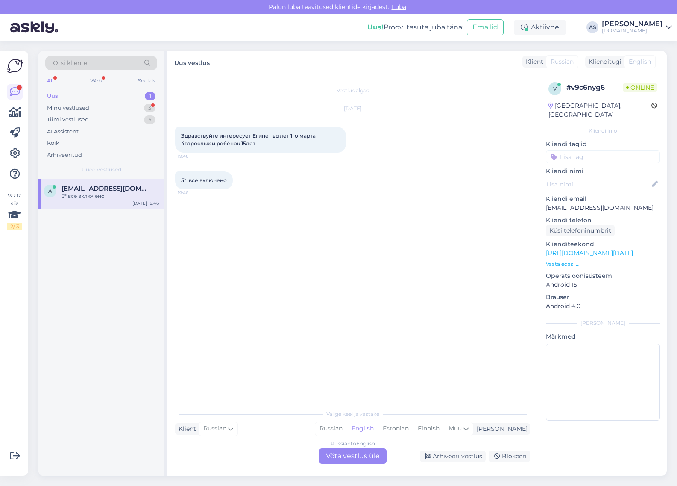
click at [371, 458] on div "Russian to English Võta vestlus üle" at bounding box center [353, 455] width 68 height 15
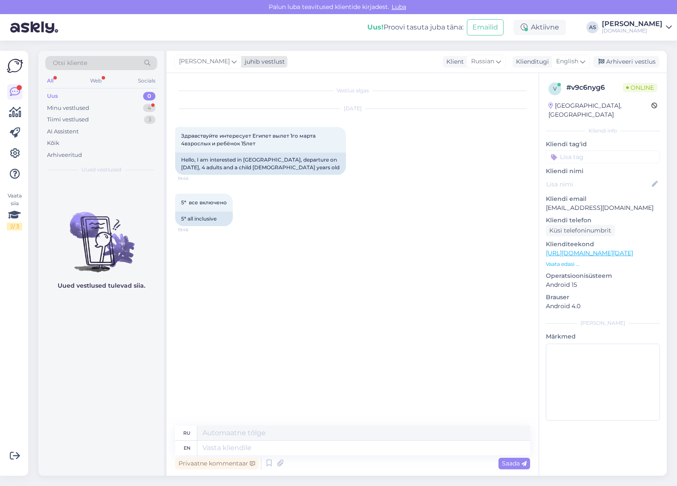
click at [241, 62] on div "juhib vestlust" at bounding box center [263, 61] width 44 height 9
type input "tatja"
click at [209, 101] on div "[PERSON_NAME]" at bounding box center [231, 99] width 74 height 10
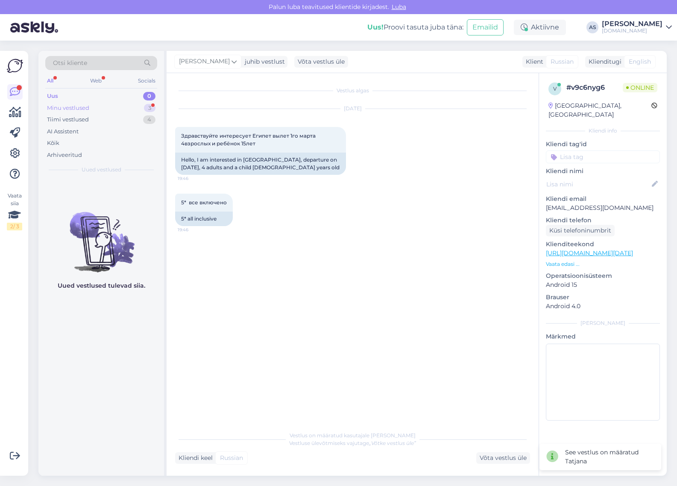
click at [142, 106] on div "Minu vestlused 3" at bounding box center [101, 108] width 112 height 12
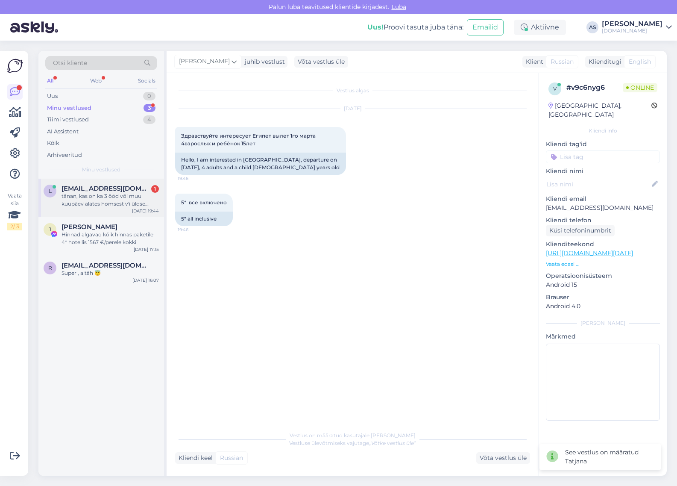
click at [112, 197] on div "tänan, kas on ka 3 ööd või muu kuupäev alates homsest v'i üldse mujale. peaks 1…" at bounding box center [110, 199] width 97 height 15
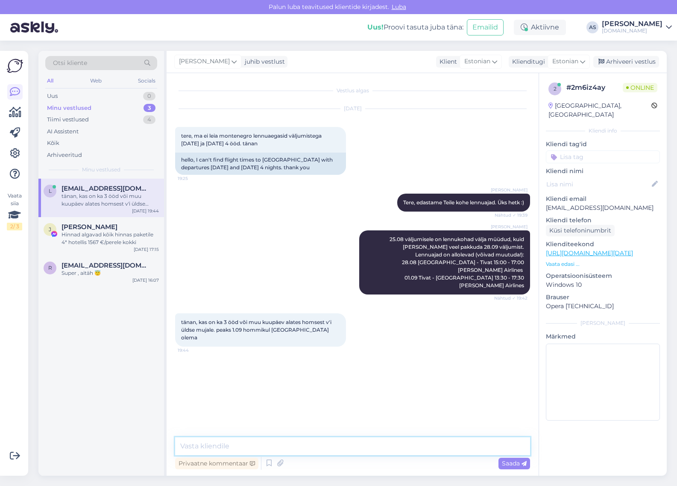
click at [276, 445] on textarea at bounding box center [352, 446] width 355 height 18
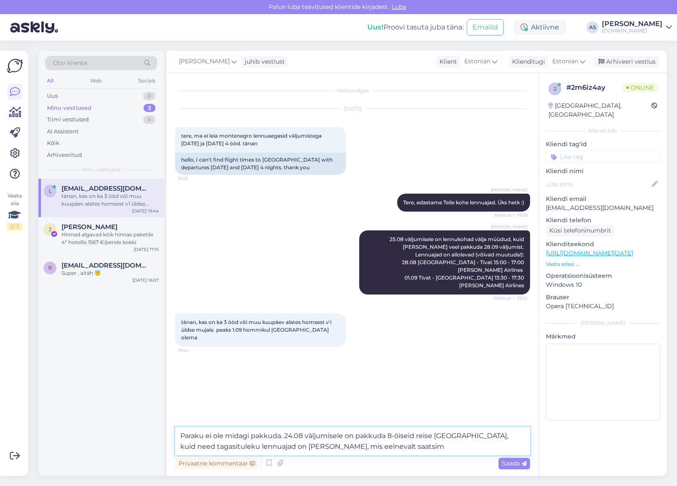
type textarea "Paraku ei ole midagi pakkuda. 24.08 väljumisele on pakkuda 8-öiseid reise [GEOG…"
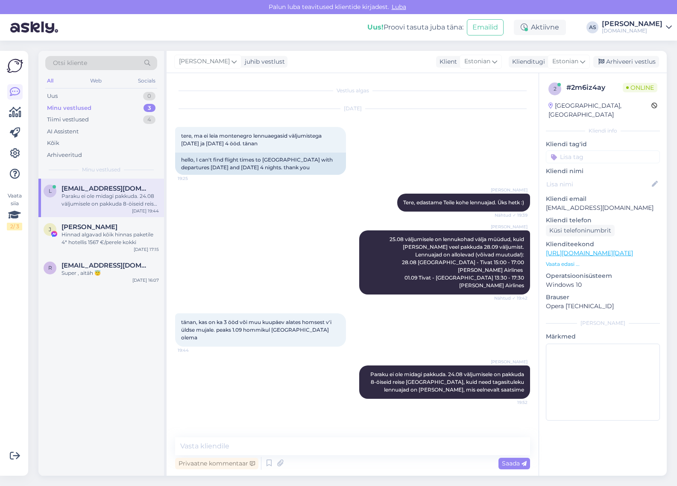
drag, startPoint x: 166, startPoint y: 512, endPoint x: 492, endPoint y: 110, distance: 517.3
click at [484, 118] on div "[DATE] tere, ma ei leia montenegro lennuaegasid väljumistega [DATE] ja [DATE] 4…" at bounding box center [352, 142] width 355 height 85
click at [651, 60] on div "Arhiveeri vestlus" at bounding box center [627, 62] width 66 height 12
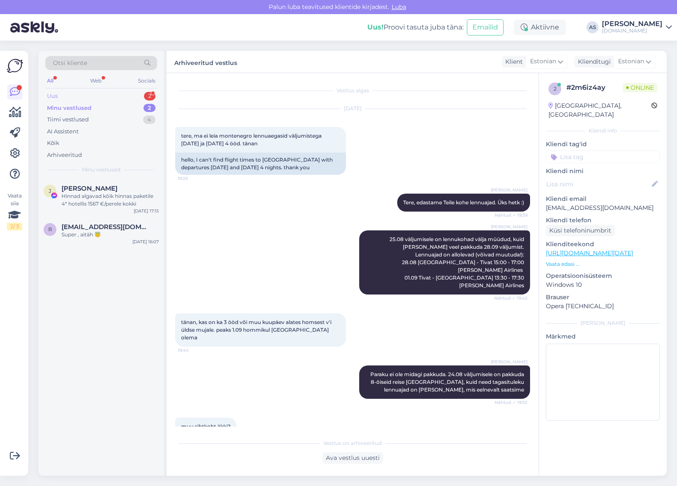
click at [133, 95] on div "Uus 2" at bounding box center [101, 96] width 112 height 12
click at [124, 235] on div "muu sihtkoht äkki?" at bounding box center [110, 235] width 97 height 8
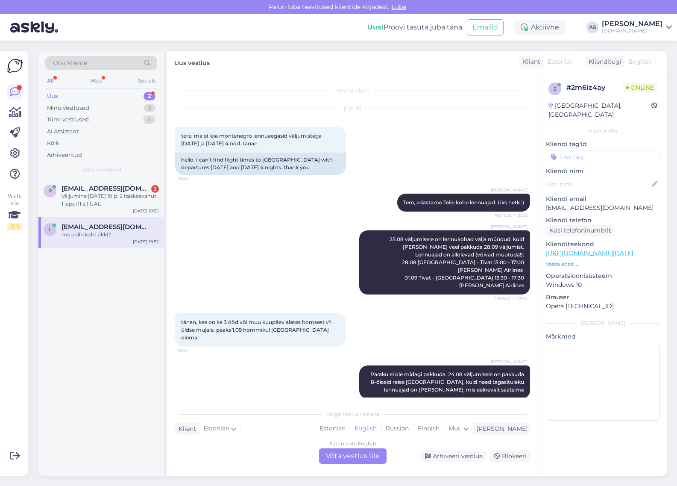
scroll to position [24, 0]
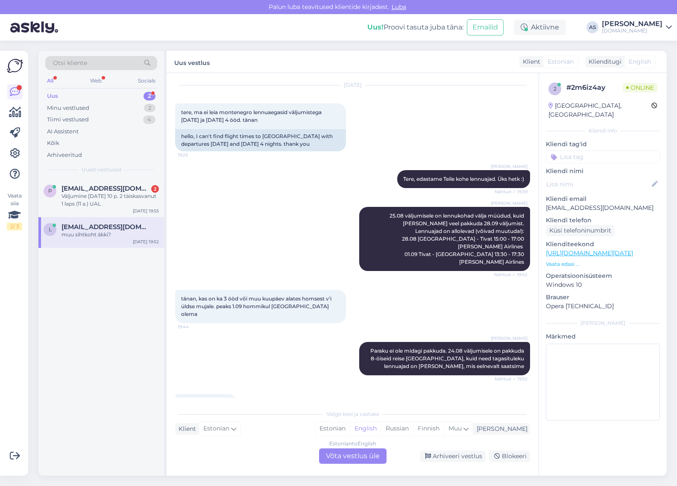
click at [365, 449] on div "Estonian to English Võta vestlus üle" at bounding box center [353, 455] width 68 height 15
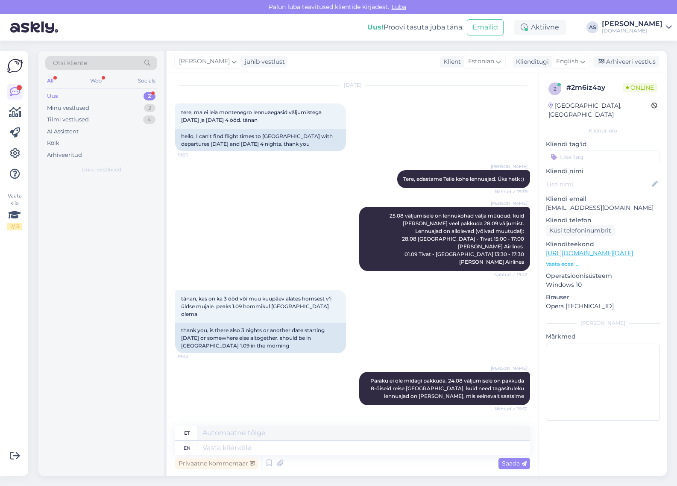
click at [365, 455] on div "Privaatne kommentaar Saada" at bounding box center [352, 463] width 355 height 16
click at [568, 58] on span "English" at bounding box center [567, 61] width 22 height 9
click at [554, 97] on link "Estonian" at bounding box center [552, 100] width 94 height 14
click at [290, 445] on textarea at bounding box center [352, 446] width 355 height 18
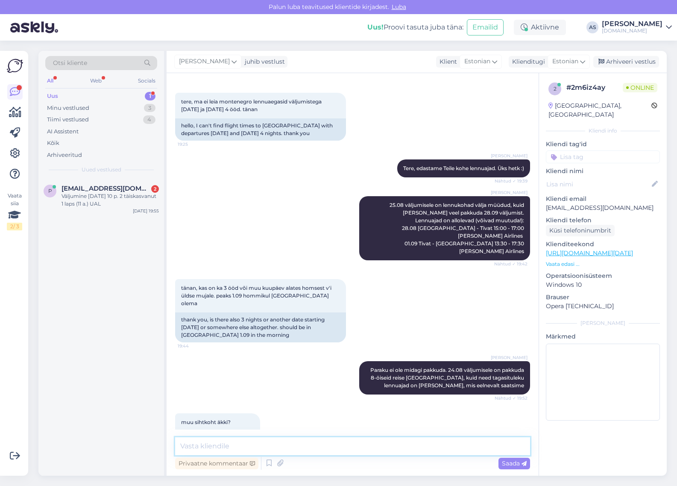
scroll to position [36, 0]
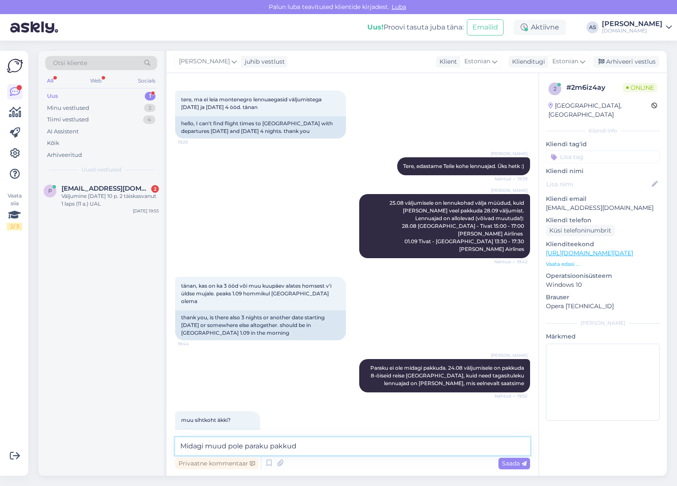
type textarea "Midagi muud pole paraku pakkuda"
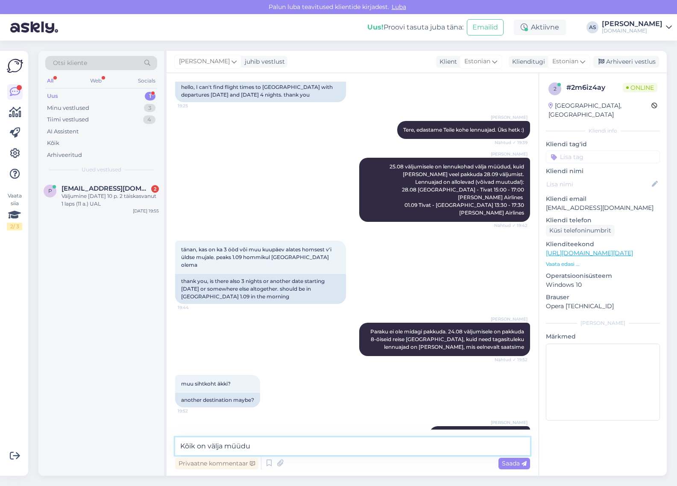
type textarea "Kõik on välja müüdud"
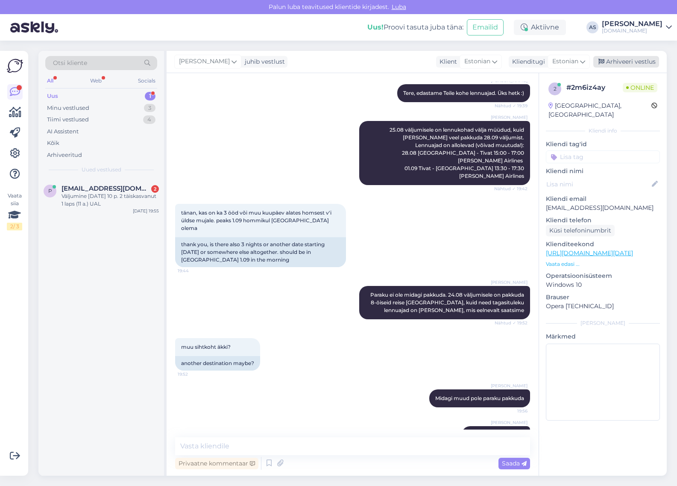
click at [624, 57] on div "Arhiveeri vestlus" at bounding box center [627, 62] width 66 height 12
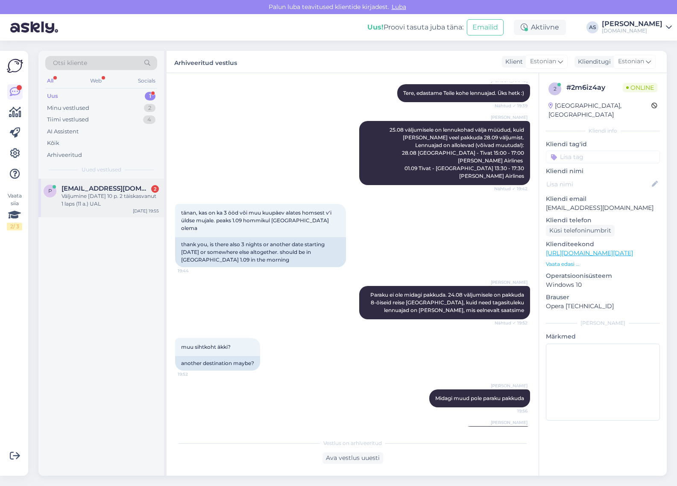
click at [97, 185] on span "[EMAIL_ADDRESS][DOMAIN_NAME]" at bounding box center [106, 189] width 89 height 8
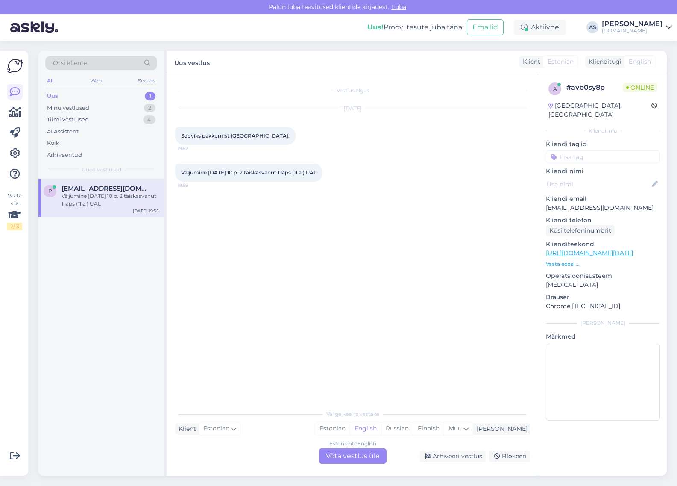
click at [565, 260] on p "Vaata edasi ..." at bounding box center [603, 264] width 114 height 8
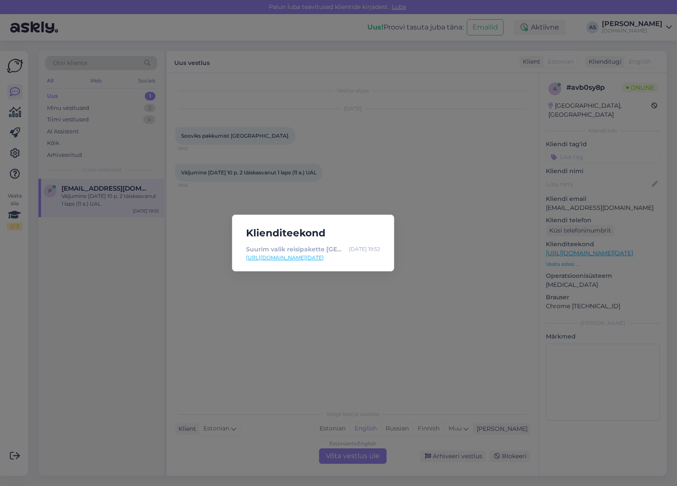
click at [432, 274] on div "Klienditeekond Suurim valik reisipakette [GEOGRAPHIC_DATA] | Tuusik [DATE] 19:5…" at bounding box center [338, 243] width 677 height 486
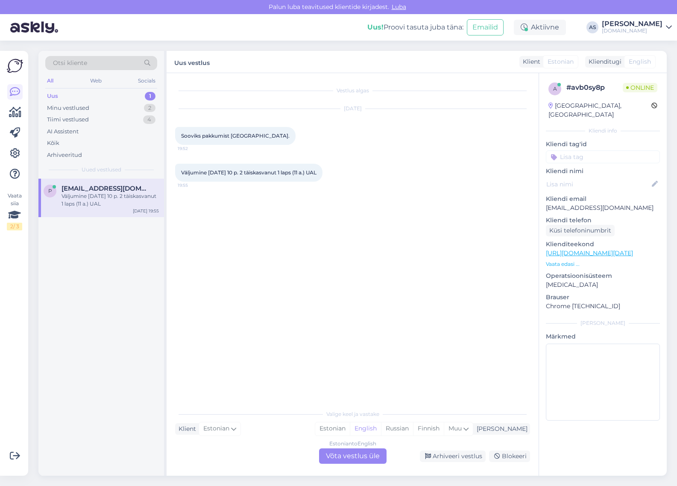
click at [360, 456] on div "Estonian to English Võta vestlus üle" at bounding box center [353, 455] width 68 height 15
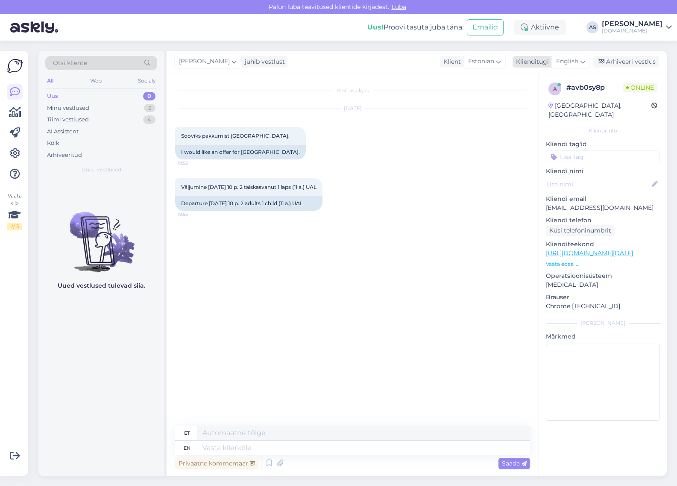
click at [579, 63] on span "English" at bounding box center [567, 61] width 22 height 9
click at [562, 97] on link "Estonian" at bounding box center [552, 100] width 94 height 14
click at [347, 441] on textarea at bounding box center [352, 446] width 355 height 18
type textarea "Saadame Teile pakkumise meilile :)"
click at [107, 106] on div "Minu vestlused 3" at bounding box center [101, 108] width 112 height 12
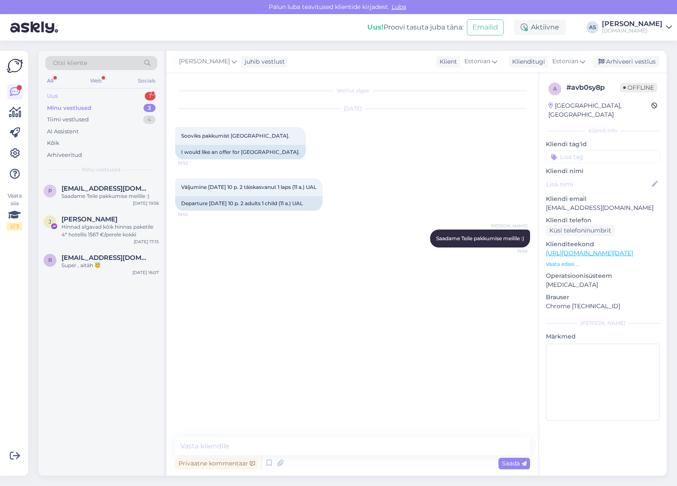
click at [112, 100] on div "Uus 1" at bounding box center [101, 96] width 112 height 12
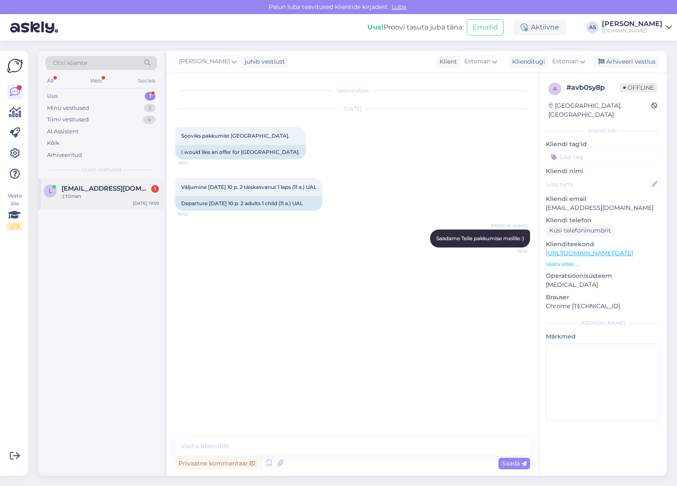
click at [116, 194] on div ":( tönan" at bounding box center [110, 196] width 97 height 8
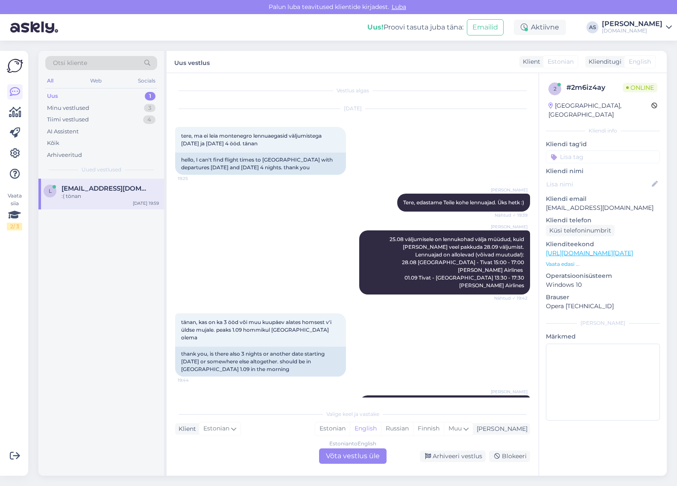
scroll to position [178, 0]
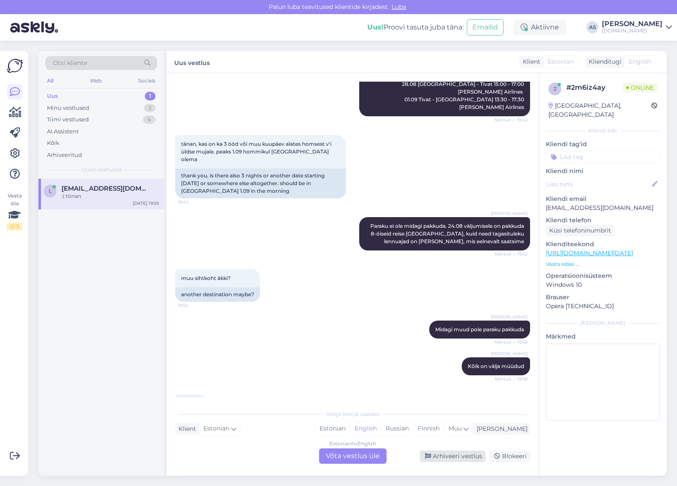
click at [462, 451] on div "Arhiveeri vestlus" at bounding box center [453, 456] width 66 height 12
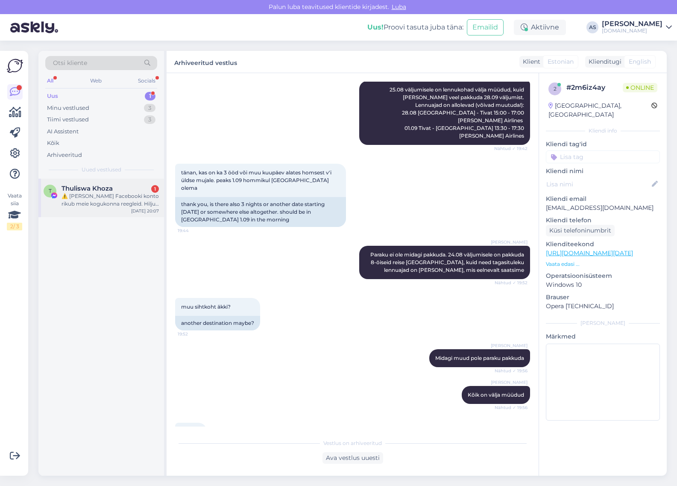
click at [105, 198] on div "⚠️ [PERSON_NAME] Facebooki konto rikub meie kogukonna reegleid. Hiljuti on meie…" at bounding box center [110, 199] width 97 height 15
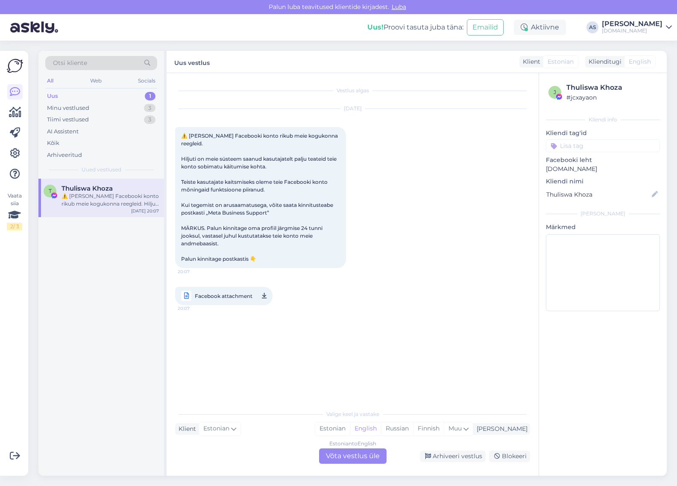
click at [448, 462] on div "Estonian to English Võta vestlus üle Arhiveeri vestlus Blokeeri" at bounding box center [352, 455] width 355 height 15
click at [453, 458] on div "Arhiveeri vestlus" at bounding box center [453, 456] width 66 height 12
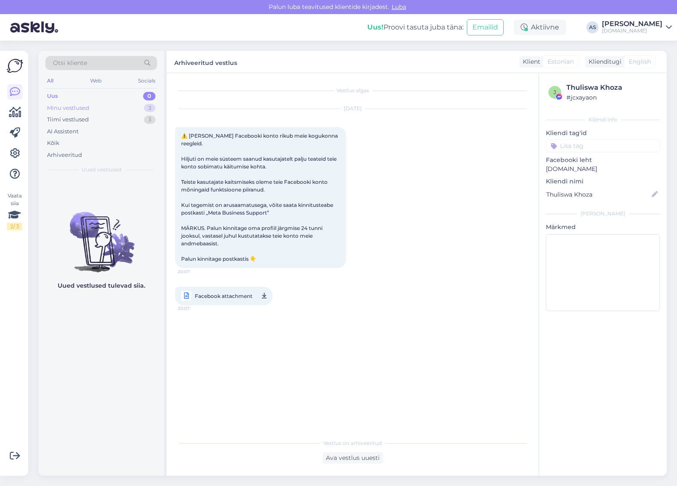
click at [110, 111] on div "Minu vestlused 3" at bounding box center [101, 108] width 112 height 12
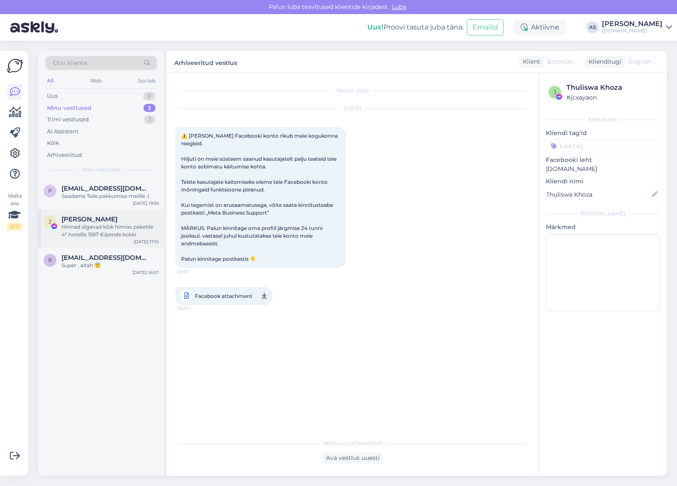
click at [109, 217] on div "[PERSON_NAME]" at bounding box center [110, 219] width 97 height 8
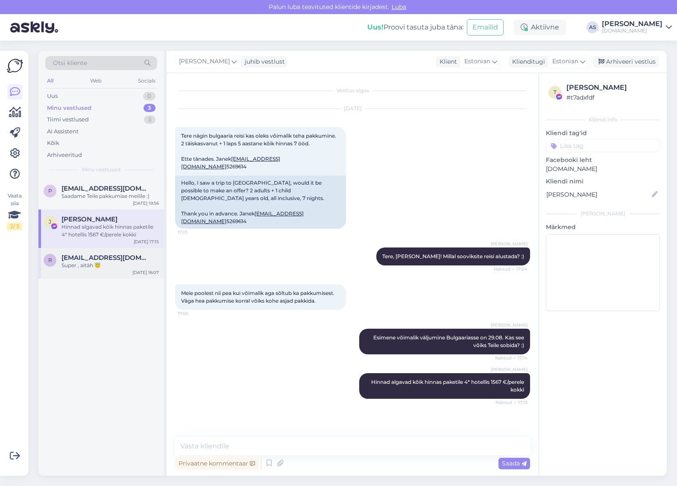
click at [100, 268] on div "Super , aitäh 😇" at bounding box center [110, 266] width 97 height 8
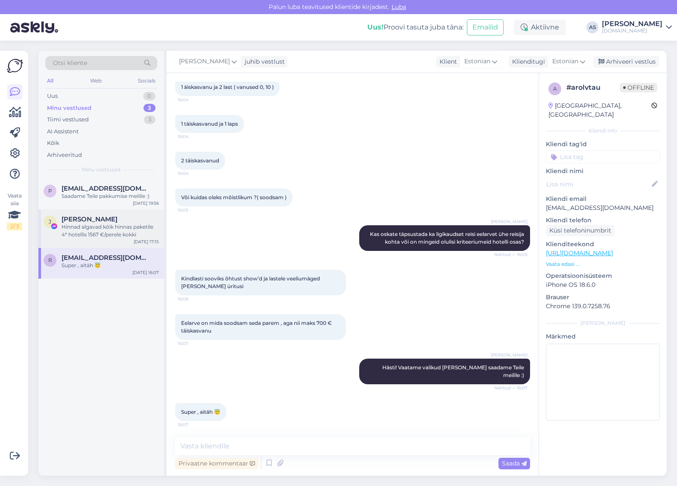
click at [94, 226] on div "Hinnad algavad kõik hinnas paketile 4* hotellis 1567 €/perele kokki" at bounding box center [110, 230] width 97 height 15
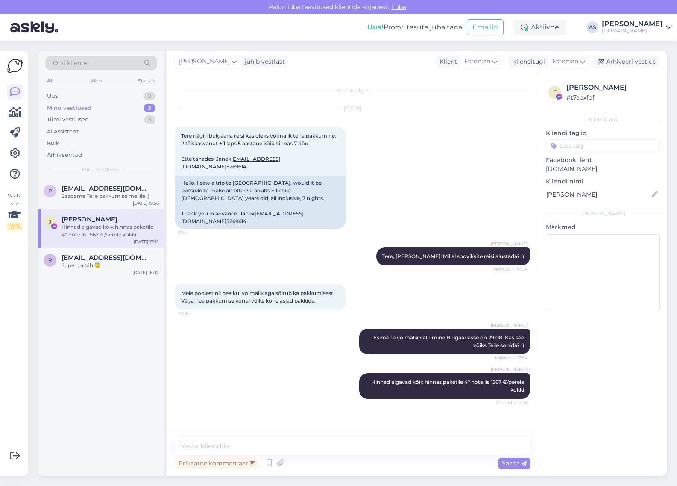
scroll to position [9, 0]
drag, startPoint x: 261, startPoint y: 172, endPoint x: 178, endPoint y: 172, distance: 83.3
click at [178, 172] on div "Tere nägin bulgaaria reisi kas oleks võimalik teha pakkumine. 2 täiskasvanut + …" at bounding box center [260, 151] width 171 height 49
copy span "[EMAIL_ADDRESS][DOMAIN_NAME]"
click at [263, 441] on textarea at bounding box center [352, 446] width 355 height 18
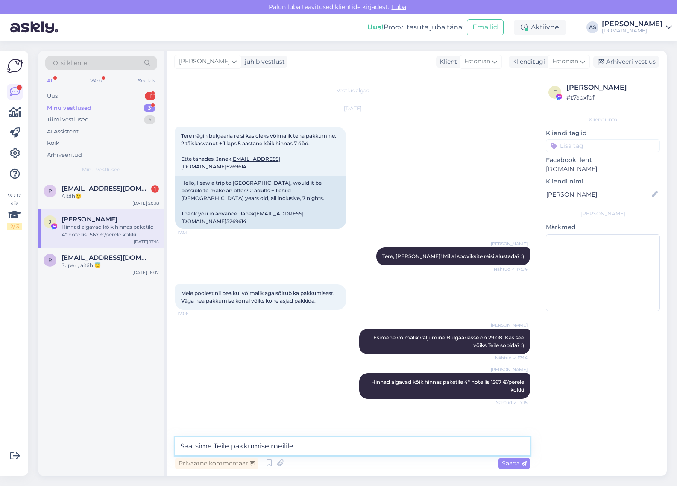
type textarea "Saatsime Teile pakkumise meilile :)"
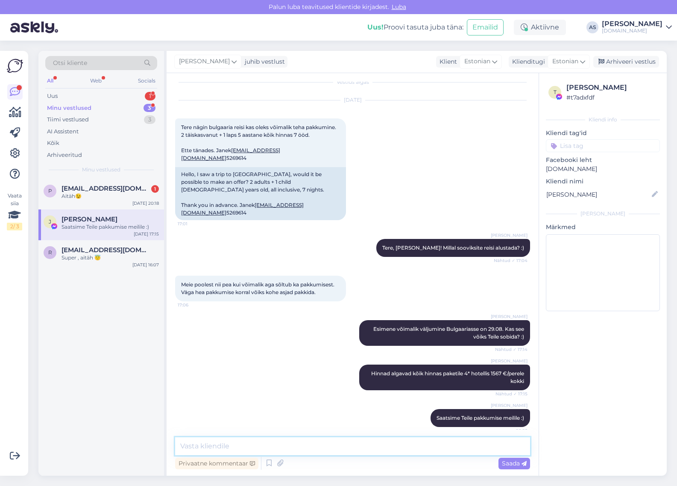
scroll to position [45, 0]
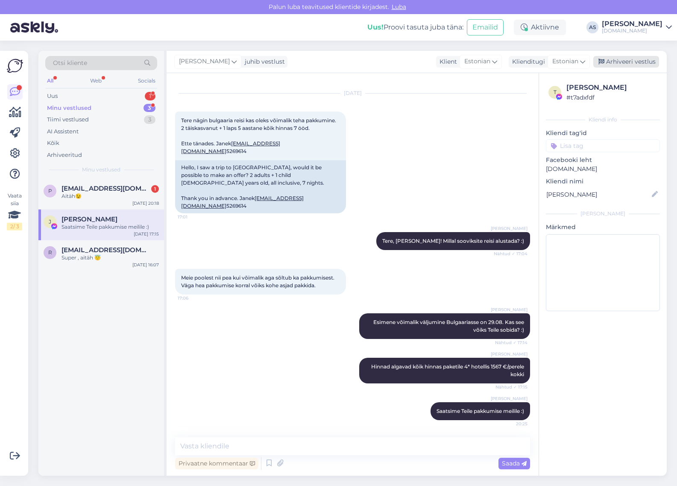
click at [629, 61] on div "Arhiveeri vestlus" at bounding box center [627, 62] width 66 height 12
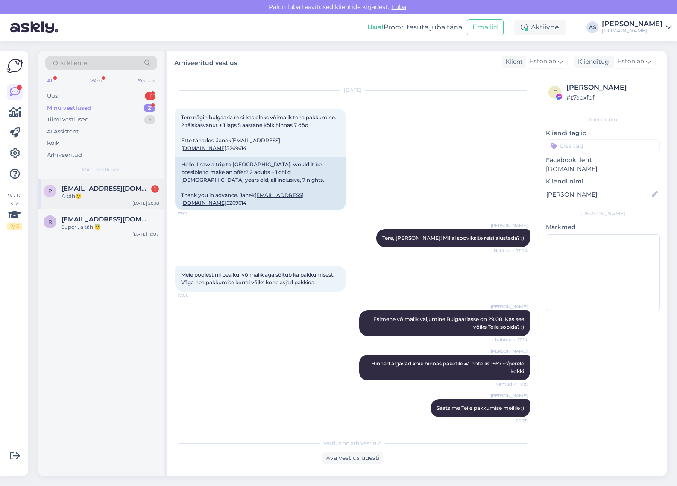
click at [114, 191] on span "[EMAIL_ADDRESS][DOMAIN_NAME]" at bounding box center [106, 189] width 89 height 8
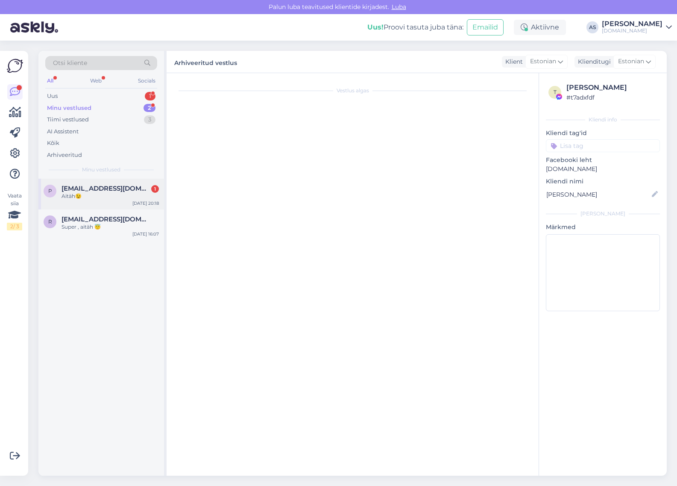
scroll to position [0, 0]
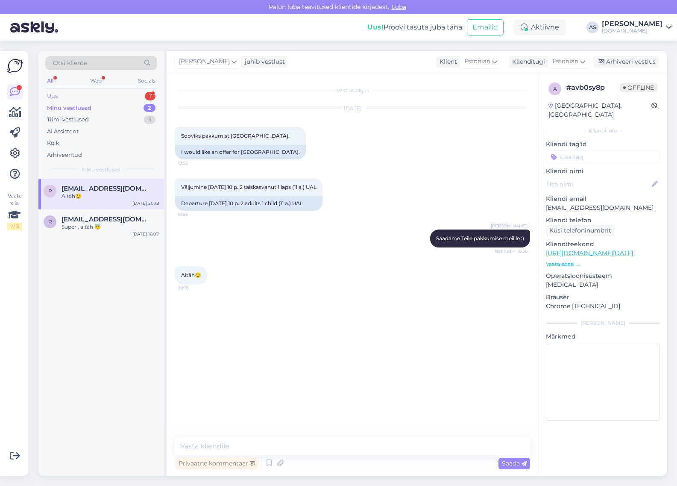
click at [110, 96] on div "Uus 1" at bounding box center [101, 96] width 112 height 12
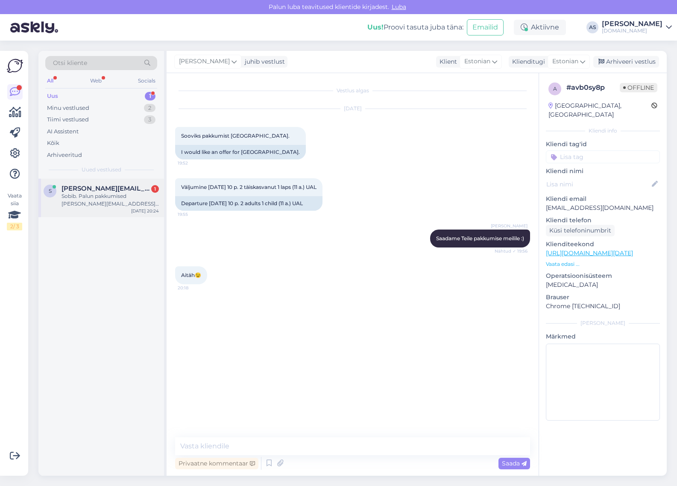
click at [99, 202] on div "Sobib. Palun pakkumised [PERSON_NAME][EMAIL_ADDRESS][DOMAIN_NAME]" at bounding box center [110, 199] width 97 height 15
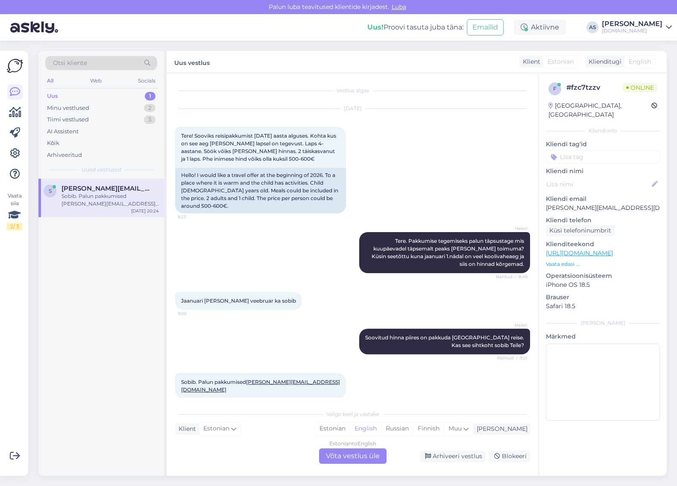
click at [561, 260] on div "f # fzc7tzzv Online [GEOGRAPHIC_DATA], [GEOGRAPHIC_DATA] Kliendi info Kliendi t…" at bounding box center [603, 253] width 128 height 360
click at [559, 260] on p "Vaata edasi ..." at bounding box center [603, 264] width 114 height 8
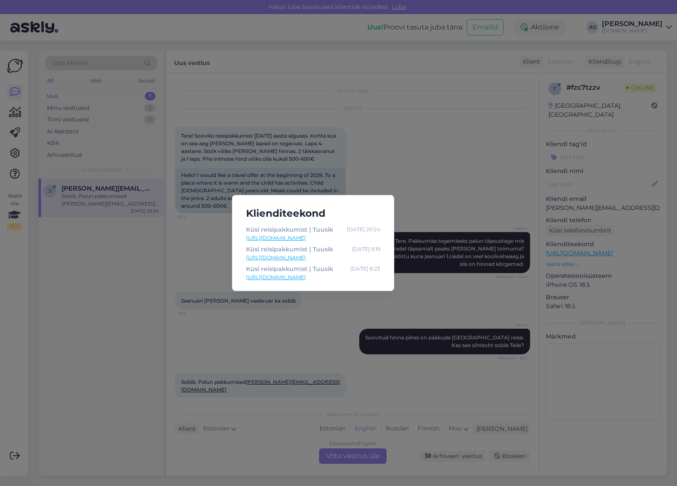
click at [483, 191] on div "Klienditeekond Küsi reisipakkumist | [PERSON_NAME] [DATE] 20:24 [URL][DOMAIN_NA…" at bounding box center [338, 243] width 677 height 486
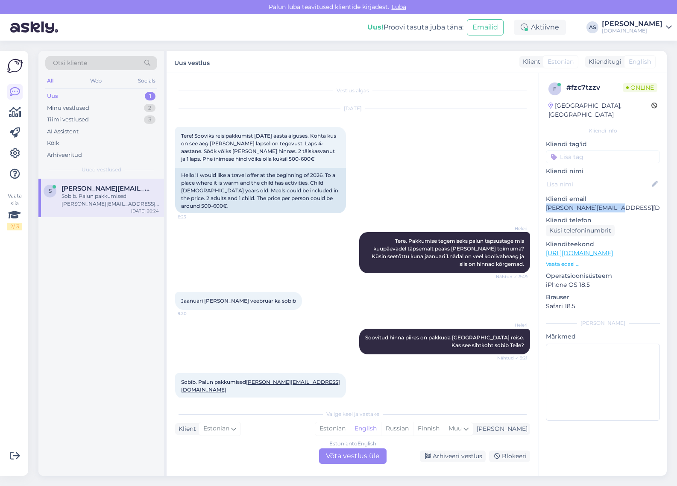
drag, startPoint x: 589, startPoint y: 201, endPoint x: 543, endPoint y: 199, distance: 45.8
click at [543, 199] on div "f # fzc7tzzv Online [GEOGRAPHIC_DATA], [GEOGRAPHIC_DATA] Kliendi info Kliendi t…" at bounding box center [603, 253] width 128 height 360
copy p "[PERSON_NAME][EMAIL_ADDRESS][DOMAIN_NAME]"
click at [349, 456] on div "Estonian to English Võta vestlus üle" at bounding box center [353, 455] width 68 height 15
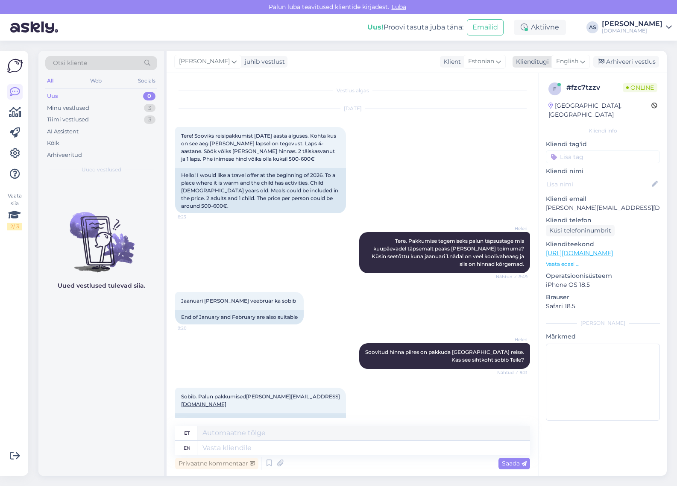
click at [585, 58] on icon at bounding box center [582, 61] width 5 height 9
click at [562, 100] on link "Estonian" at bounding box center [552, 100] width 94 height 14
click at [309, 445] on textarea at bounding box center [352, 446] width 355 height 18
type textarea "Saadame Teile pakkumised meilile :)"
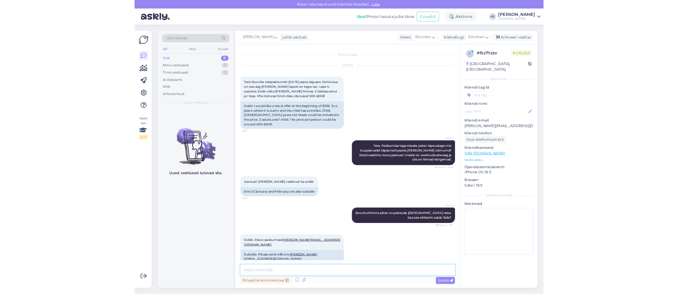
scroll to position [28, 0]
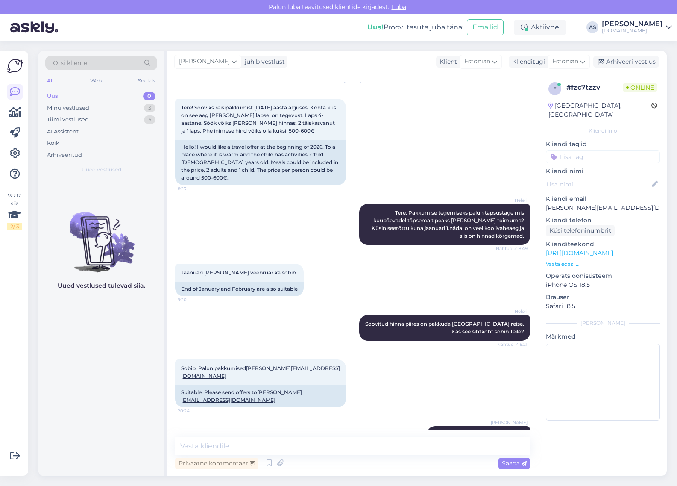
click at [579, 260] on p "Vaata edasi ..." at bounding box center [603, 264] width 114 height 8
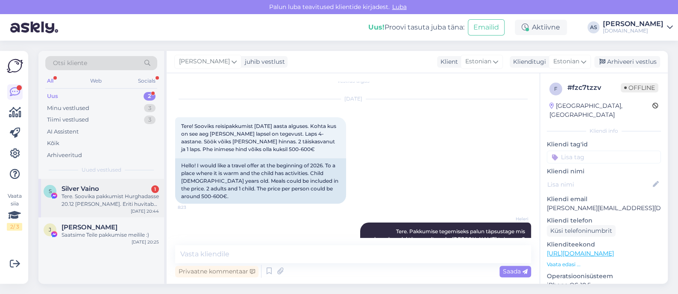
scroll to position [0, 0]
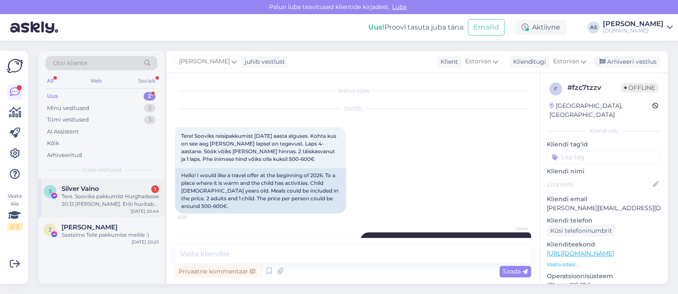
click at [111, 199] on div "Tere. Soovika pakkumist Hurghadasse 20.12 [PERSON_NAME]. Eriti huvitab Sunrise …" at bounding box center [110, 199] width 97 height 15
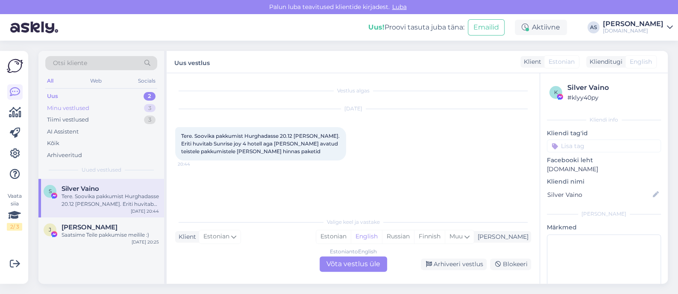
click at [105, 111] on div "Minu vestlused 3" at bounding box center [101, 108] width 112 height 12
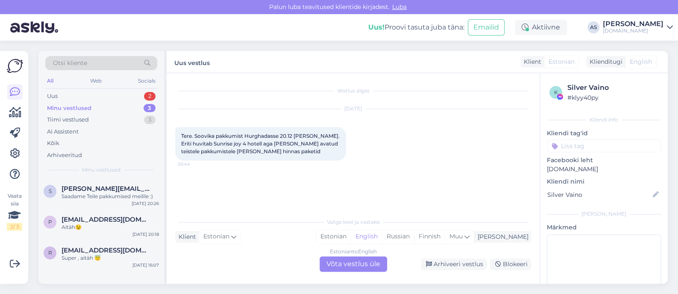
click at [119, 109] on div "Minu vestlused 3" at bounding box center [101, 108] width 112 height 12
click at [133, 95] on div "Uus 2" at bounding box center [101, 96] width 112 height 12
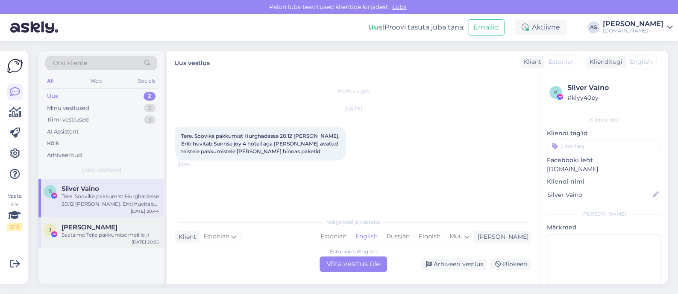
click at [114, 234] on div "Saatsime Teile pakkumise meilile :)" at bounding box center [110, 235] width 97 height 8
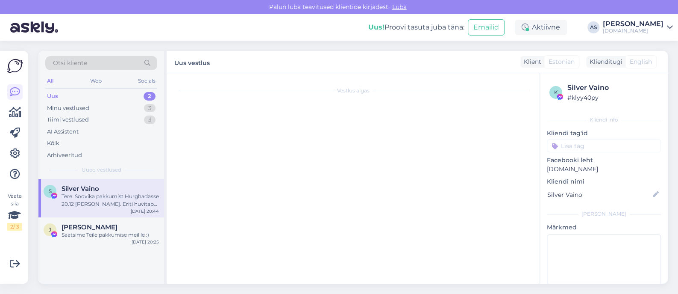
scroll to position [270, 0]
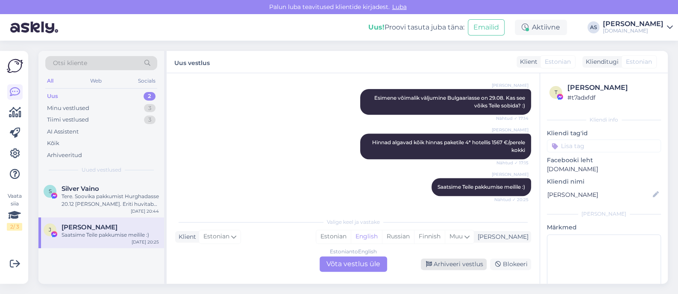
click at [468, 257] on div "Estonian to English Võta vestlus üle Arhiveeri vestlus Blokeeri" at bounding box center [353, 263] width 356 height 15
click at [455, 265] on div "Arhiveeri vestlus" at bounding box center [454, 264] width 66 height 12
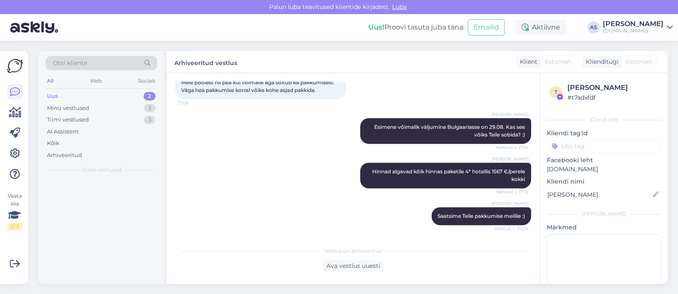
scroll to position [241, 0]
click at [115, 195] on div "2 täiskasvanut" at bounding box center [110, 196] width 97 height 8
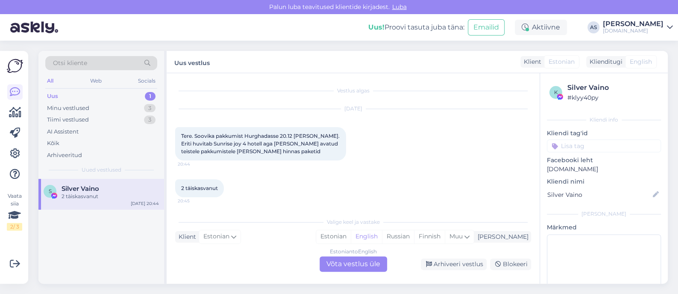
scroll to position [0, 0]
click at [365, 264] on div "Estonian to English Võta vestlus üle" at bounding box center [354, 263] width 68 height 15
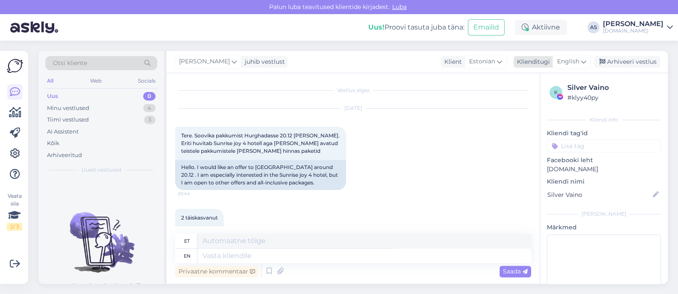
click at [580, 63] on div "English" at bounding box center [572, 62] width 38 height 14
drag, startPoint x: 550, startPoint y: 98, endPoint x: 544, endPoint y: 108, distance: 11.5
click at [550, 98] on link "Estonian" at bounding box center [553, 100] width 94 height 14
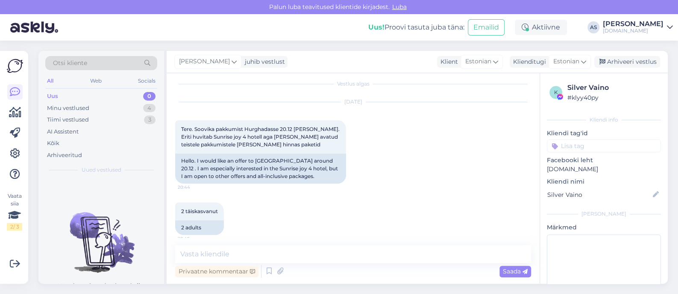
scroll to position [13, 0]
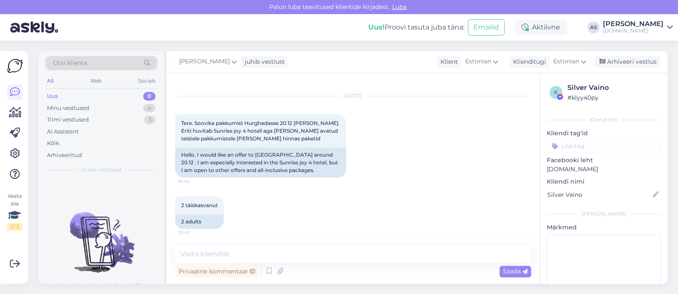
click at [300, 243] on div "Vestlus algas [DATE] Tere. Soovika pakkumist Hurghadasse 20.12 [PERSON_NAME]. E…" at bounding box center [353, 178] width 373 height 210
click at [296, 251] on textarea at bounding box center [353, 254] width 356 height 18
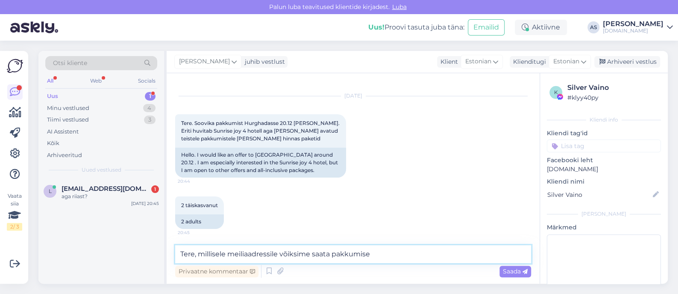
type textarea "Tere, millisele meiliaadressile võiksime saata pakkumise?"
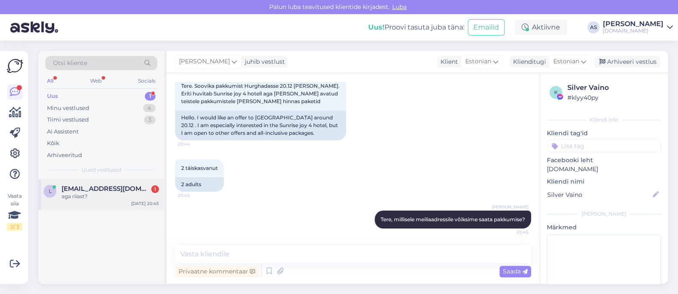
click at [130, 197] on div "aga riiast?" at bounding box center [110, 196] width 97 height 8
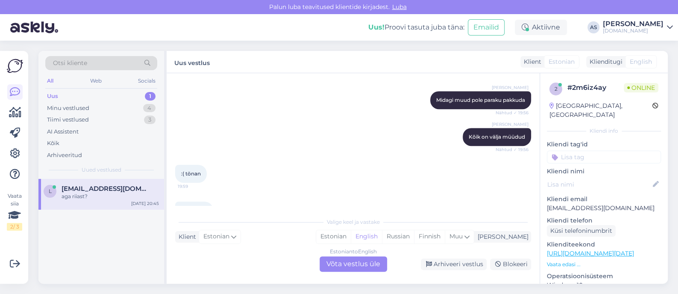
click at [370, 271] on div "Estonian to English Võta vestlus üle" at bounding box center [354, 263] width 68 height 15
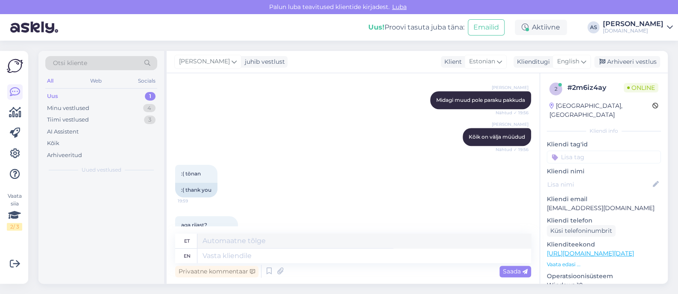
click at [372, 264] on div "Privaatne kommentaar Saada" at bounding box center [353, 271] width 356 height 16
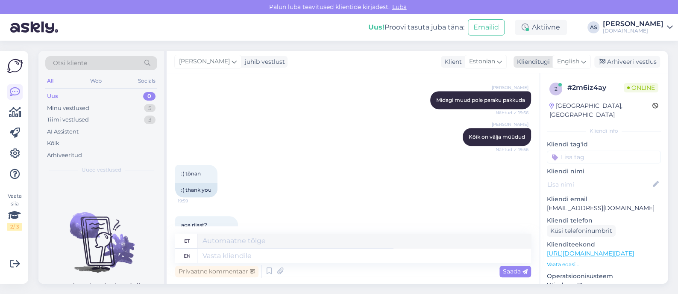
click at [570, 62] on span "English" at bounding box center [568, 61] width 22 height 9
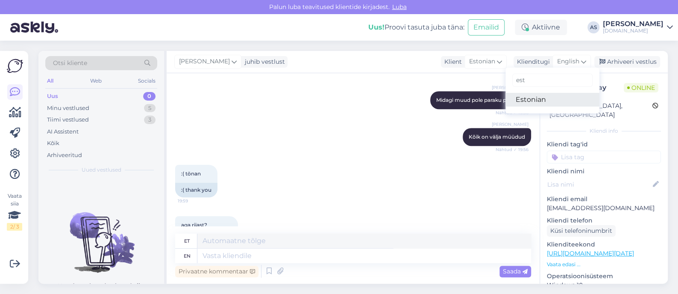
click at [538, 102] on link "Estonian" at bounding box center [553, 100] width 94 height 14
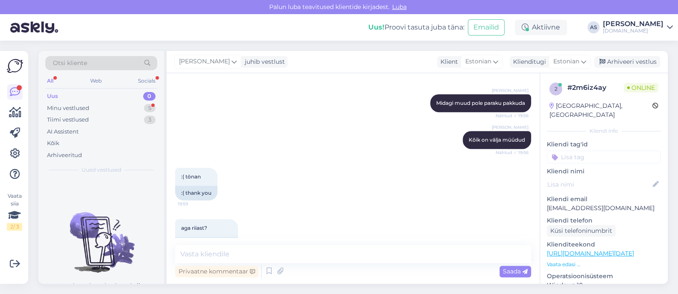
scroll to position [404, 0]
click at [261, 258] on textarea at bounding box center [353, 254] width 356 height 18
type textarea "Paraku mitte"
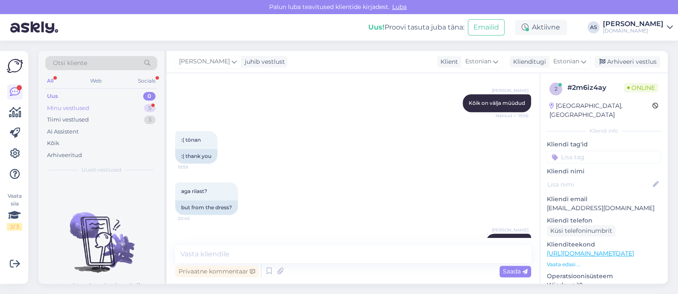
click at [98, 109] on div "Minu vestlused 5" at bounding box center [101, 108] width 112 height 12
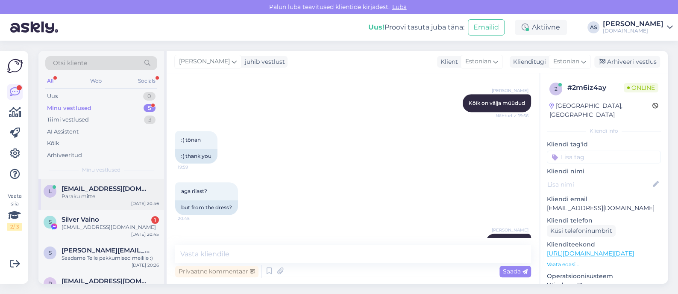
click at [103, 188] on span "[EMAIL_ADDRESS][DOMAIN_NAME]" at bounding box center [106, 189] width 89 height 8
click at [644, 59] on div "Arhiveeri vestlus" at bounding box center [627, 62] width 66 height 12
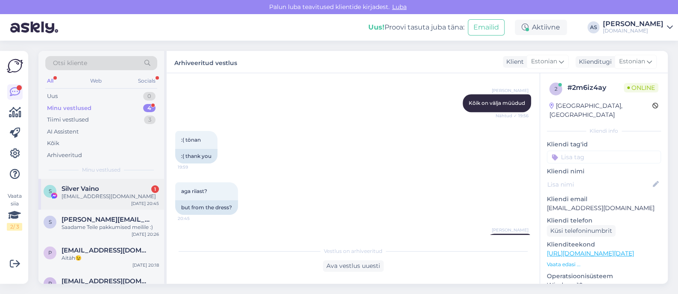
click at [125, 200] on div "[EMAIL_ADDRESS][DOMAIN_NAME]" at bounding box center [110, 196] width 97 height 8
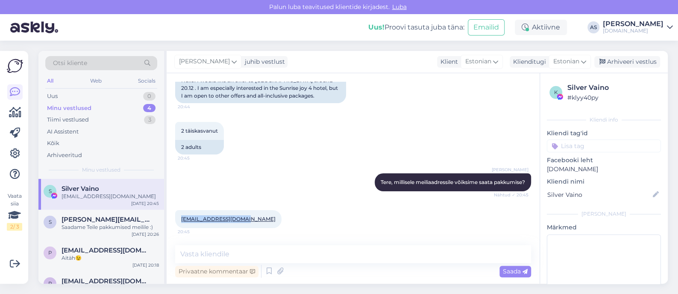
drag, startPoint x: 243, startPoint y: 218, endPoint x: 179, endPoint y: 217, distance: 63.3
click at [179, 217] on div "[EMAIL_ADDRESS][DOMAIN_NAME] 20:45" at bounding box center [228, 219] width 106 height 18
copy link "[EMAIL_ADDRESS][DOMAIN_NAME]"
click at [88, 100] on div "Uus 1" at bounding box center [101, 96] width 112 height 12
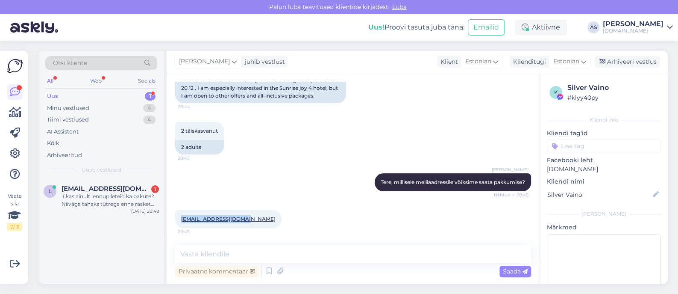
click at [88, 95] on div "Uus 1" at bounding box center [101, 96] width 112 height 12
click at [103, 189] on span "[EMAIL_ADDRESS][DOMAIN_NAME]" at bounding box center [106, 189] width 89 height 8
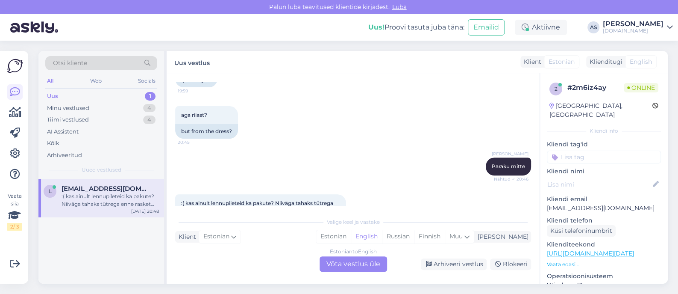
click at [336, 256] on div "Estonian to English Võta vestlus üle" at bounding box center [354, 263] width 68 height 15
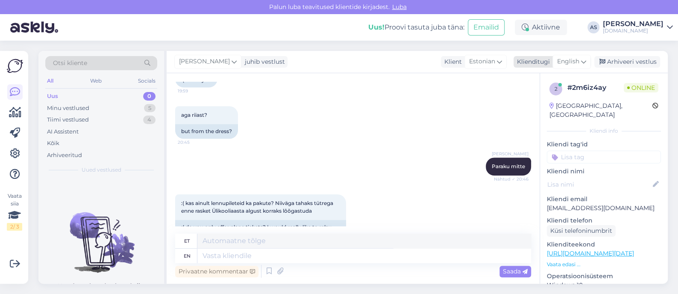
click at [574, 62] on span "English" at bounding box center [568, 61] width 22 height 9
click at [534, 100] on link "Estonian" at bounding box center [553, 100] width 94 height 14
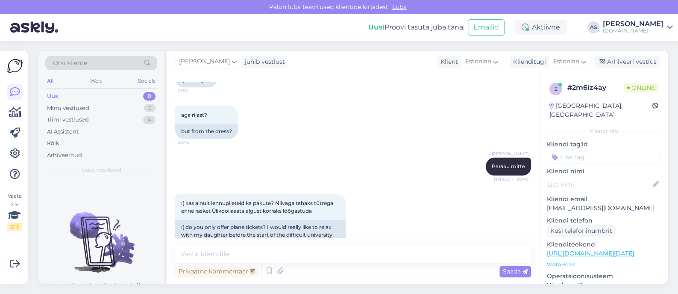
scroll to position [516, 0]
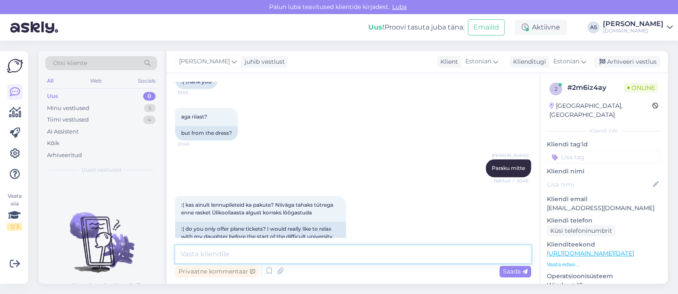
click at [274, 250] on textarea at bounding box center [353, 254] width 356 height 18
type textarea "l"
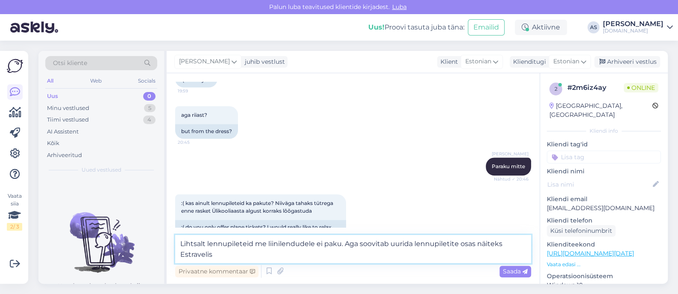
type textarea "Lihtsalt lennupileteid me liinilendudele ei paku. Aga soovitab uurida lennupile…"
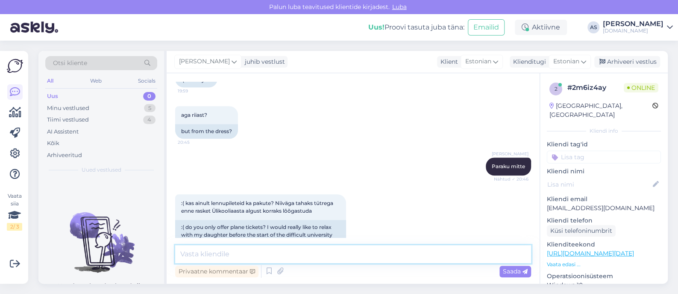
scroll to position [560, 0]
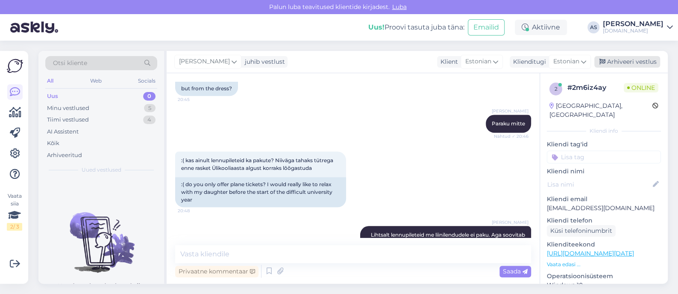
click at [629, 62] on div "Arhiveeri vestlus" at bounding box center [627, 62] width 66 height 12
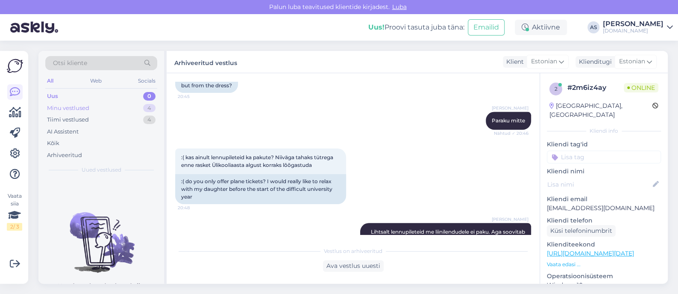
click at [67, 107] on div "Minu vestlused" at bounding box center [68, 108] width 42 height 9
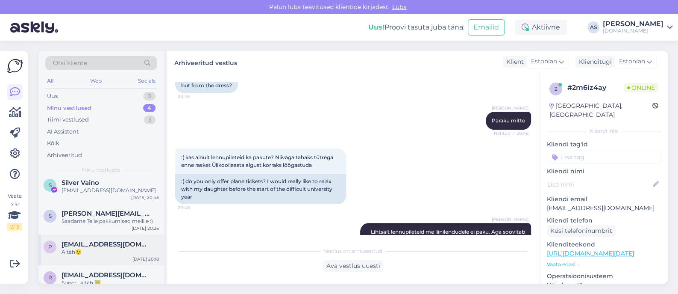
scroll to position [18, 0]
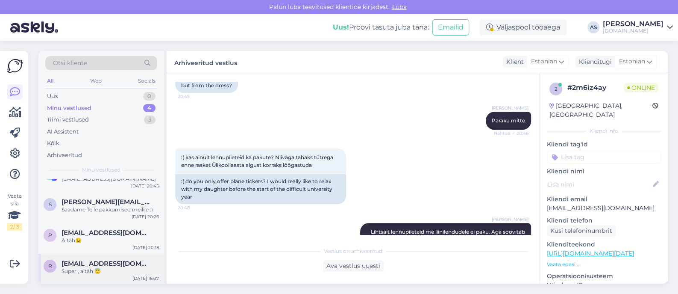
click at [77, 270] on div "Super , aitäh 😇" at bounding box center [110, 271] width 97 height 8
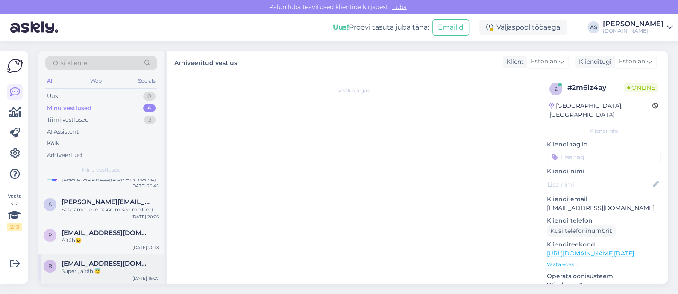
scroll to position [610, 0]
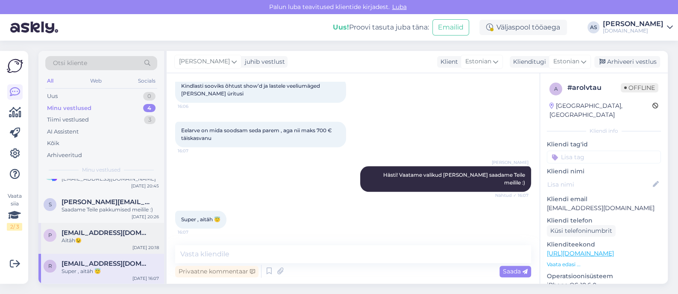
click at [121, 234] on span "[EMAIL_ADDRESS][DOMAIN_NAME]" at bounding box center [106, 233] width 89 height 8
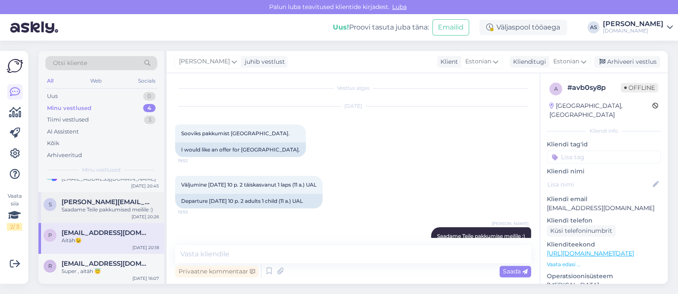
click at [82, 215] on div "s [PERSON_NAME][EMAIL_ADDRESS][DOMAIN_NAME] Saadame Teile pakkumised meilile :)…" at bounding box center [101, 207] width 126 height 31
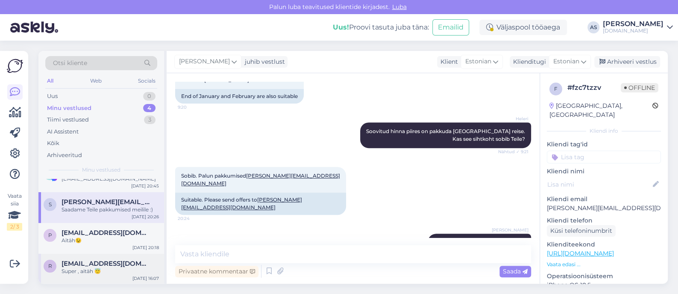
click at [99, 262] on span "[EMAIL_ADDRESS][DOMAIN_NAME]" at bounding box center [106, 263] width 89 height 8
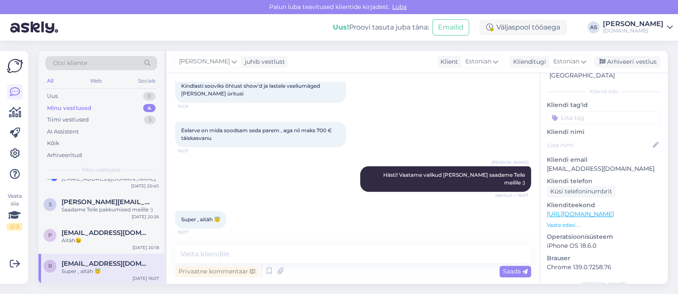
scroll to position [53, 0]
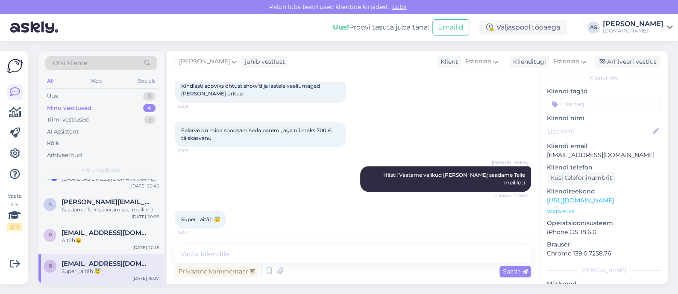
click at [563, 207] on p "Vaata edasi ..." at bounding box center [604, 211] width 114 height 8
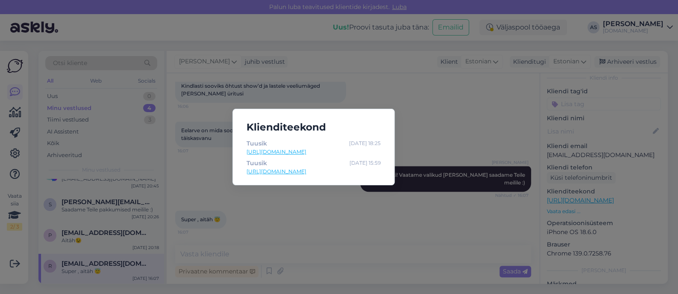
click at [457, 217] on div "Klienditeekond Tuusik [DATE] 18:25 [URL][DOMAIN_NAME] Tuusik [DATE] 15:59 [URL]…" at bounding box center [339, 147] width 678 height 294
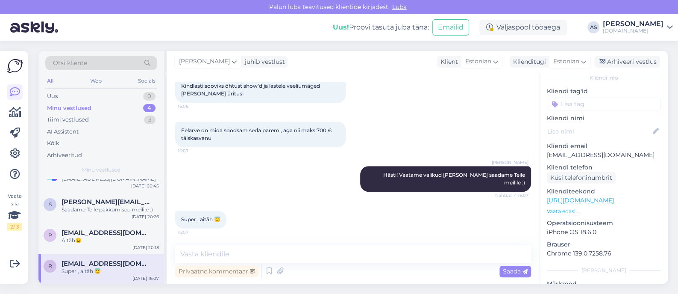
drag, startPoint x: 618, startPoint y: 145, endPoint x: 538, endPoint y: 150, distance: 79.6
click at [538, 150] on div "Vestlus algas [DATE] Soovin pakkumisi Türki alates [DATE]( võib kõikuda 5 päeva…" at bounding box center [417, 178] width 501 height 210
click at [550, 150] on div "a # arolvtau Offline [GEOGRAPHIC_DATA], [GEOGRAPHIC_DATA] Kliendi info Kliendi …" at bounding box center [604, 200] width 128 height 360
drag, startPoint x: 545, startPoint y: 146, endPoint x: 623, endPoint y: 144, distance: 77.8
click at [623, 144] on div "a # arolvtau Offline [GEOGRAPHIC_DATA], [GEOGRAPHIC_DATA] Kliendi info Kliendi …" at bounding box center [604, 200] width 128 height 360
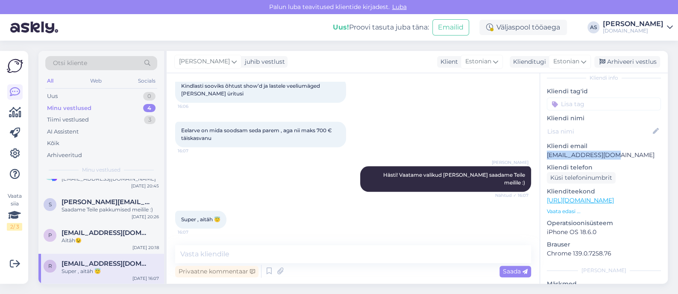
copy p "[EMAIL_ADDRESS][DOMAIN_NAME]"
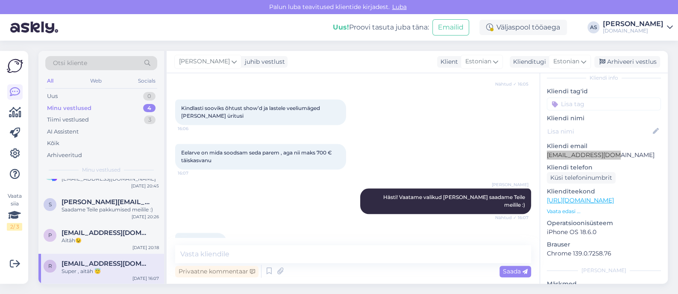
scroll to position [609, 0]
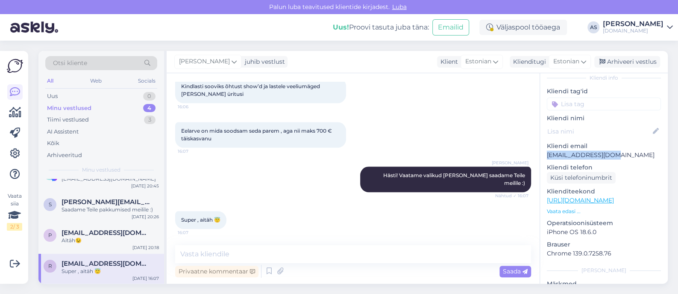
click at [254, 287] on div "Otsi kliente All Web Socials Uus 0 Minu vestlused 4 Tiimi vestlused 3 AI Assist…" at bounding box center [355, 167] width 645 height 253
click at [269, 259] on textarea at bounding box center [353, 254] width 356 height 18
type textarea "Saatsime Teile pakkumise meilile :)"
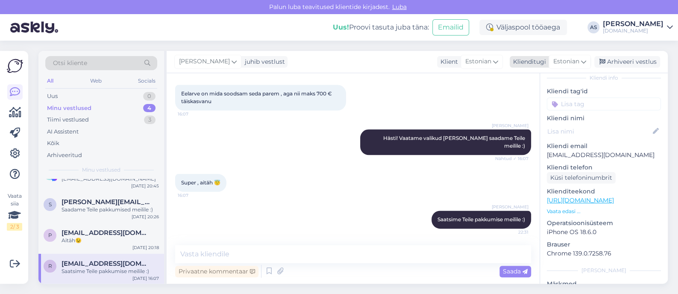
click at [636, 67] on div "Arhiveeri vestlus" at bounding box center [627, 62] width 66 height 12
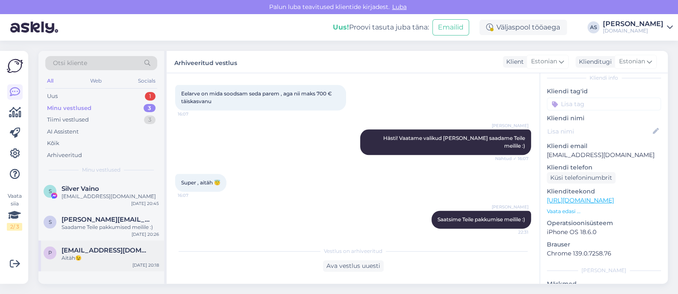
click at [107, 249] on span "[EMAIL_ADDRESS][DOMAIN_NAME]" at bounding box center [106, 250] width 89 height 8
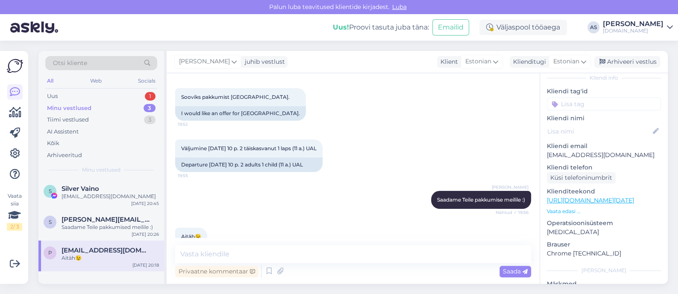
scroll to position [56, 0]
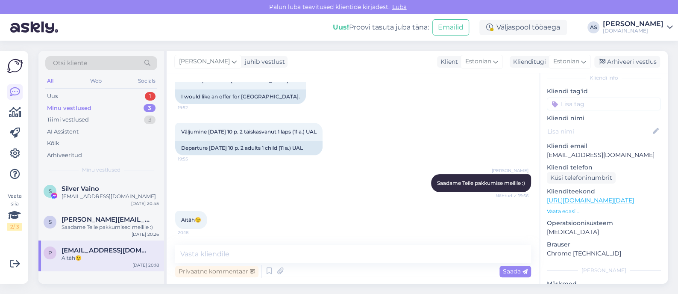
click at [575, 207] on p "Vaata edasi ..." at bounding box center [604, 211] width 114 height 8
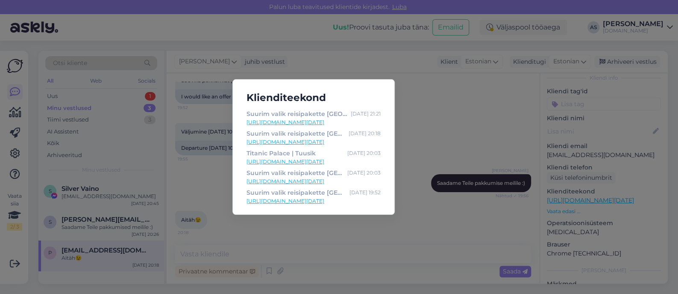
click at [329, 162] on link "[URL][DOMAIN_NAME][DATE]" at bounding box center [314, 162] width 134 height 8
click at [380, 112] on div "[DATE] 21:21" at bounding box center [366, 113] width 30 height 9
click at [418, 112] on div "Klienditeekond Suurim valik reisipakette [GEOGRAPHIC_DATA] | Tuusik [DATE] 21:2…" at bounding box center [339, 147] width 678 height 294
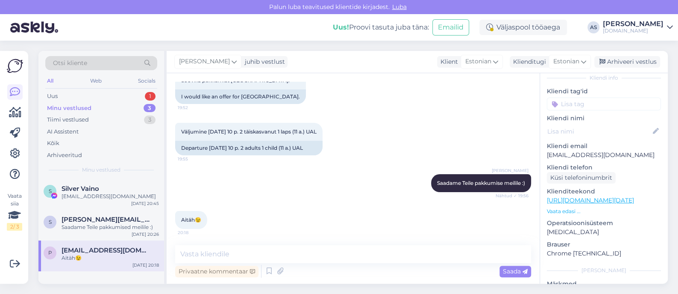
drag, startPoint x: 634, startPoint y: 146, endPoint x: 537, endPoint y: 148, distance: 97.5
click at [537, 148] on div "Vestlus algas [DATE] Sooviks pakkumist [GEOGRAPHIC_DATA]. 19:52 I would like an…" at bounding box center [417, 178] width 501 height 210
click at [543, 147] on div "a # avb0sy8p Offline [GEOGRAPHIC_DATA], [GEOGRAPHIC_DATA] Kliendi info Kliendi …" at bounding box center [604, 200] width 128 height 360
drag, startPoint x: 547, startPoint y: 146, endPoint x: 647, endPoint y: 145, distance: 100.4
click at [647, 150] on p "[EMAIL_ADDRESS][DOMAIN_NAME]" at bounding box center [604, 154] width 114 height 9
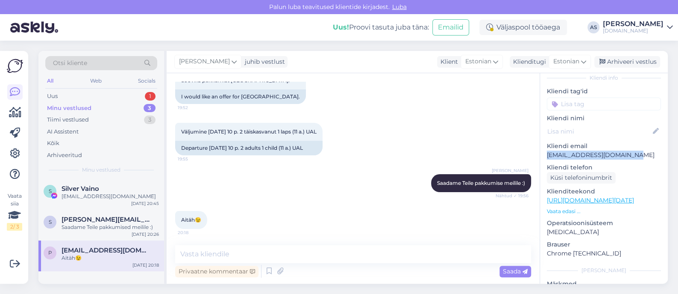
click at [640, 150] on p "[EMAIL_ADDRESS][DOMAIN_NAME]" at bounding box center [604, 154] width 114 height 9
drag, startPoint x: 646, startPoint y: 143, endPoint x: 544, endPoint y: 142, distance: 102.6
click at [544, 142] on div "a # avb0sy8p Offline [GEOGRAPHIC_DATA], [GEOGRAPHIC_DATA] Kliendi info Kliendi …" at bounding box center [604, 200] width 128 height 360
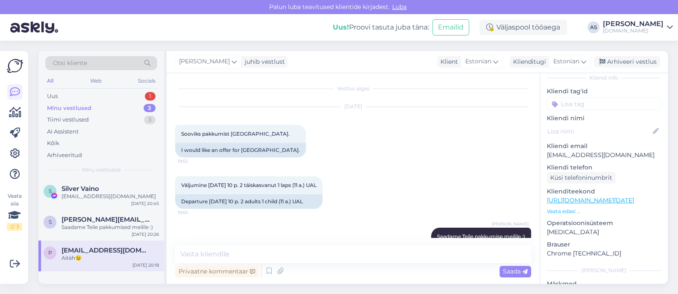
click at [243, 263] on div "Privaatne kommentaar Saada" at bounding box center [353, 271] width 356 height 16
click at [246, 251] on textarea at bounding box center [353, 254] width 356 height 18
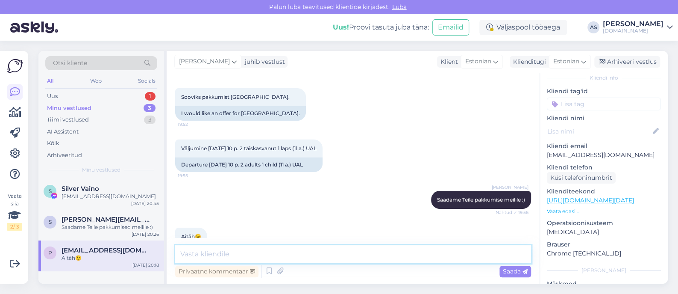
scroll to position [56, 0]
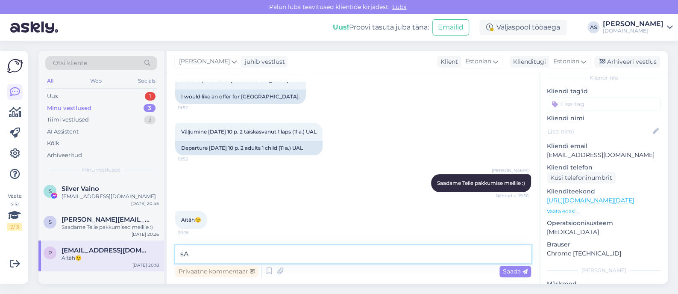
type textarea "s"
type textarea "Saatsime Teile pakkumise meilile :)"
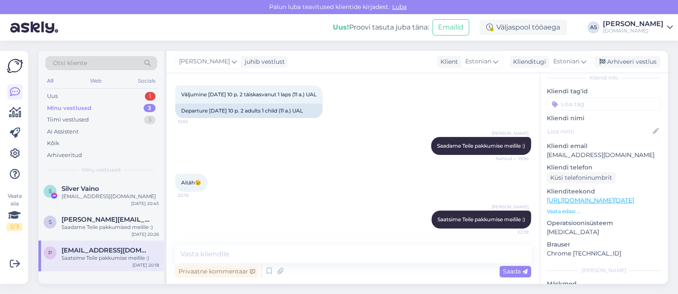
drag, startPoint x: 639, startPoint y: 57, endPoint x: 394, endPoint y: 154, distance: 262.8
click at [394, 154] on div "[PERSON_NAME] Saadame Teile pakkumise meilile :) Nähtud ✓ 19:56" at bounding box center [353, 145] width 356 height 37
click at [650, 62] on div "Arhiveeri vestlus" at bounding box center [627, 62] width 66 height 12
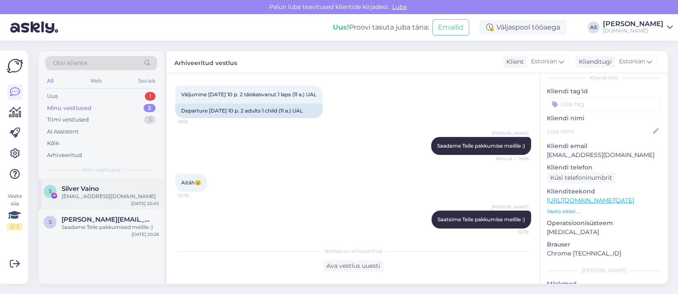
click at [111, 200] on div "S Silver Vaino [EMAIL_ADDRESS][DOMAIN_NAME] [DATE] 20:45" at bounding box center [101, 194] width 126 height 31
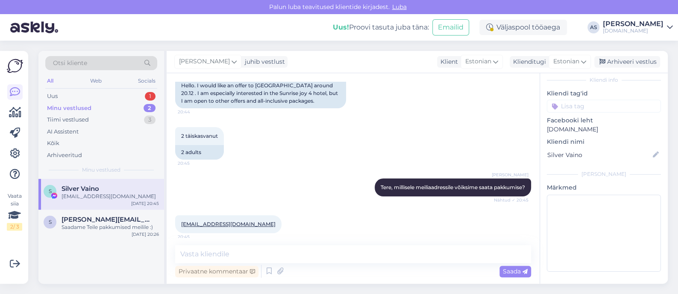
scroll to position [87, 0]
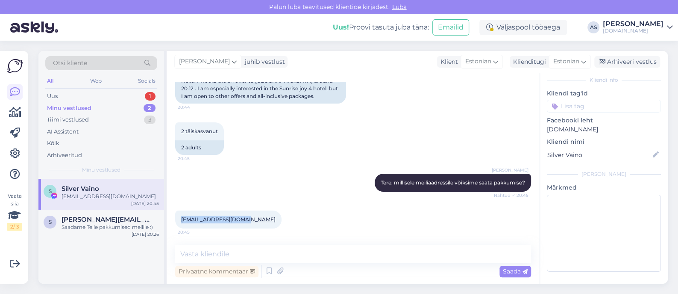
drag, startPoint x: 239, startPoint y: 222, endPoint x: 181, endPoint y: 221, distance: 58.1
click at [181, 221] on div "[EMAIL_ADDRESS][DOMAIN_NAME] 20:45" at bounding box center [228, 219] width 106 height 18
click at [229, 251] on textarea at bounding box center [353, 254] width 356 height 18
type textarea "Saatsime Teile pakkumise meilile :)"
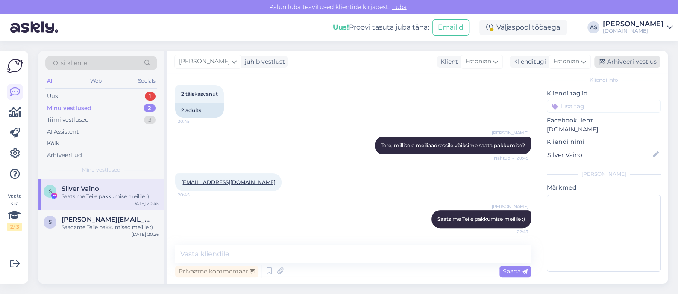
click at [641, 60] on div "Arhiveeri vestlus" at bounding box center [627, 62] width 66 height 12
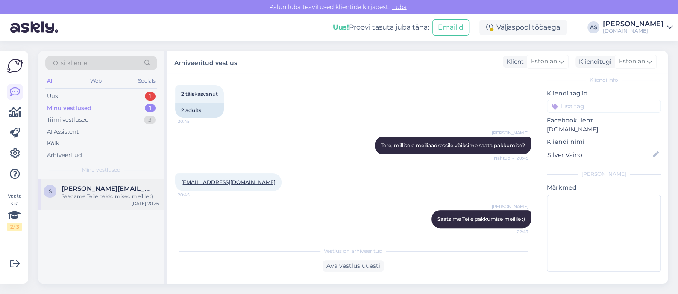
click at [108, 192] on div "Saadame Teile pakkumised meilile :)" at bounding box center [110, 196] width 97 height 8
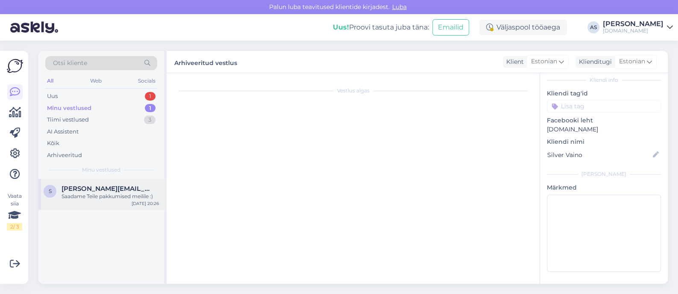
scroll to position [53, 0]
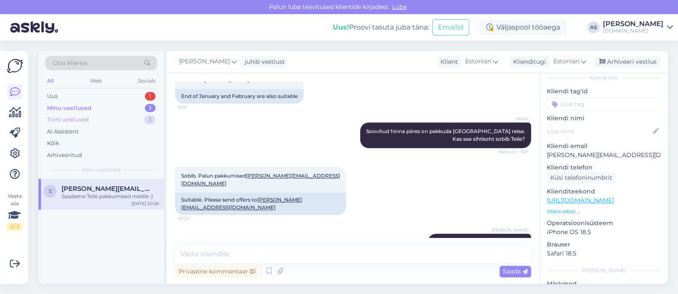
click at [111, 124] on div "Tiimi vestlused 3" at bounding box center [101, 120] width 112 height 12
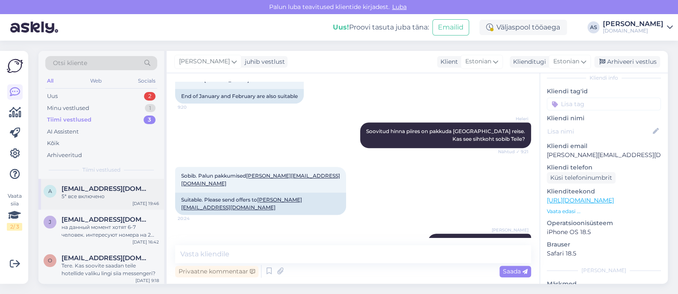
scroll to position [2, 0]
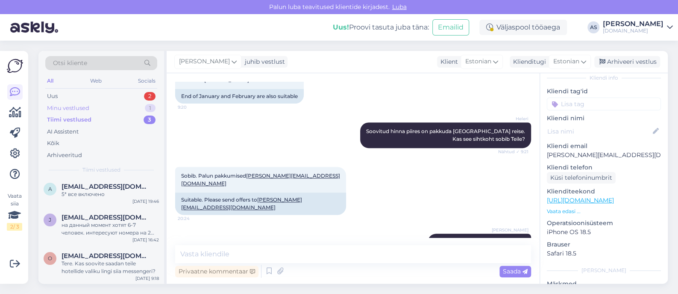
click at [118, 106] on div "Minu vestlused 1" at bounding box center [101, 108] width 112 height 12
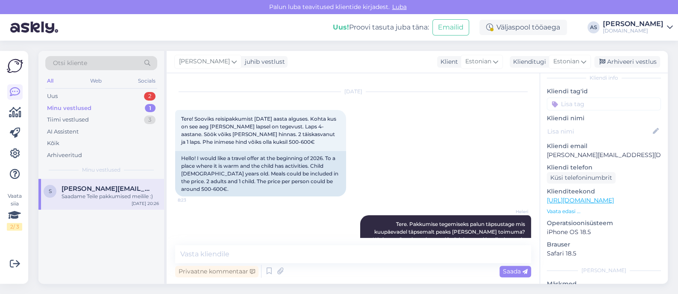
scroll to position [7, 0]
